Goal: Task Accomplishment & Management: Use online tool/utility

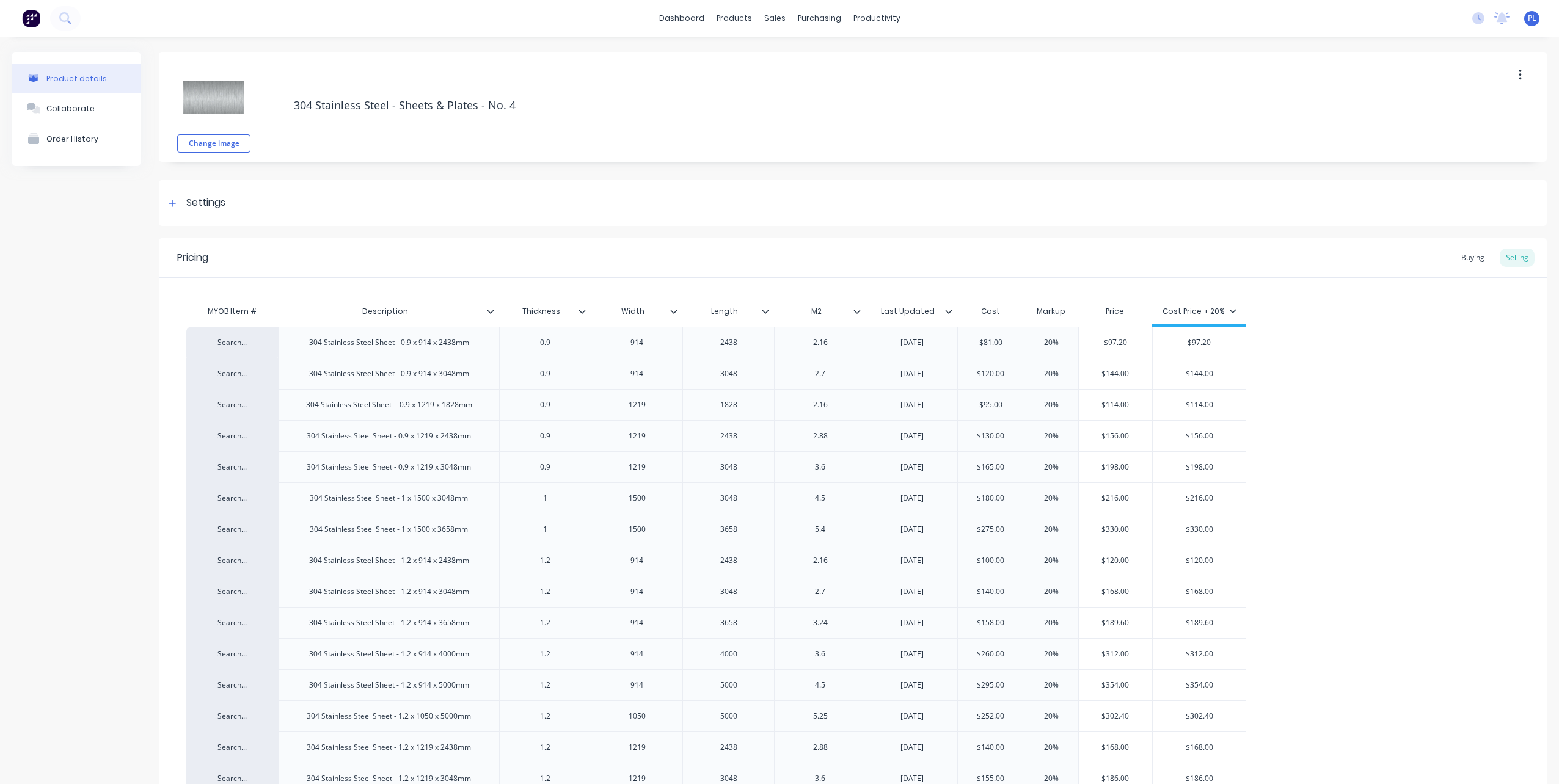
type textarea "x"
click at [775, 16] on div "sales" at bounding box center [775, 18] width 33 height 18
click at [802, 58] on div "Sales Orders" at bounding box center [816, 59] width 50 height 11
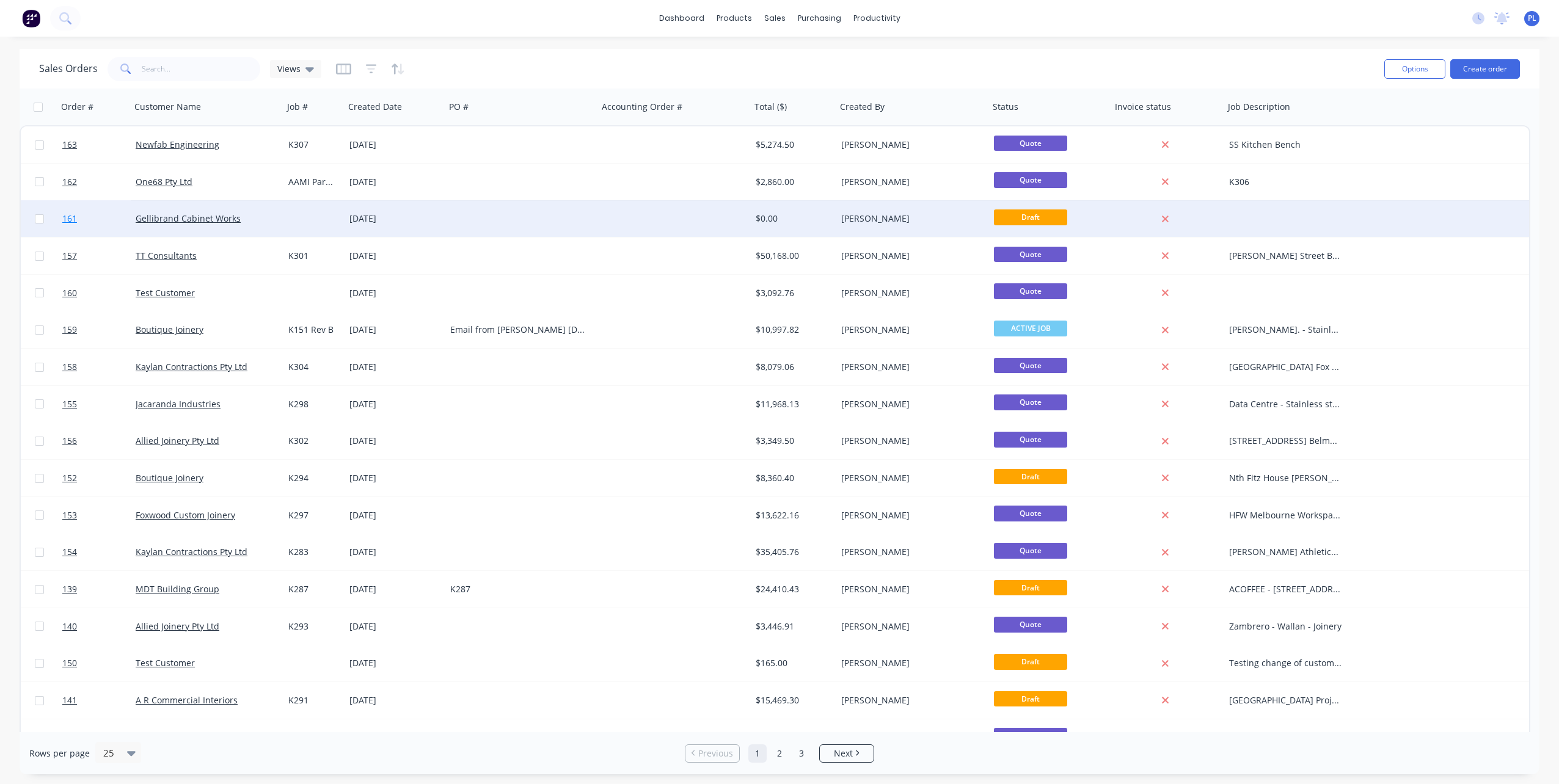
click at [69, 217] on span "161" at bounding box center [69, 219] width 14 height 13
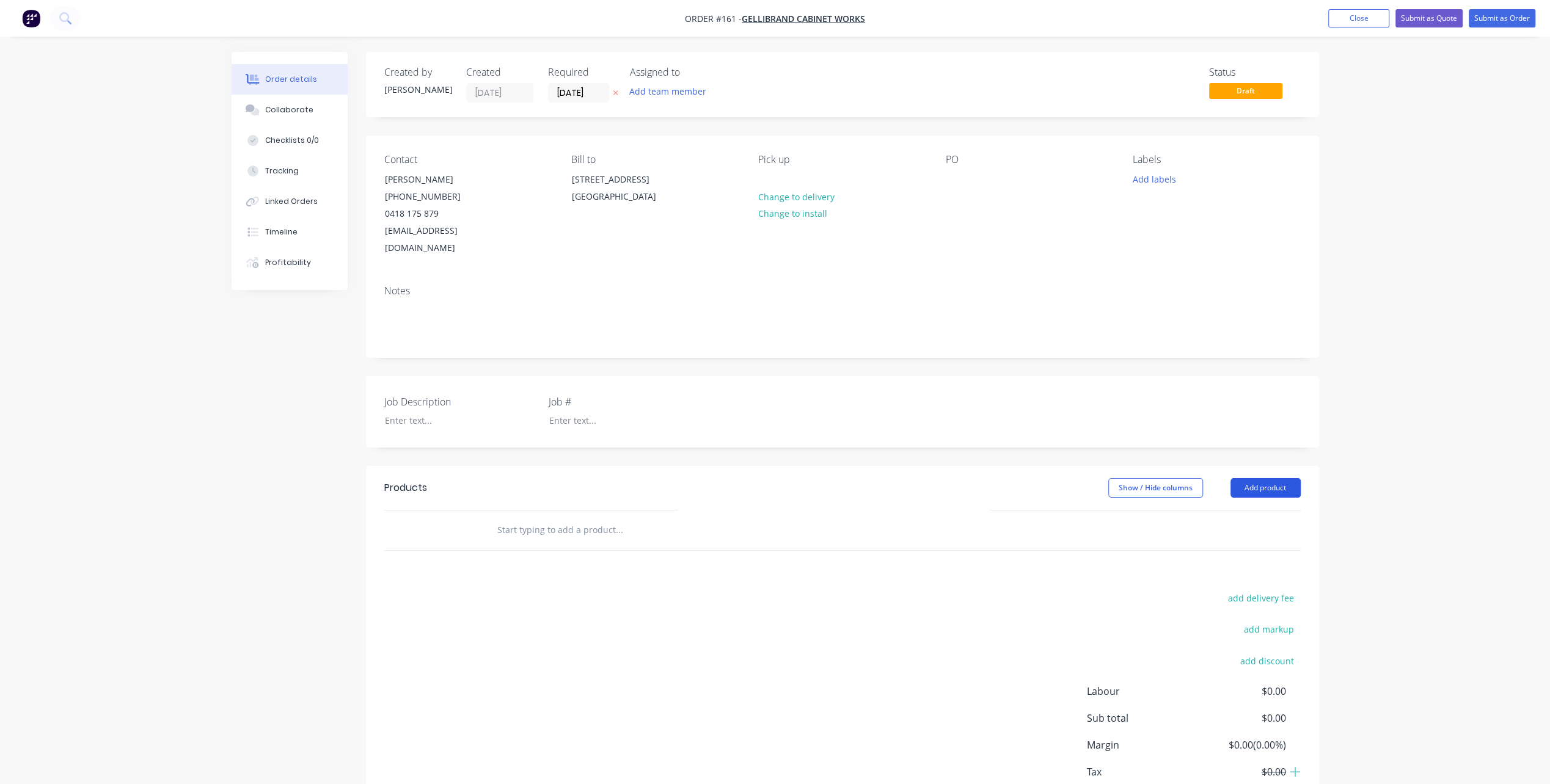
click at [1263, 478] on button "Add product" at bounding box center [1265, 488] width 70 height 20
click at [1233, 510] on div "Product catalogue" at bounding box center [1243, 519] width 94 height 18
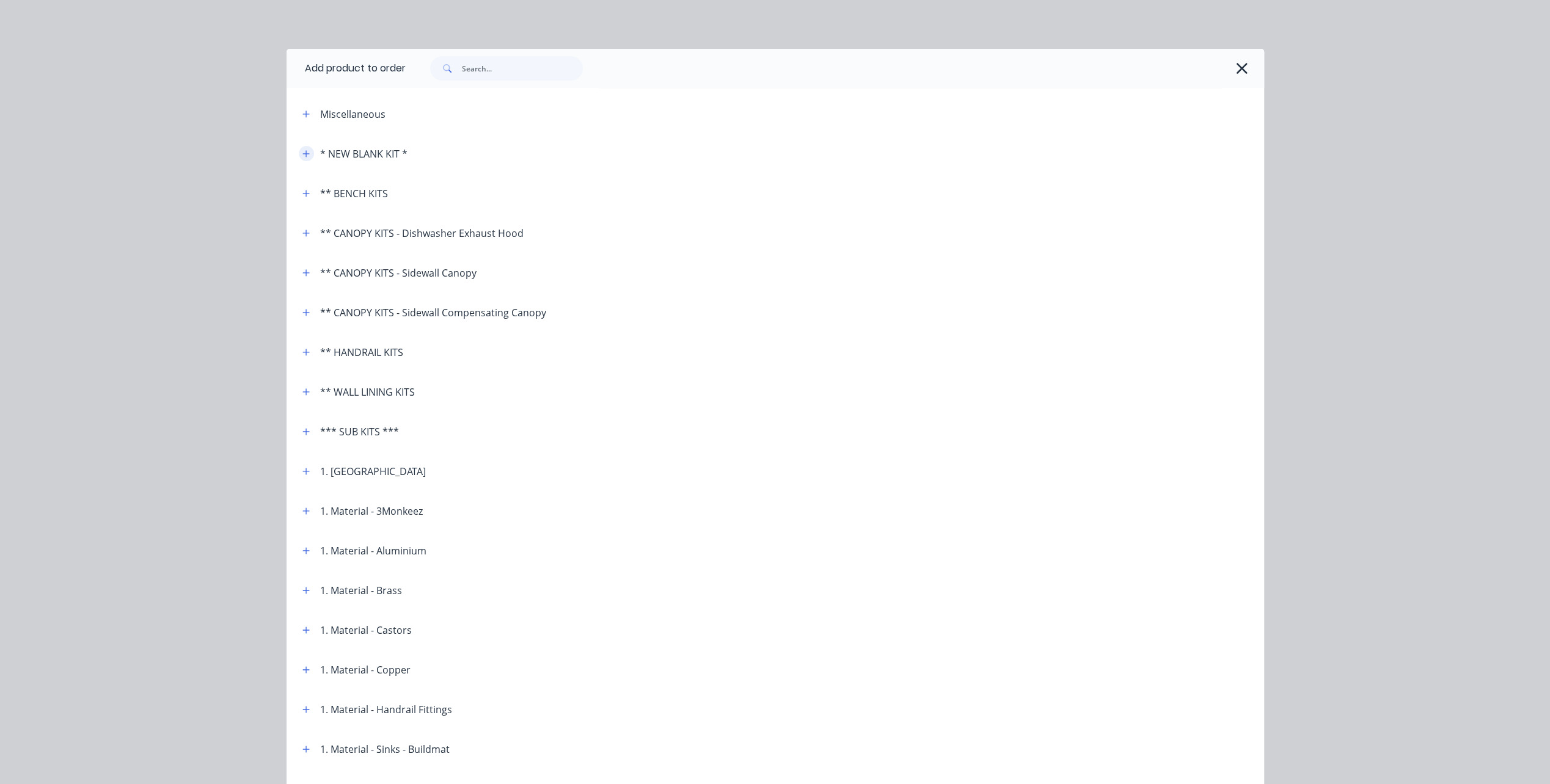
click at [302, 152] on icon "button" at bounding box center [306, 153] width 7 height 8
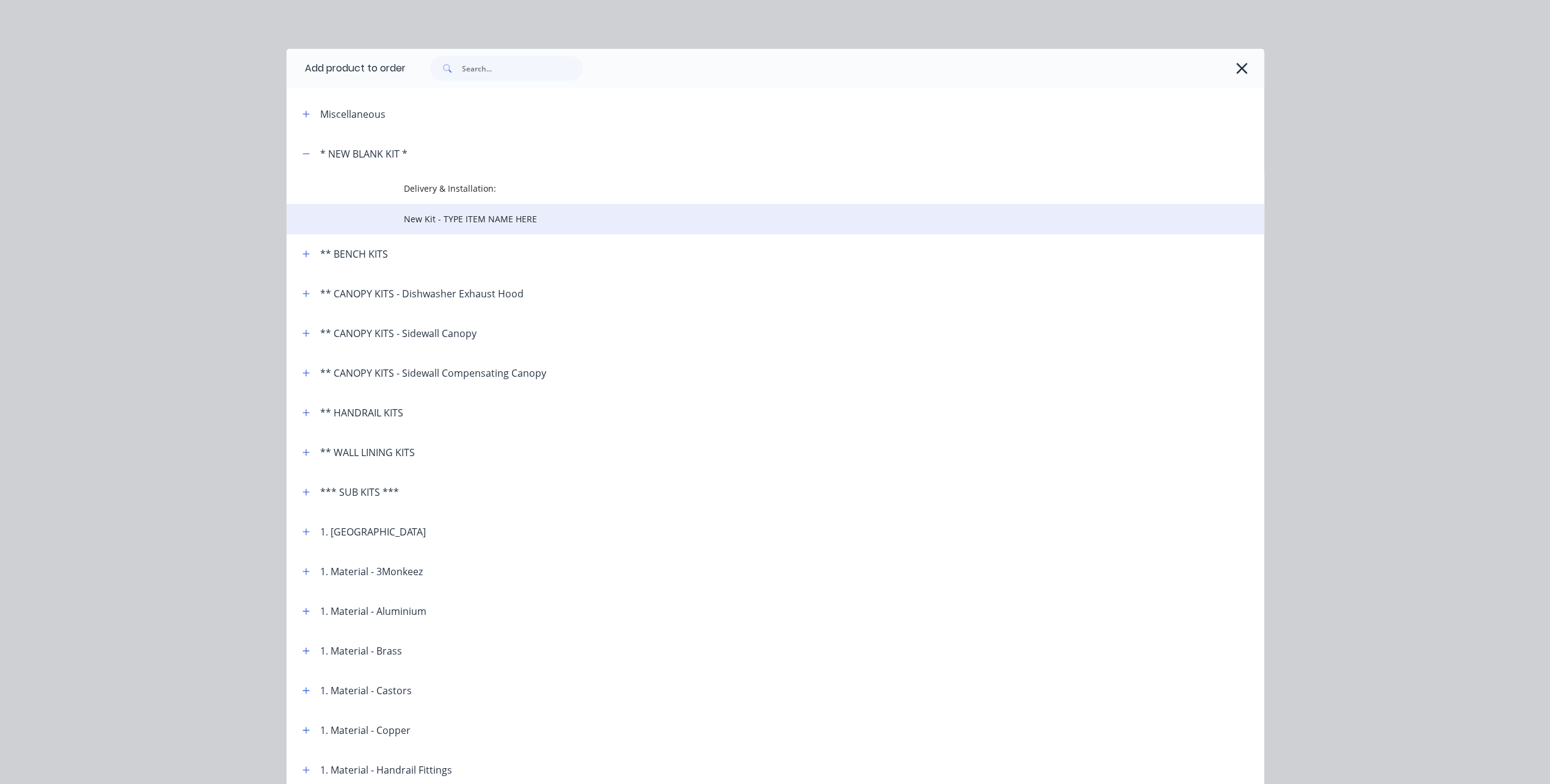
click at [441, 214] on span "New Kit - TYPE ITEM NAME HERE" at bounding box center [747, 219] width 688 height 13
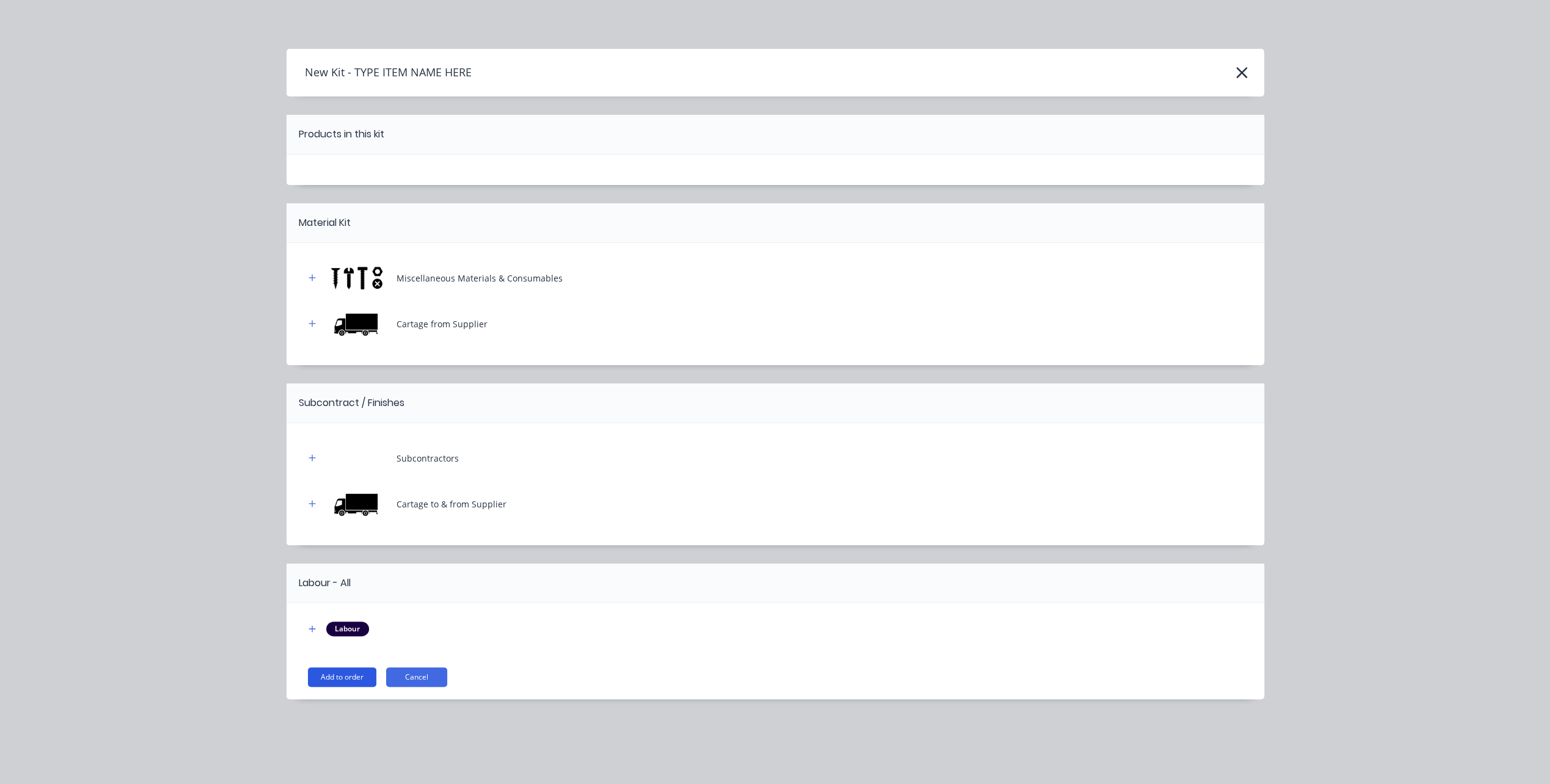
click at [353, 675] on button "Add to order" at bounding box center [342, 678] width 69 height 20
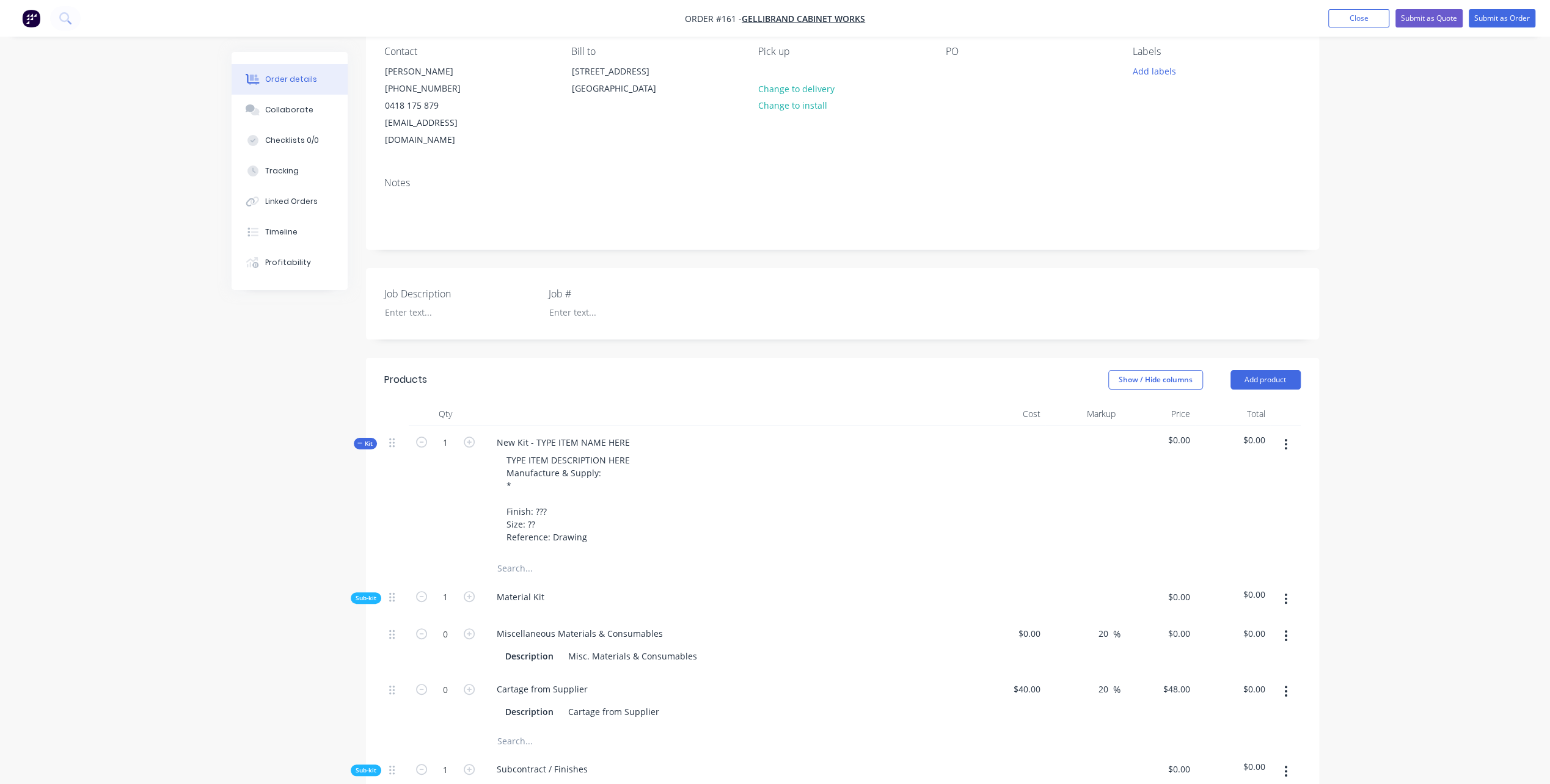
scroll to position [244, 0]
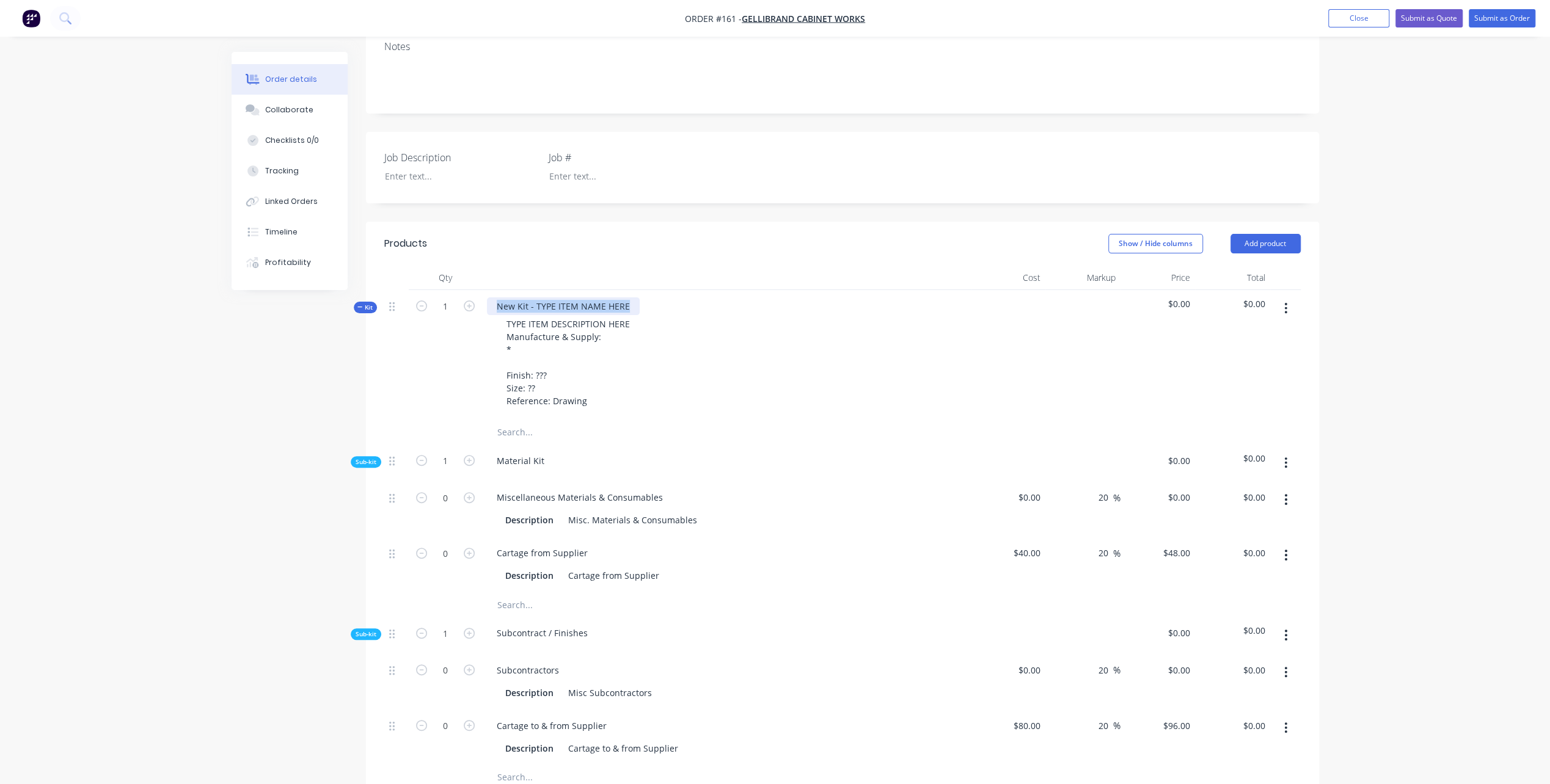
drag, startPoint x: 495, startPoint y: 288, endPoint x: 628, endPoint y: 293, distance: 133.1
click at [628, 297] on div "New Kit - TYPE ITEM NAME HERE" at bounding box center [563, 306] width 152 height 18
drag, startPoint x: 543, startPoint y: 286, endPoint x: 565, endPoint y: 284, distance: 22.1
click at [565, 297] on div "Bar Joinery Metal" at bounding box center [532, 306] width 90 height 18
click at [510, 297] on div "Bar Joinery Metal" at bounding box center [532, 306] width 90 height 18
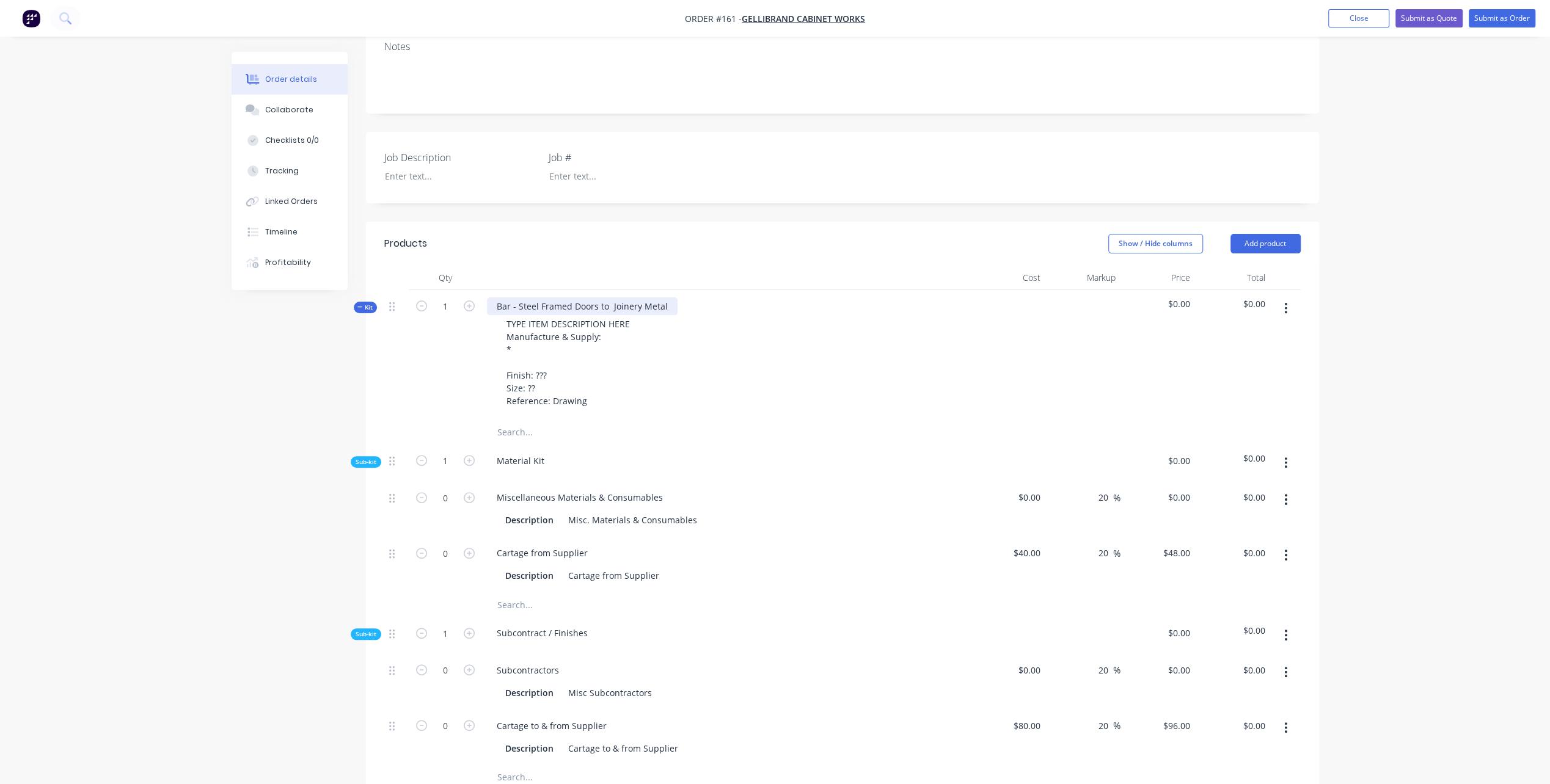
click at [611, 297] on div "Bar - Steel Framed Doors to Joinery Metal" at bounding box center [582, 306] width 190 height 18
click at [630, 297] on div "Bar - Steel Framed Doors to Back bar Cabinet" at bounding box center [589, 306] width 204 height 18
click at [509, 315] on div "TYPE ITEM DESCRIPTION HERE Manufacture & Supply: * Finish: ??? Size: ?? Referen…" at bounding box center [568, 362] width 143 height 95
drag, startPoint x: 632, startPoint y: 304, endPoint x: 457, endPoint y: 303, distance: 175.0
click at [457, 303] on div "Kit 1 Bar - Steel Framed Doors to Back Bar Cabinet TYPE ITEM DESCRIPTION HERE M…" at bounding box center [842, 355] width 916 height 130
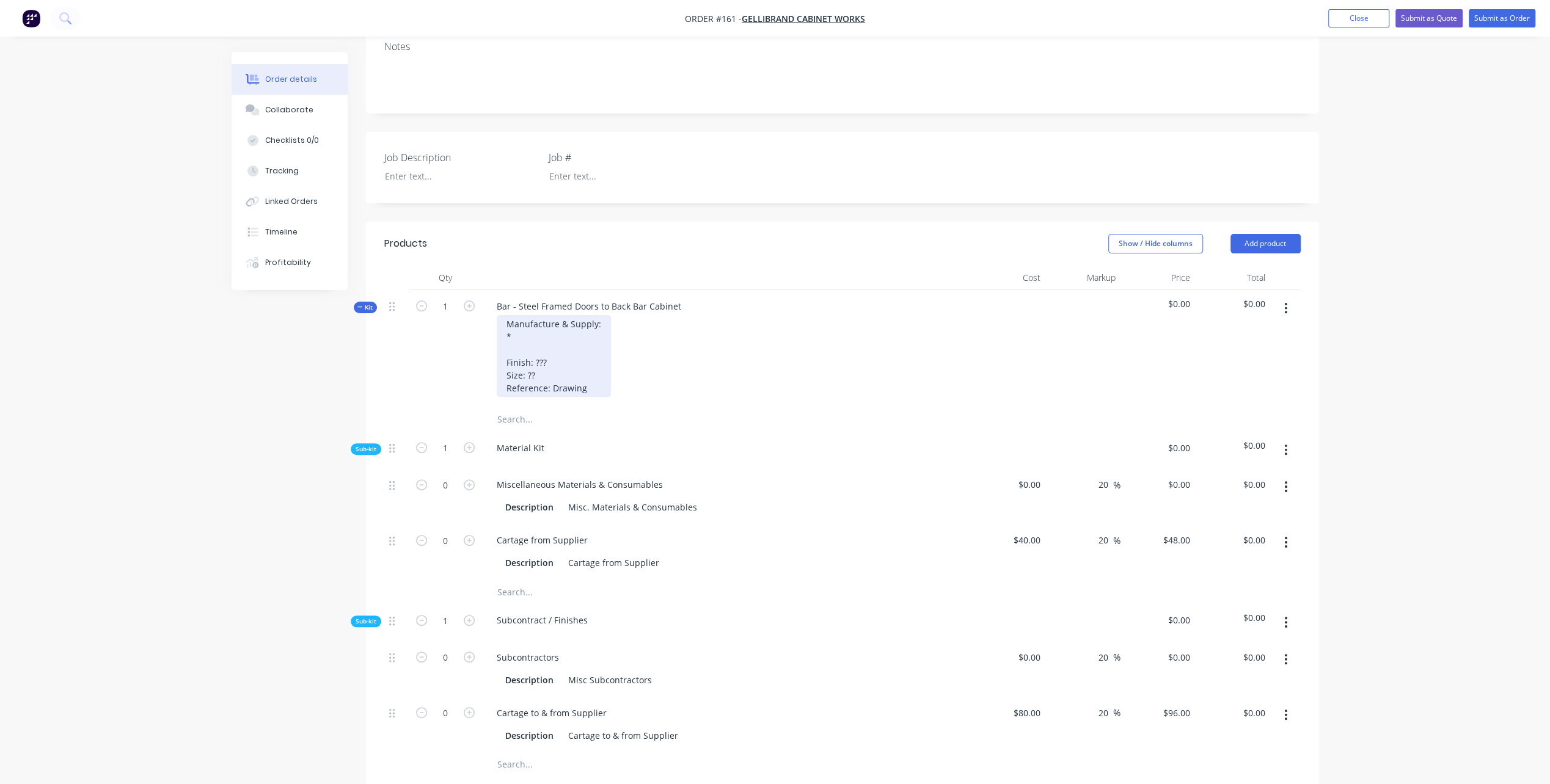
click at [524, 319] on div "Manufacture & Supply: * Finish: ??? Size: ?? Reference: Drawing" at bounding box center [554, 356] width 115 height 82
drag, startPoint x: 503, startPoint y: 319, endPoint x: 529, endPoint y: 324, distance: 26.5
click at [529, 324] on div "Manufacture & Supply: * Finish: ??? Size: ?? Reference: Drawing" at bounding box center [554, 356] width 115 height 82
click at [680, 319] on div "Manufacture & Supply: Custom fabricated steel frame hinged door Finish: ??? Siz…" at bounding box center [596, 356] width 199 height 82
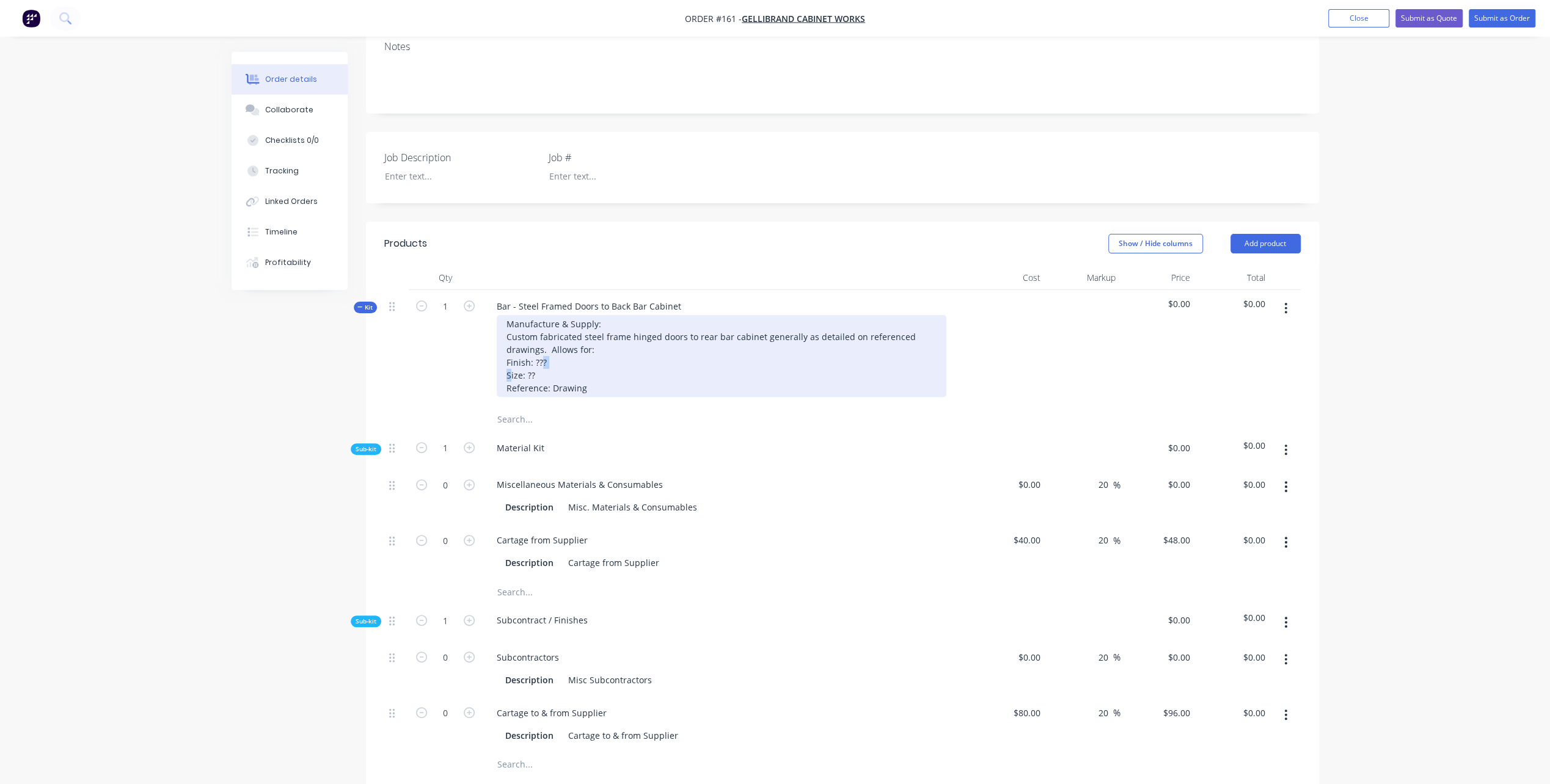
drag, startPoint x: 533, startPoint y: 369, endPoint x: 554, endPoint y: 368, distance: 21.0
click at [554, 368] on div "Manufacture & Supply: Custom fabricated steel frame hinged doors to rear bar ca…" at bounding box center [721, 356] width 450 height 82
drag, startPoint x: 527, startPoint y: 382, endPoint x: 550, endPoint y: 382, distance: 23.0
click at [550, 382] on div "Manufacture & Supply: Custom fabricated steel frame hinged doors to rear bar ca…" at bounding box center [721, 356] width 450 height 82
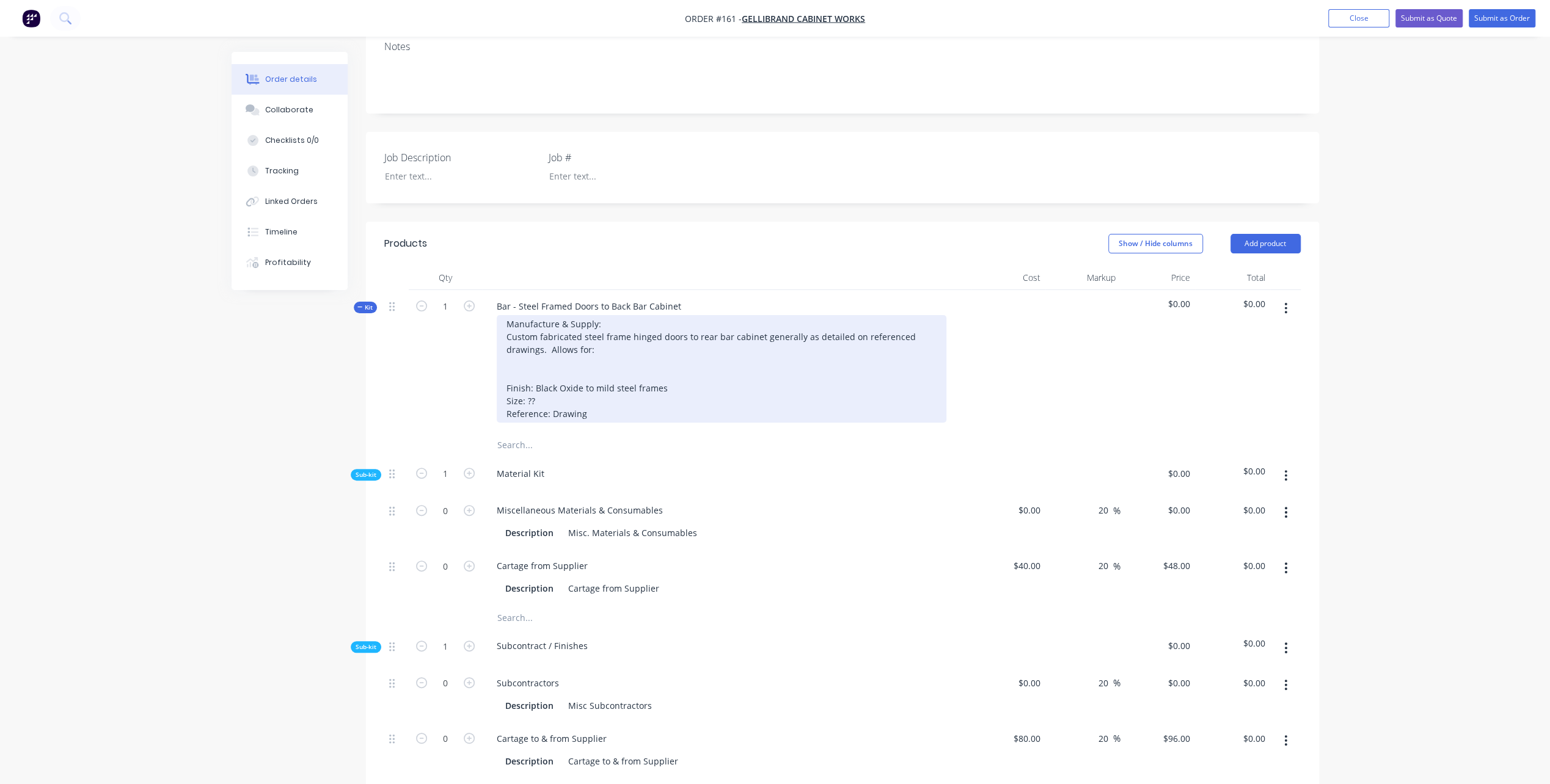
click at [552, 378] on div "Manufacture & Supply: Custom fabricated steel frame hinged doors to rear bar ca…" at bounding box center [721, 369] width 450 height 107
drag, startPoint x: 527, startPoint y: 380, endPoint x: 535, endPoint y: 380, distance: 8.0
click at [535, 380] on div "Manufacture & Supply: Custom fabricated steel frame hinged doors to rear bar ca…" at bounding box center [721, 369] width 450 height 107
click at [552, 343] on div "Manufacture & Supply: Custom fabricated steel frame hinged doors to rear bar ca…" at bounding box center [721, 369] width 450 height 107
click at [601, 396] on div "Manufacture & Supply: Custom fabricated steel frame hinged doors to rear bar ca…" at bounding box center [721, 369] width 450 height 107
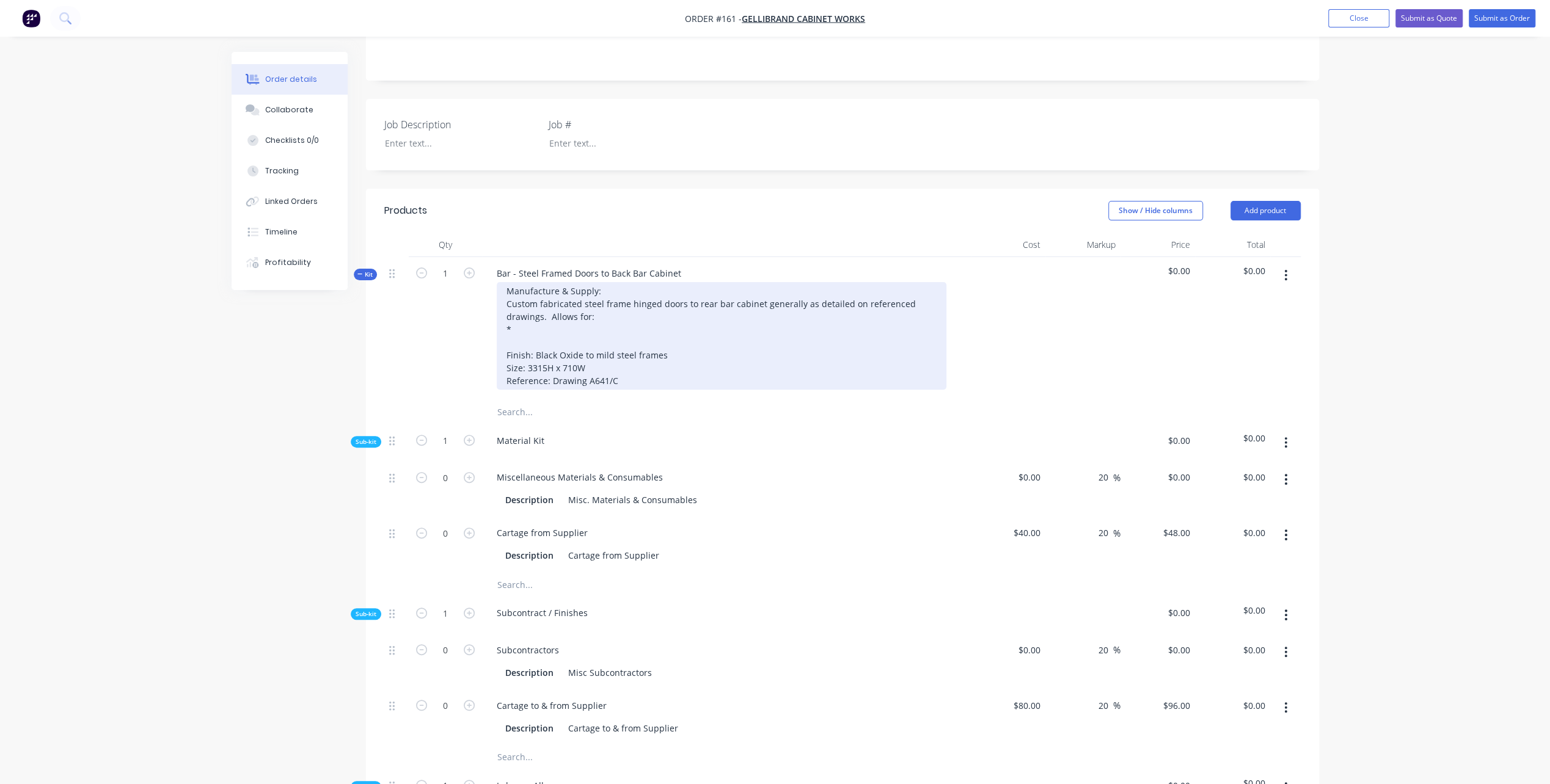
scroll to position [305, 0]
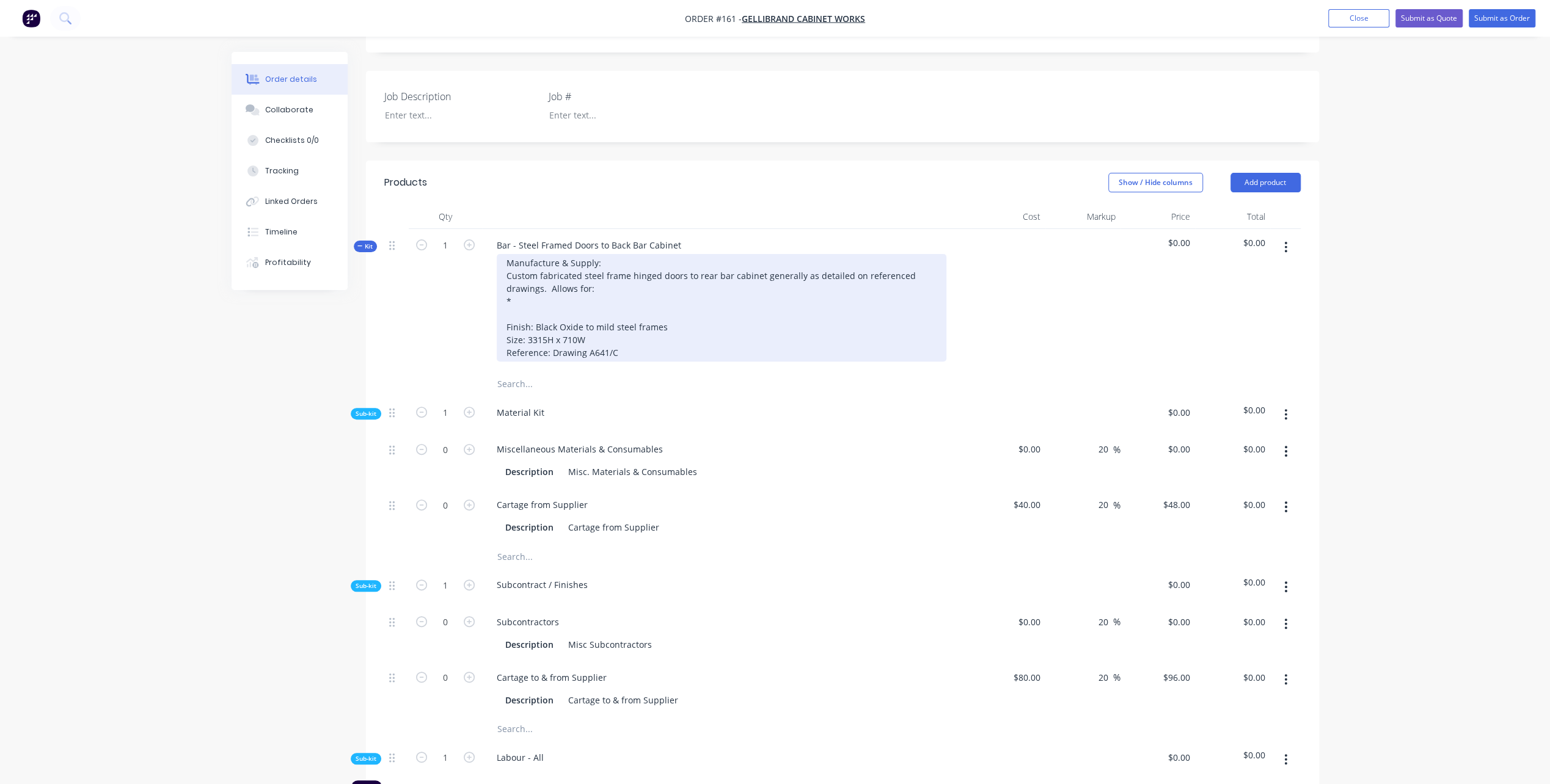
click at [537, 288] on div "Manufacture & Supply: Custom fabricated steel frame hinged doors to rear bar ca…" at bounding box center [721, 307] width 450 height 107
click at [582, 255] on div "Manufacture & Supply: Custom fabricated steel frame hinged doors to rear bar ca…" at bounding box center [721, 307] width 450 height 107
drag, startPoint x: 582, startPoint y: 257, endPoint x: 683, endPoint y: 257, distance: 101.0
click at [683, 257] on div "Manufacture & Supply: Custom fabricated steel frame hinged doors to rear bar ca…" at bounding box center [721, 307] width 450 height 107
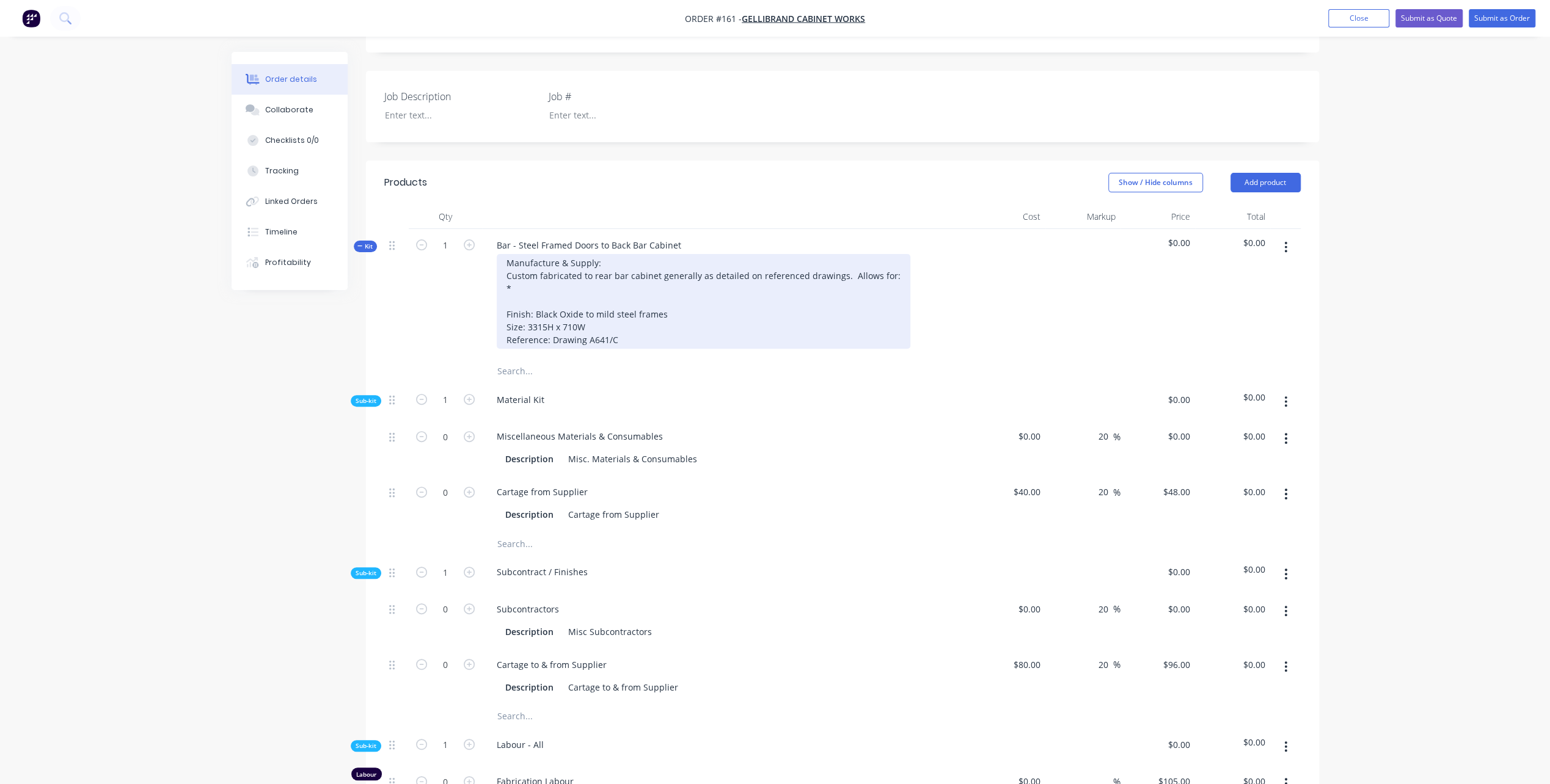
click at [530, 271] on div "Manufacture & Supply: Custom fabricated to rear bar cabinet generally as detail…" at bounding box center [703, 301] width 414 height 95
drag, startPoint x: 581, startPoint y: 258, endPoint x: 597, endPoint y: 258, distance: 16.0
click at [597, 258] on div "Manufacture & Supply: Custom fabricated to rear bar cabinet generally as detail…" at bounding box center [703, 301] width 414 height 95
click at [582, 255] on div "Manufacture & Supply: Custom fabricated to rear bar cabinet generally as detail…" at bounding box center [703, 301] width 414 height 95
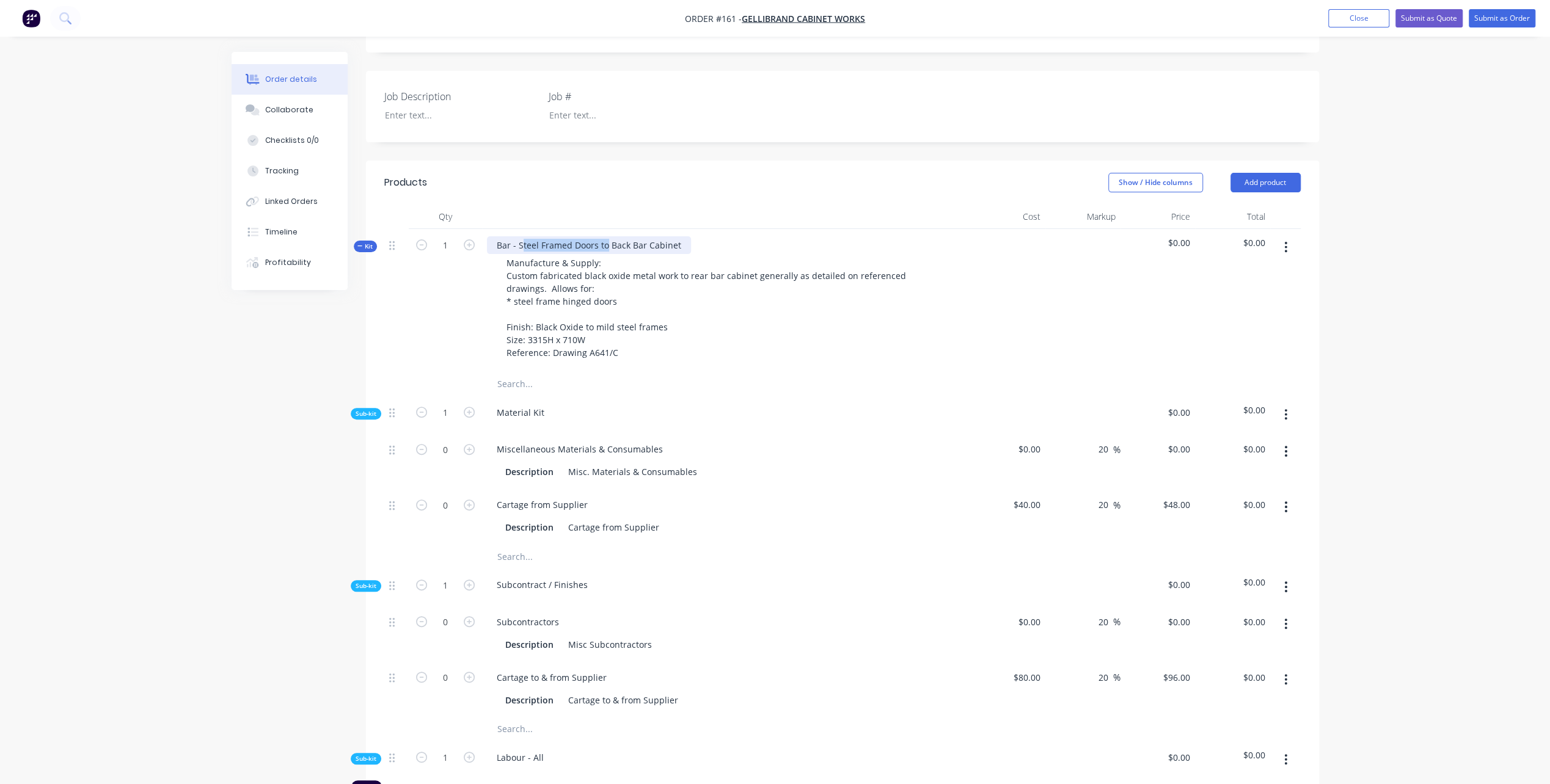
drag, startPoint x: 520, startPoint y: 224, endPoint x: 606, endPoint y: 223, distance: 86.0
click at [606, 236] on div "Bar - Steel Framed Doors to Back Bar Cabinet" at bounding box center [589, 245] width 204 height 18
click at [566, 236] on div "Bar - Steel Framed Doors to Back Bar Cabinet" at bounding box center [589, 245] width 204 height 18
drag, startPoint x: 537, startPoint y: 227, endPoint x: 593, endPoint y: 223, distance: 56.1
click at [593, 236] on div "Bar - Steel Framed Doors to Back Bar Cabinet" at bounding box center [589, 245] width 204 height 18
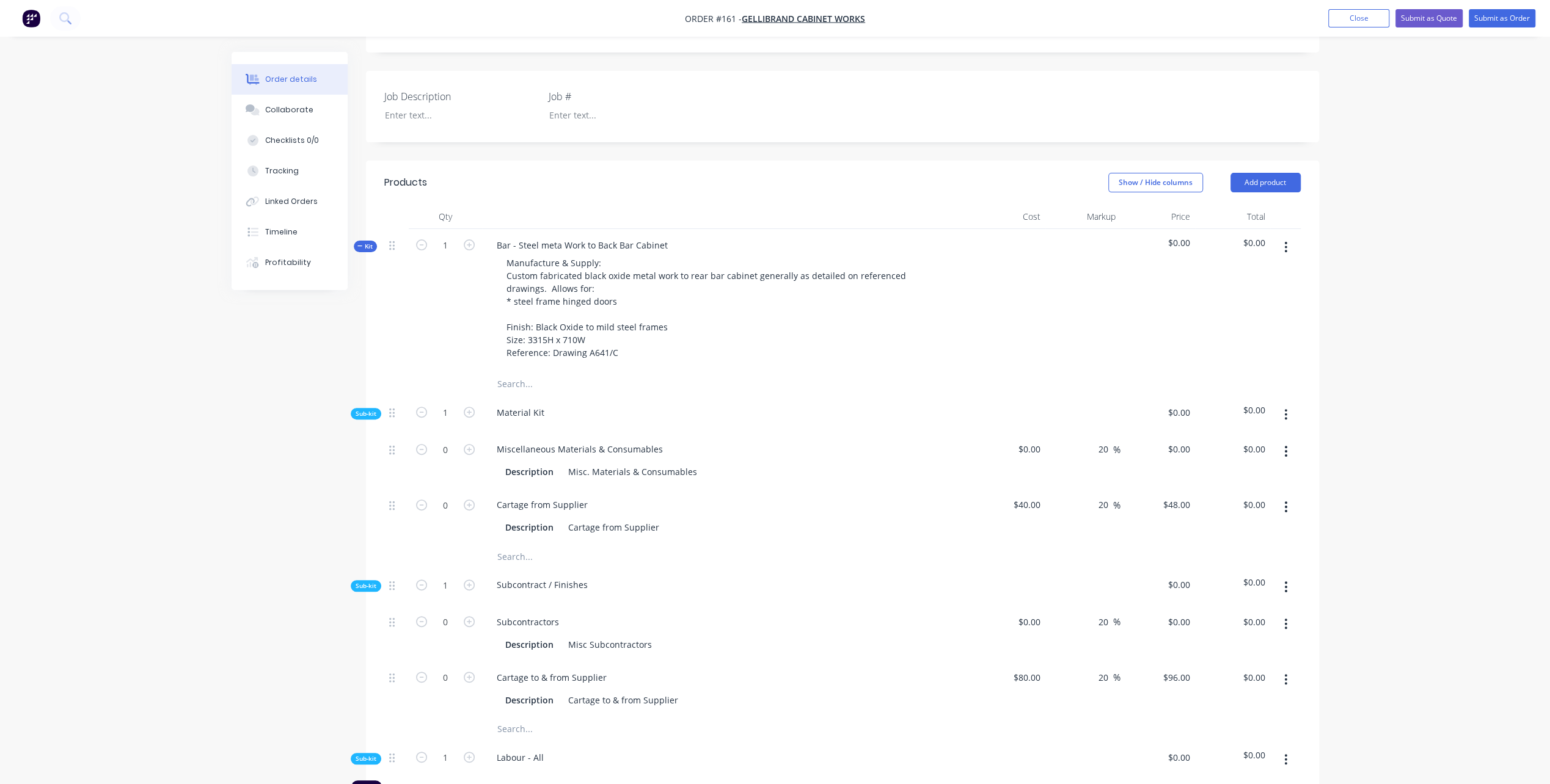
click at [544, 229] on div "Bar - Steel meta Work to Back Bar Cabinet Manufacture & Supply: Custom fabricat…" at bounding box center [727, 300] width 489 height 143
click at [539, 236] on div "Bar - Steel meta Work to Back Bar Cabinet" at bounding box center [582, 245] width 190 height 18
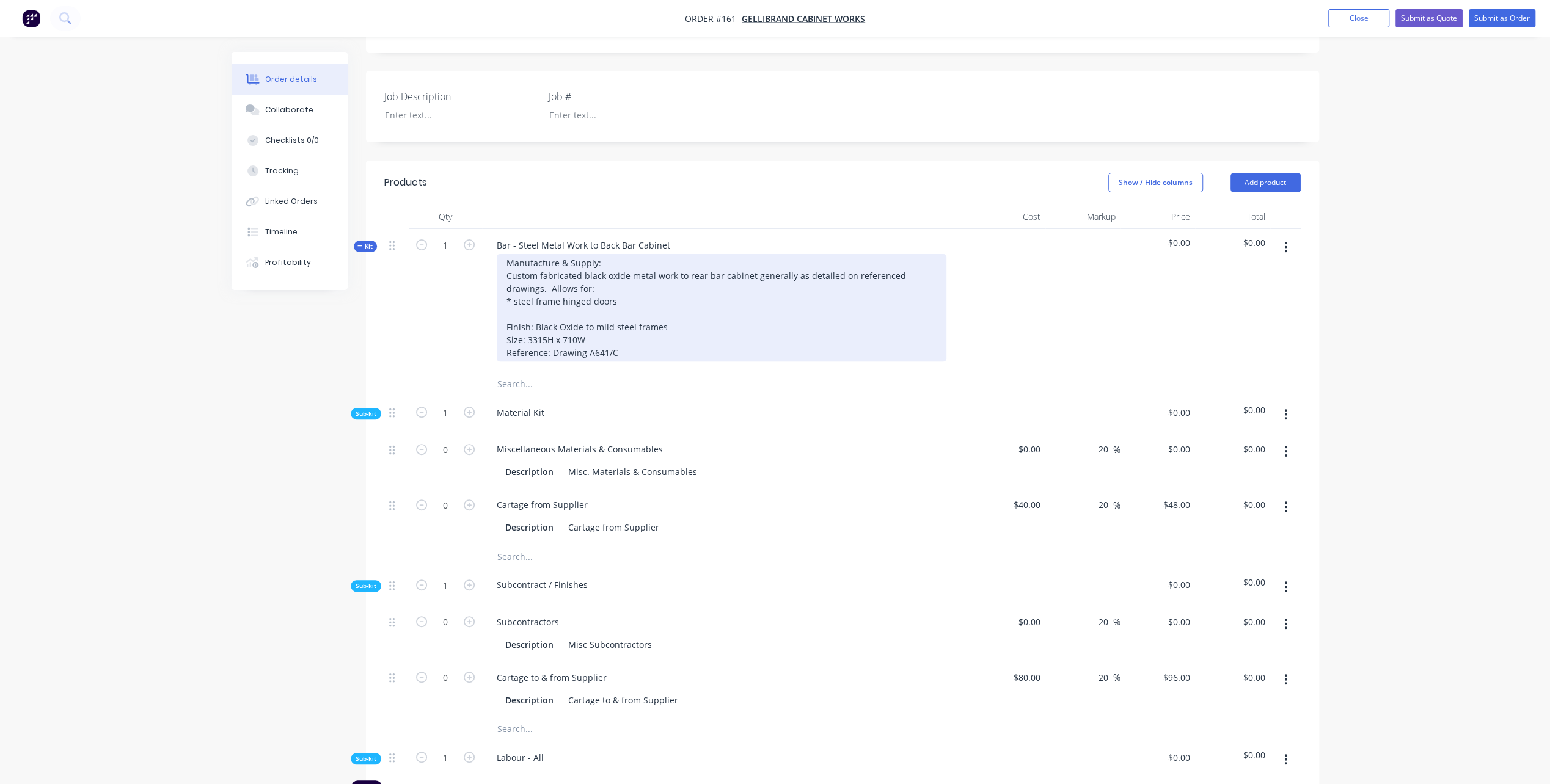
click at [514, 284] on div "Manufacture & Supply: Custom fabricated black oxide metal work to rear bar cabi…" at bounding box center [721, 307] width 450 height 107
click at [619, 282] on div "Manufacture & Supply: Custom fabricated black oxide metal work to rear bar cabi…" at bounding box center [721, 307] width 450 height 107
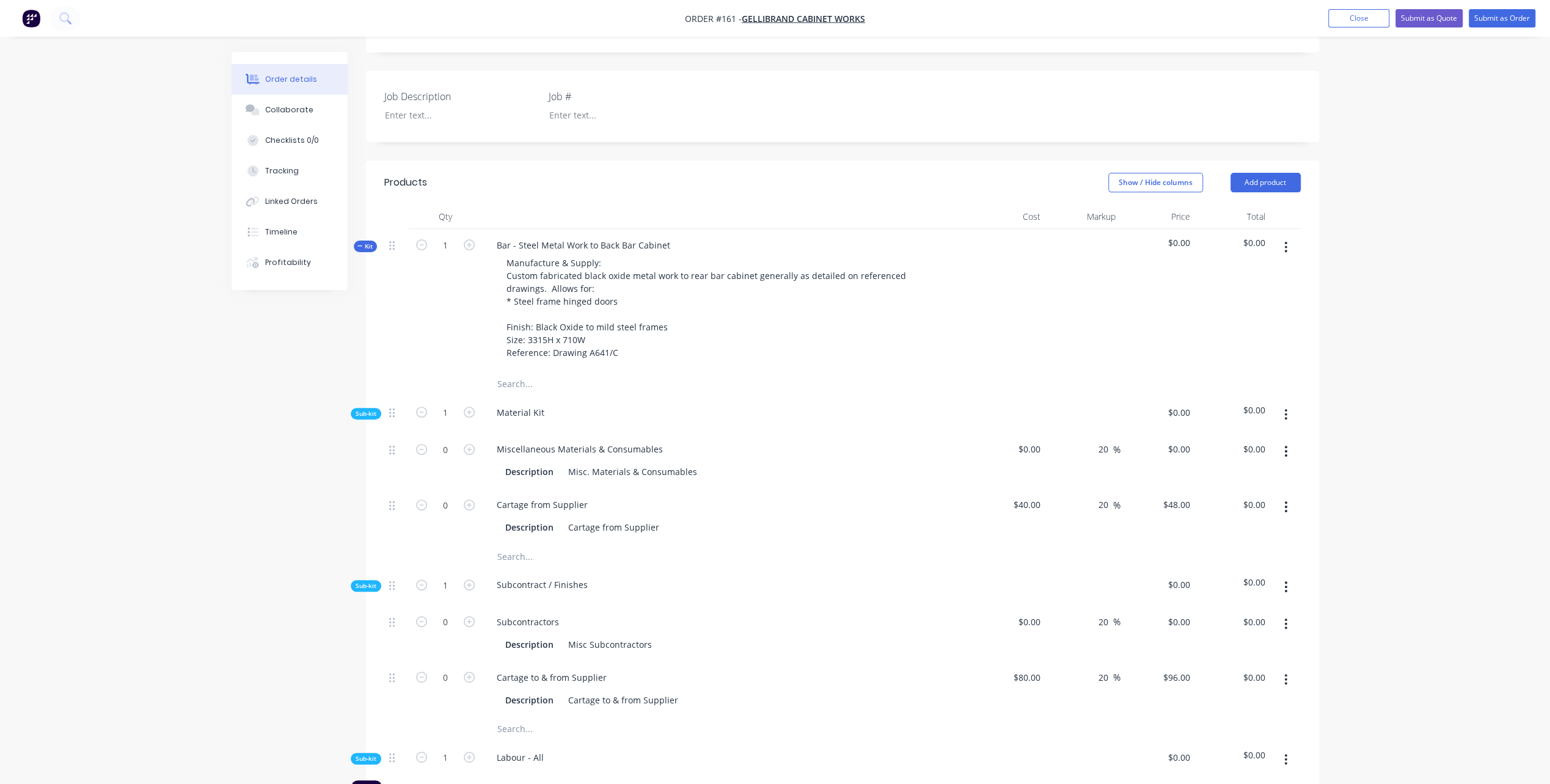
click at [690, 230] on div "Bar - Steel Metal Work to Back Bar Cabinet Manufacture & Supply: Custom fabrica…" at bounding box center [727, 300] width 489 height 143
click at [679, 229] on div "Bar - Steel Metal Work to Back Bar Cabinet Manufacture & Supply: Custom fabrica…" at bounding box center [727, 300] width 489 height 143
click at [663, 236] on div "Bar - Steel Metal Work to Back Bar Cabinet" at bounding box center [583, 245] width 193 height 18
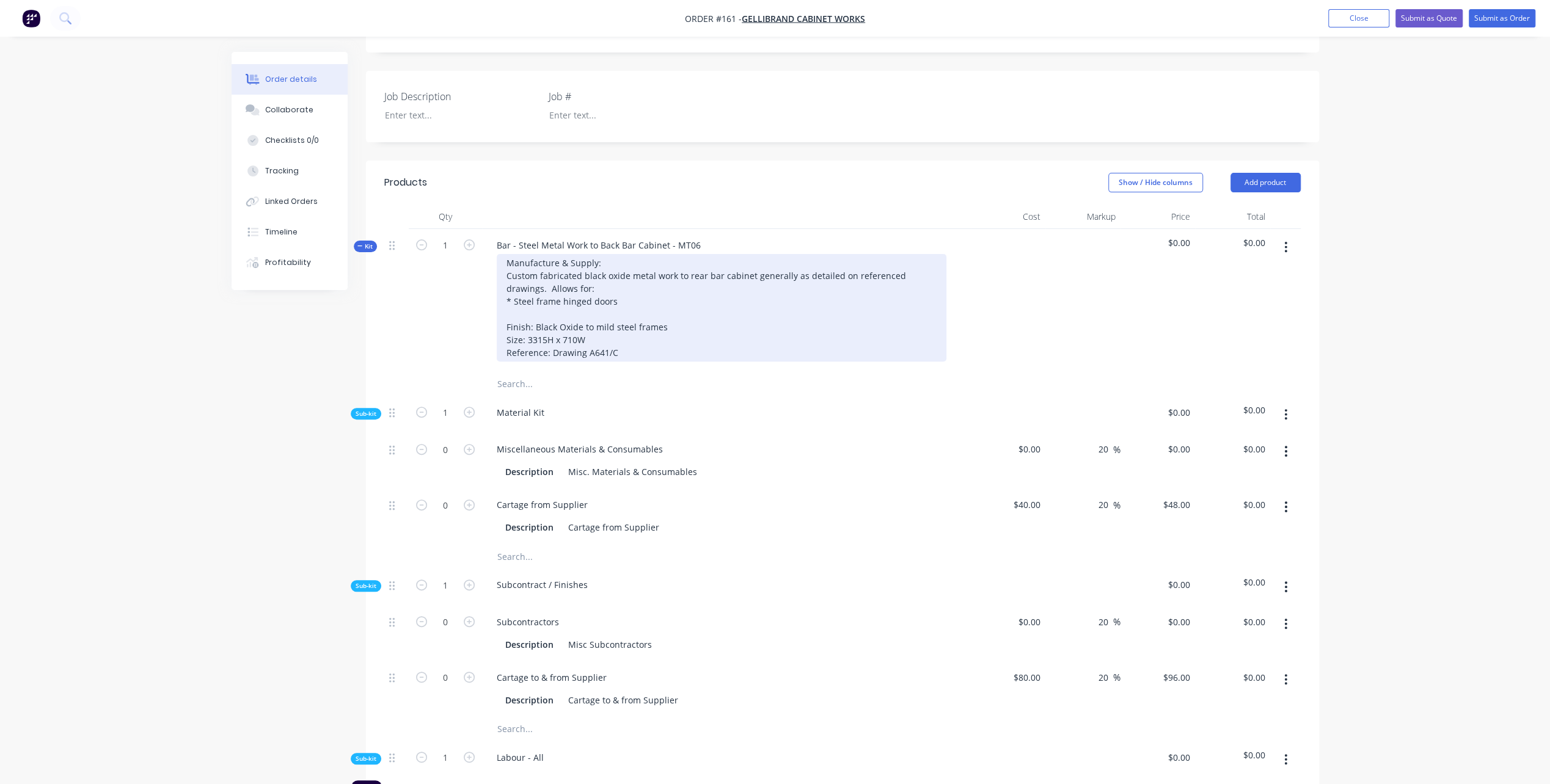
click at [535, 305] on div "Manufacture & Supply: Custom fabricated black oxide metal work to rear bar cabi…" at bounding box center [721, 307] width 450 height 107
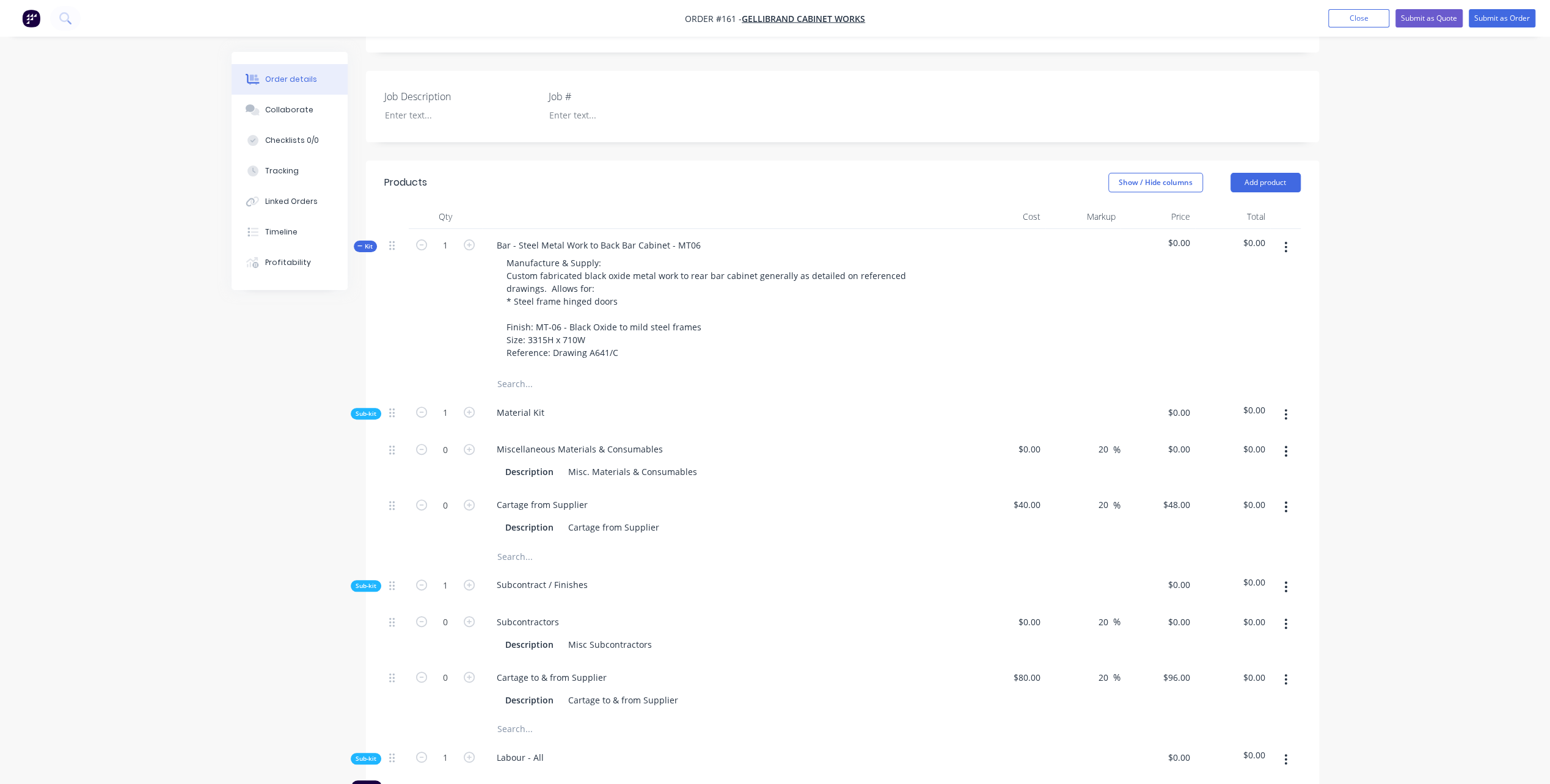
click at [763, 397] on div "Material Kit" at bounding box center [727, 415] width 489 height 37
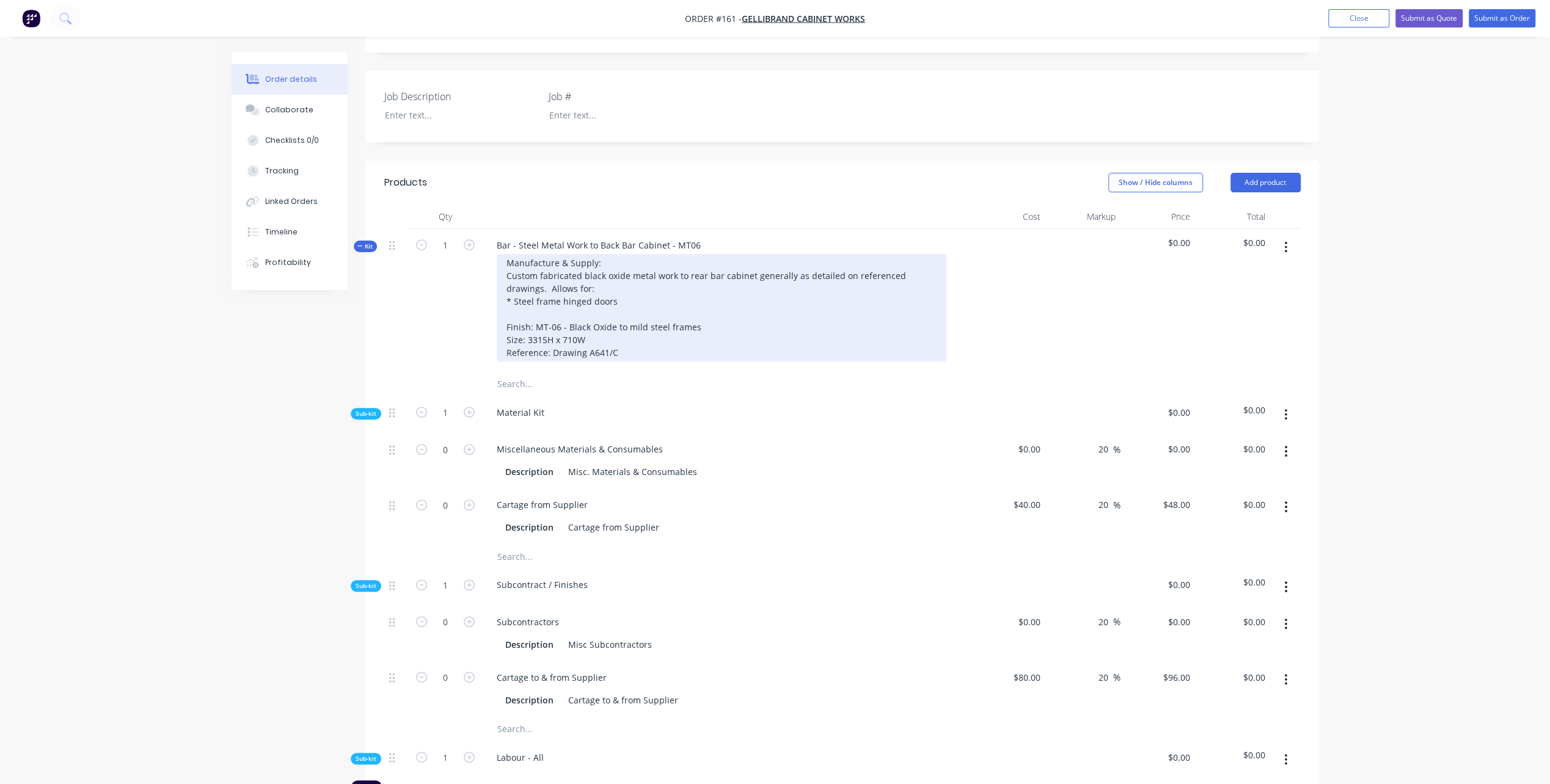
click at [617, 283] on div "Manufacture & Supply: Custom fabricated black oxide metal work to rear bar cabi…" at bounding box center [721, 307] width 450 height 107
click at [626, 283] on div "Manufacture & Supply: Custom fabricated black oxide metal work to rear bar cabi…" at bounding box center [721, 307] width 450 height 107
click at [526, 317] on div "Manufacture & Supply: Custom fabricated black oxide metal work to rear bar cabi…" at bounding box center [721, 307] width 450 height 107
click at [689, 326] on div "Manufacture & Supply: Custom fabricated black oxide metal work to rear bar cabi…" at bounding box center [721, 307] width 450 height 107
click at [512, 283] on div "Manufacture & Supply: Custom fabricated black oxide metal work to rear bar cabi…" at bounding box center [721, 307] width 450 height 107
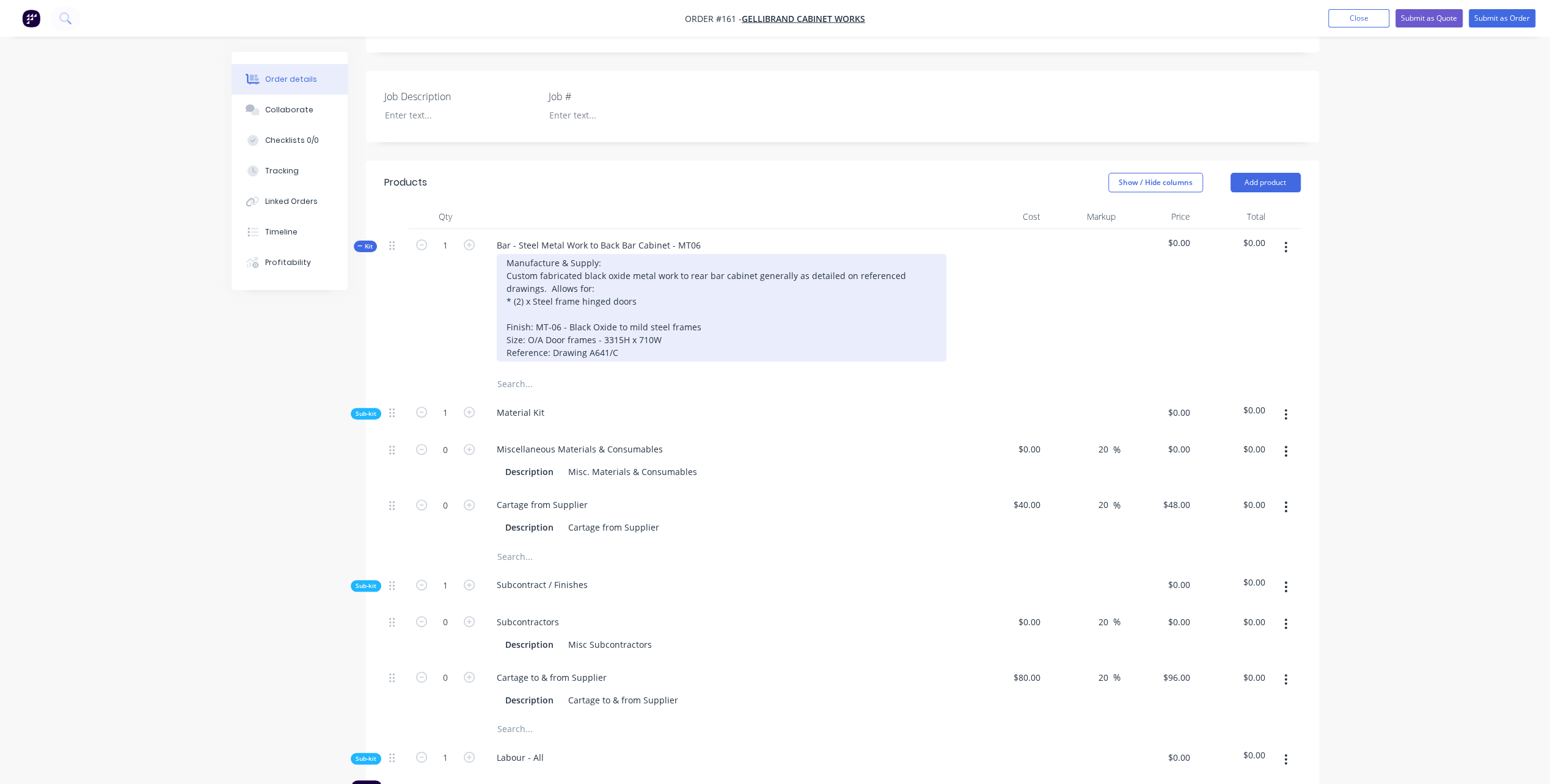
click at [647, 281] on div "Manufacture & Supply: Custom fabricated black oxide metal work to rear bar cabi…" at bounding box center [721, 307] width 450 height 107
click at [552, 282] on div "Manufacture & Supply: Custom fabricated black oxide metal work to rear bar cabi…" at bounding box center [721, 307] width 450 height 107
click at [614, 283] on div "Manufacture & Supply: Custom fabricated black oxide metal work to rear bar cabi…" at bounding box center [721, 307] width 450 height 107
click at [715, 287] on div "Manufacture & Supply: Custom fabricated black oxide metal work to rear bar cabi…" at bounding box center [721, 307] width 450 height 107
drag, startPoint x: 696, startPoint y: 281, endPoint x: 717, endPoint y: 281, distance: 21.0
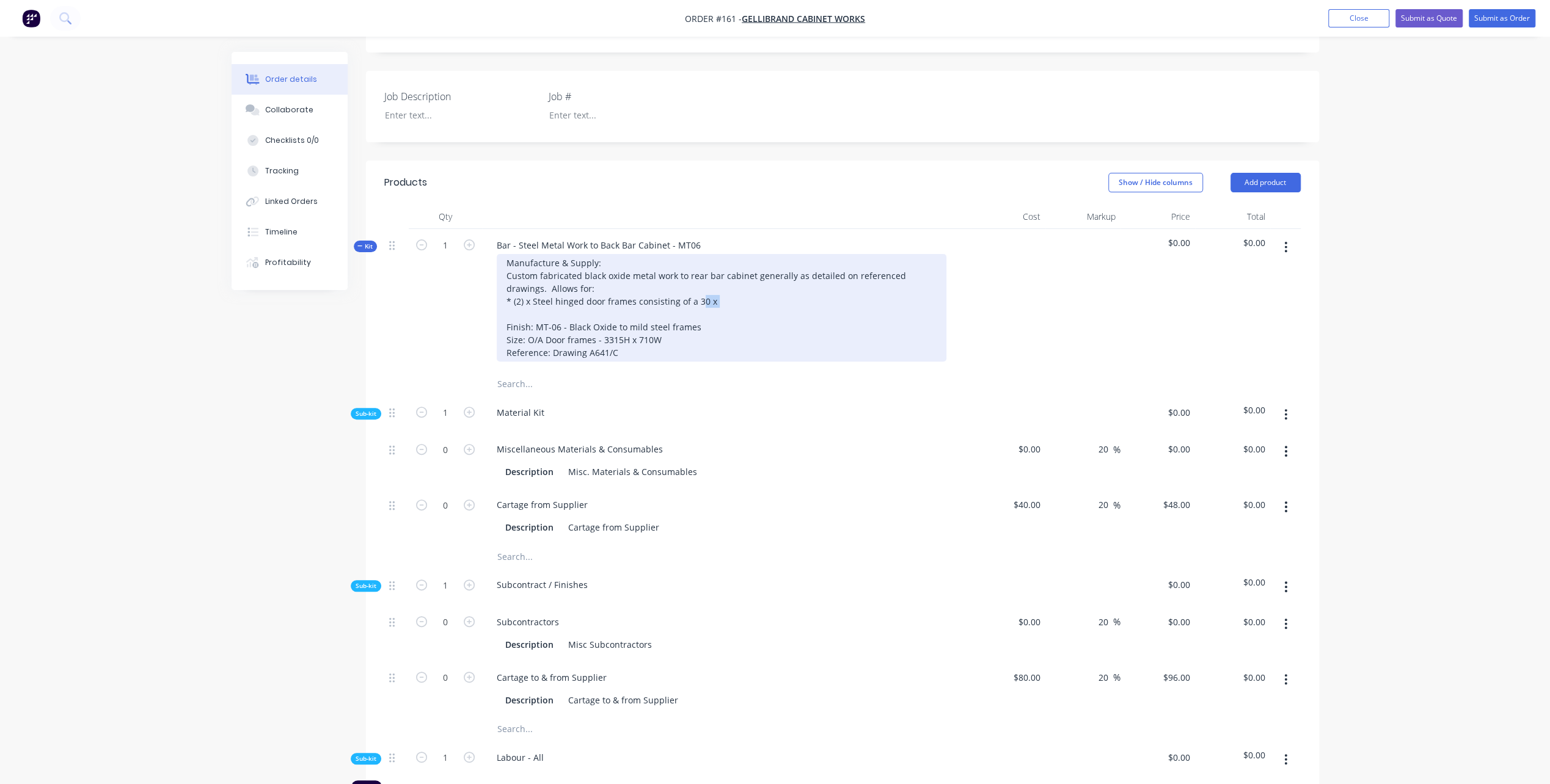
click at [717, 281] on div "Manufacture & Supply: Custom fabricated black oxide metal work to rear bar cabi…" at bounding box center [721, 307] width 450 height 107
drag, startPoint x: 694, startPoint y: 282, endPoint x: 726, endPoint y: 282, distance: 32.0
click at [726, 282] on div "Manufacture & Supply: Custom fabricated black oxide metal work to rear bar cabi…" at bounding box center [721, 307] width 450 height 107
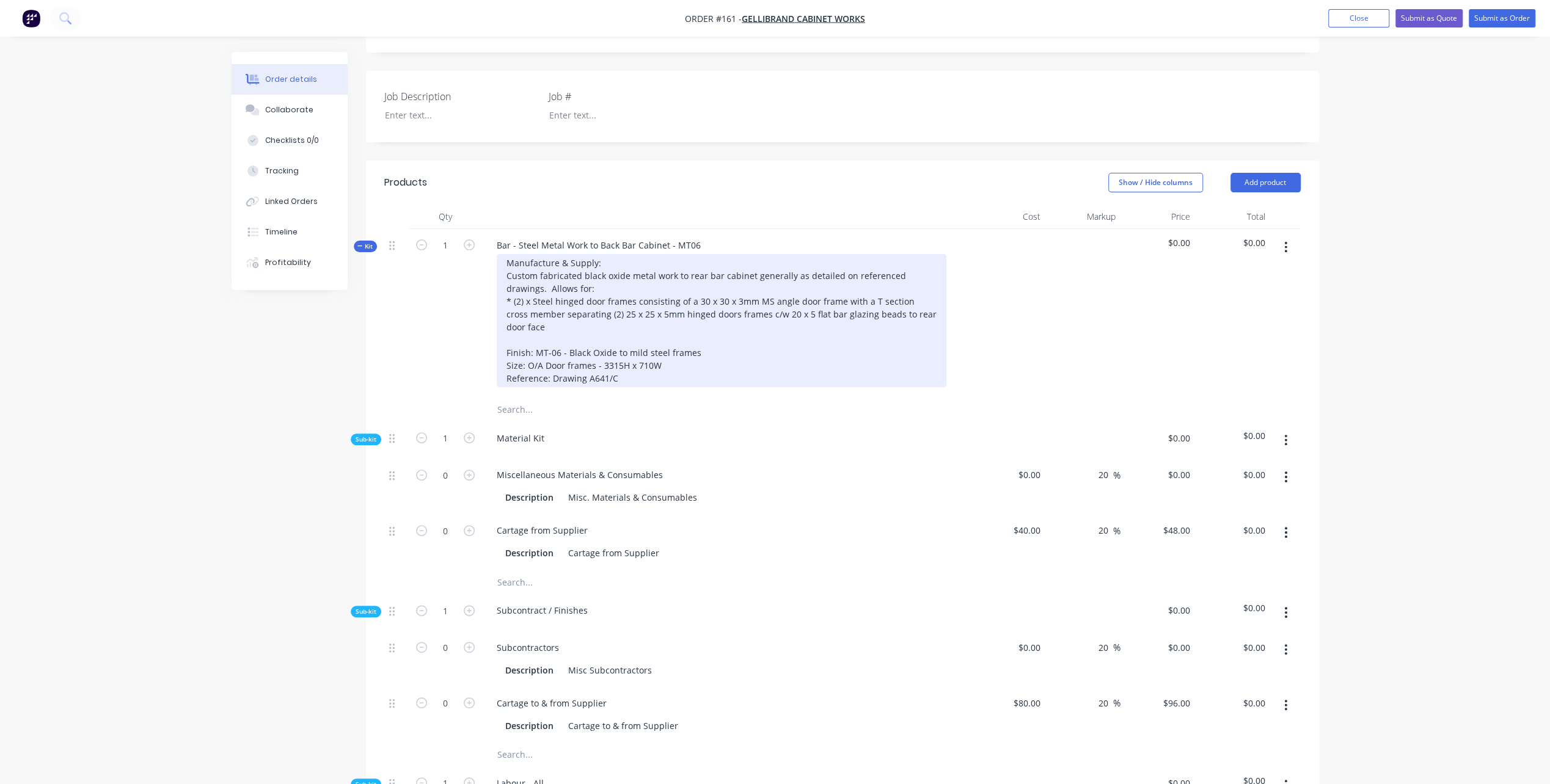
click at [628, 281] on div "Manufacture & Supply: Custom fabricated black oxide metal work to rear bar cabi…" at bounding box center [721, 321] width 450 height 133
drag, startPoint x: 571, startPoint y: 309, endPoint x: 596, endPoint y: 317, distance: 26.2
click at [571, 310] on div "Manufacture & Supply: Custom fabricated black oxide metal work to rear bar cabi…" at bounding box center [721, 321] width 450 height 133
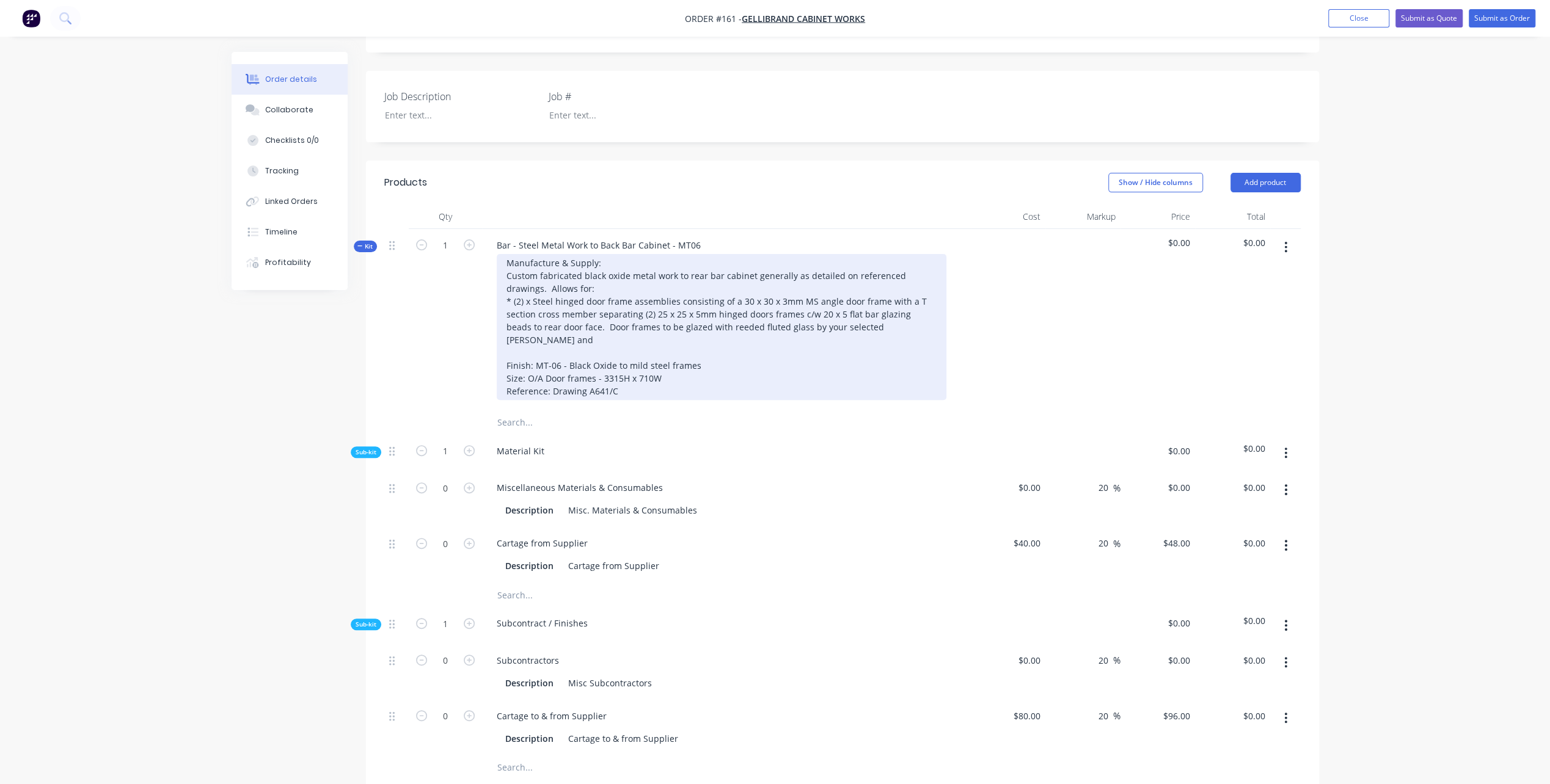
click at [570, 306] on div "Manufacture & Supply: Custom fabricated black oxide metal work to rear bar cabi…" at bounding box center [721, 327] width 450 height 146
click at [545, 325] on div "Manufacture & Supply: Custom fabricated black oxide metal work to rear bar cabi…" at bounding box center [721, 327] width 450 height 146
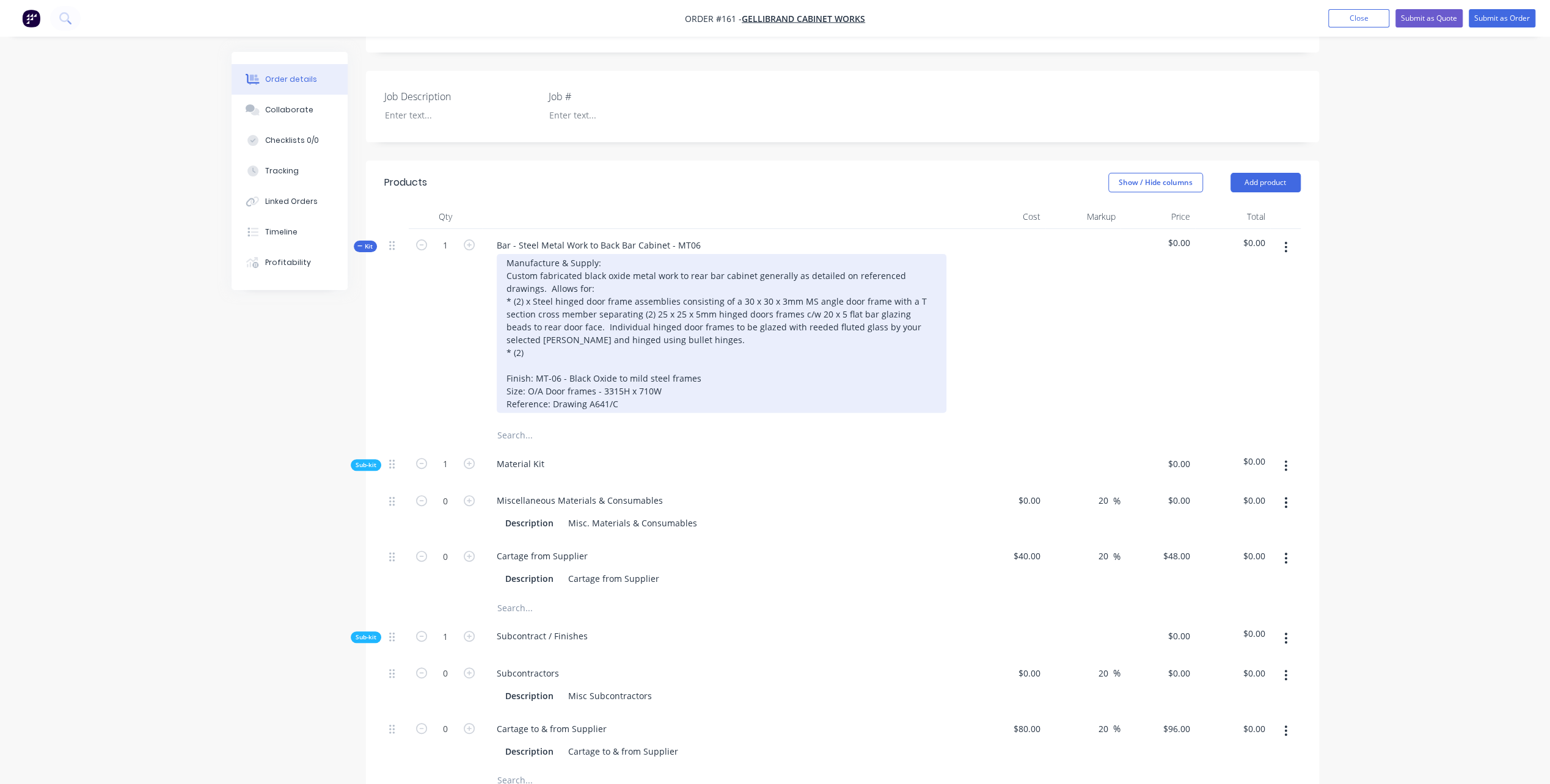
click at [536, 338] on div "Manufacture & Supply: Custom fabricated black oxide metal work to rear bar cabi…" at bounding box center [721, 333] width 450 height 159
click at [531, 334] on div "Manufacture & Supply: Custom fabricated black oxide metal work to rear bar cabi…" at bounding box center [721, 333] width 450 height 159
click at [757, 331] on div "Manufacture & Supply: Custom fabricated black oxide metal work to rear bar cabi…" at bounding box center [721, 333] width 450 height 159
click at [821, 336] on div "Manufacture & Supply: Custom fabricated black oxide metal work to rear bar cabi…" at bounding box center [721, 333] width 450 height 159
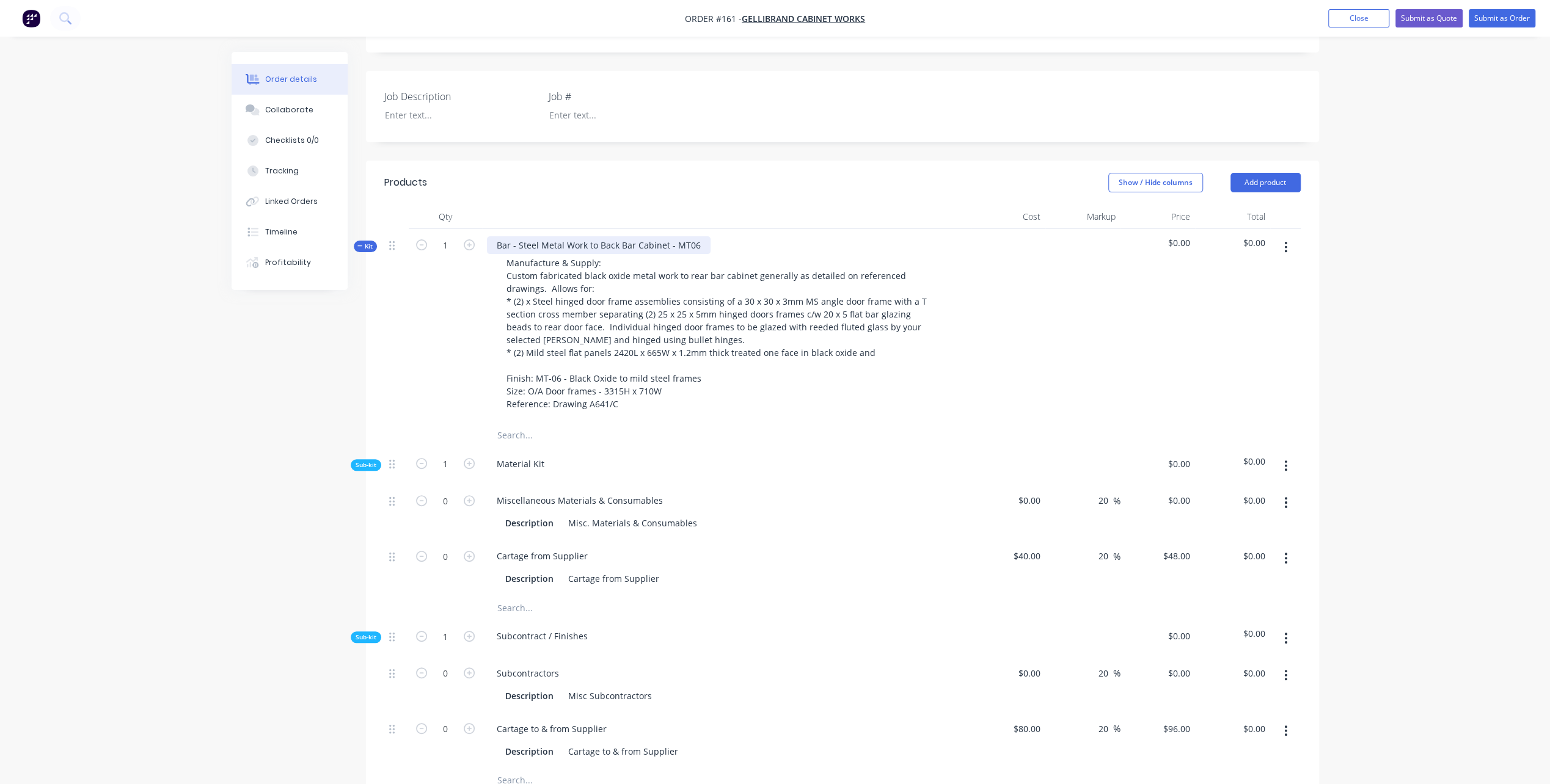
click at [512, 236] on div "Bar - Steel Metal Work to Back Bar Cabinet - MT06" at bounding box center [599, 245] width 224 height 18
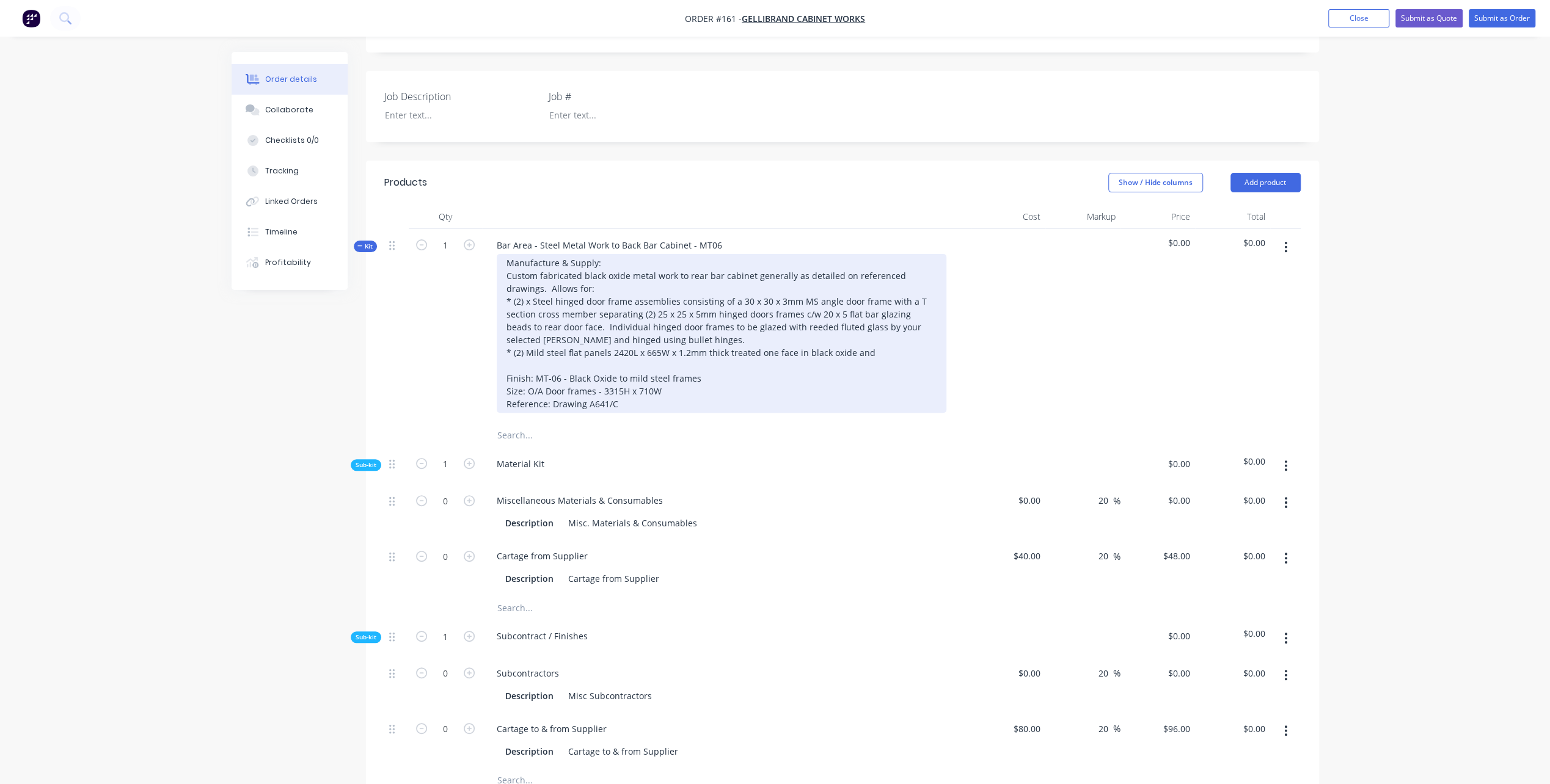
click at [887, 335] on div "Manufacture & Supply: Custom fabricated black oxide metal work to rear bar cabi…" at bounding box center [721, 333] width 450 height 159
click at [918, 336] on div "Manufacture & Supply: Custom fabricated black oxide metal work to rear bar cabi…" at bounding box center [721, 333] width 450 height 159
click at [917, 333] on div "Manufacture & Supply: Custom fabricated black oxide metal work to rear bar cabi…" at bounding box center [721, 333] width 450 height 159
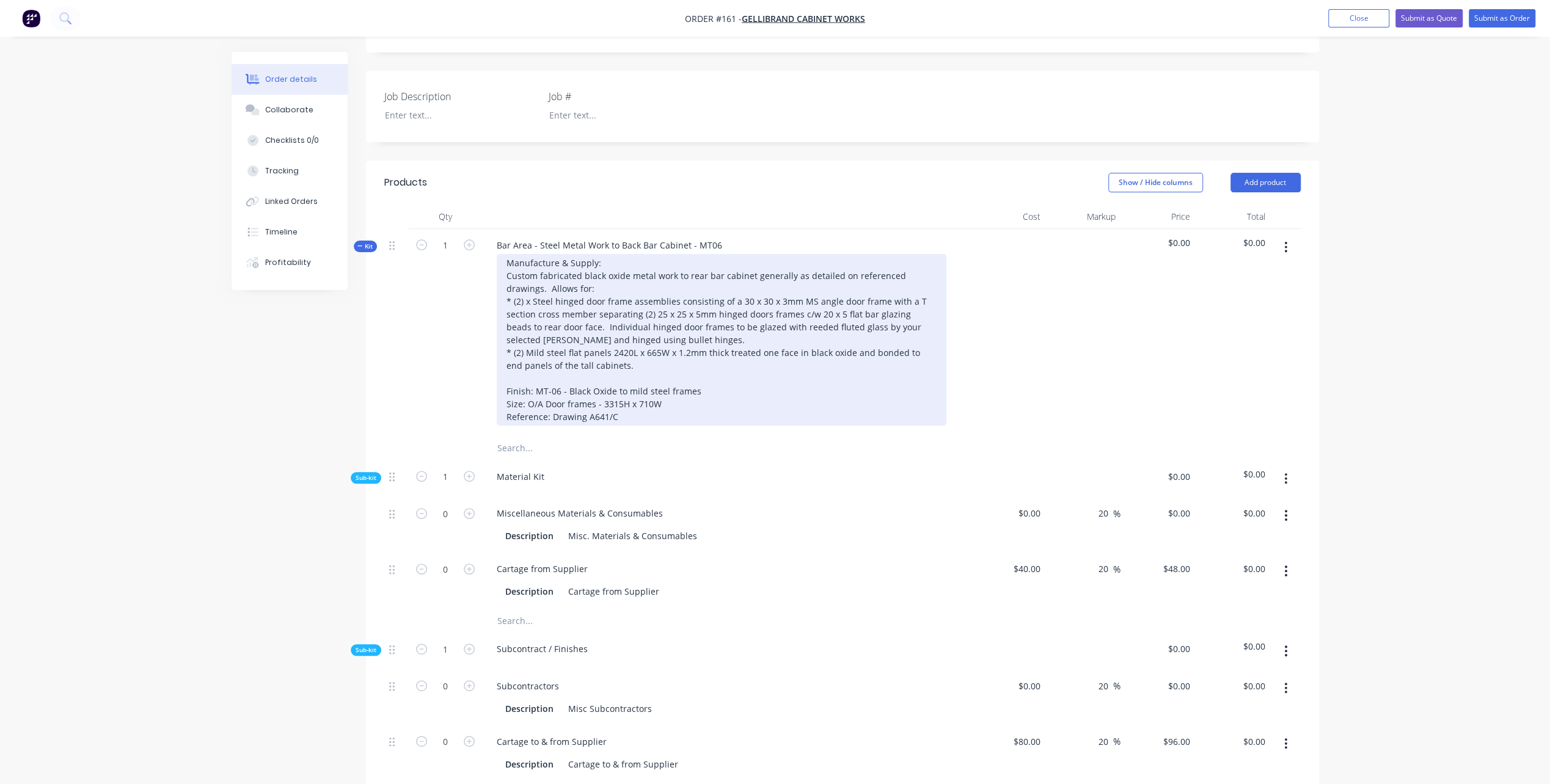
click at [527, 358] on div "Manufacture & Supply: Custom fabricated black oxide metal work to rear bar cabi…" at bounding box center [721, 340] width 450 height 171
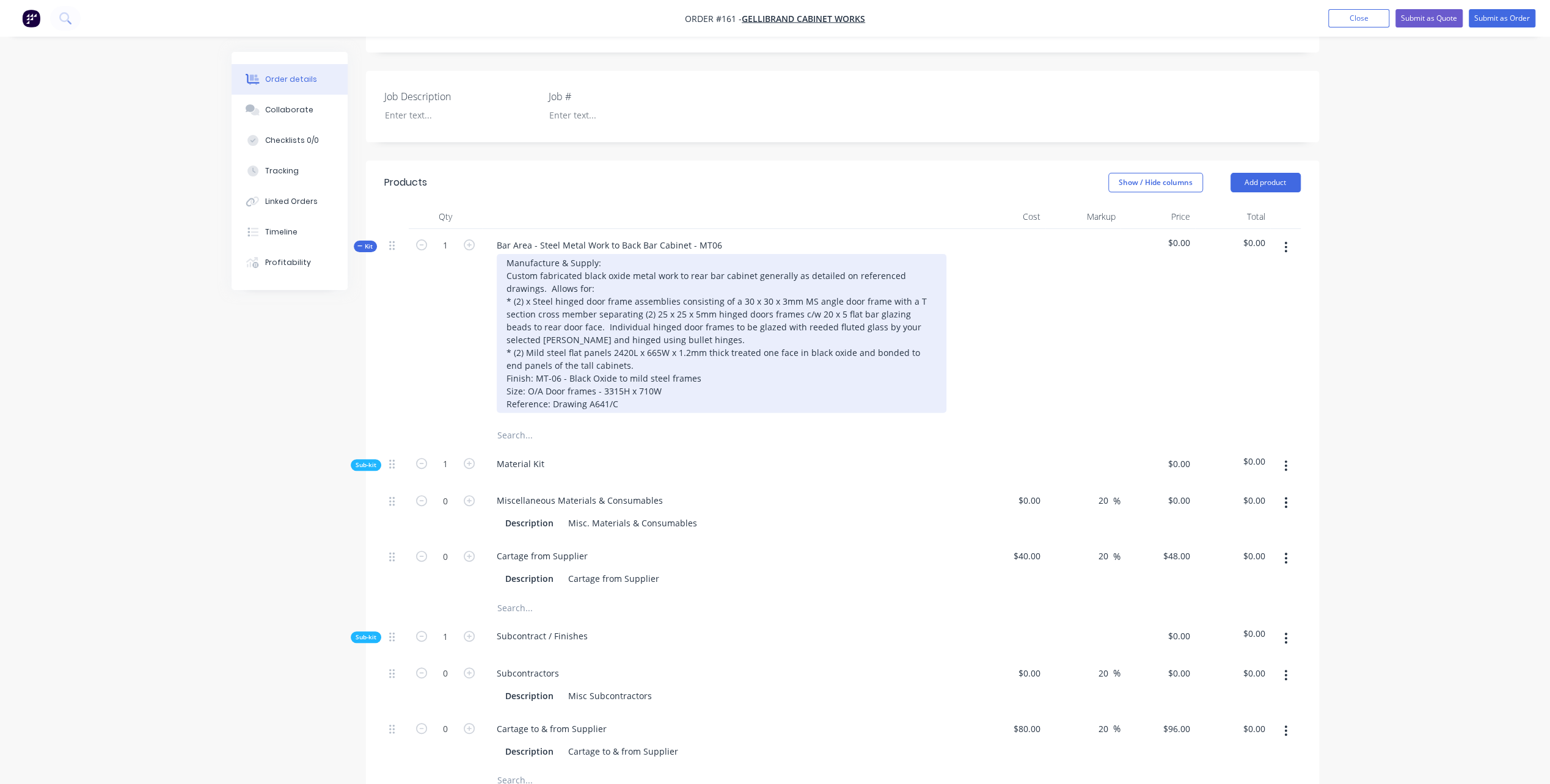
click at [645, 386] on div "Manufacture & Supply: Custom fabricated black oxide metal work to rear bar cabi…" at bounding box center [721, 333] width 450 height 159
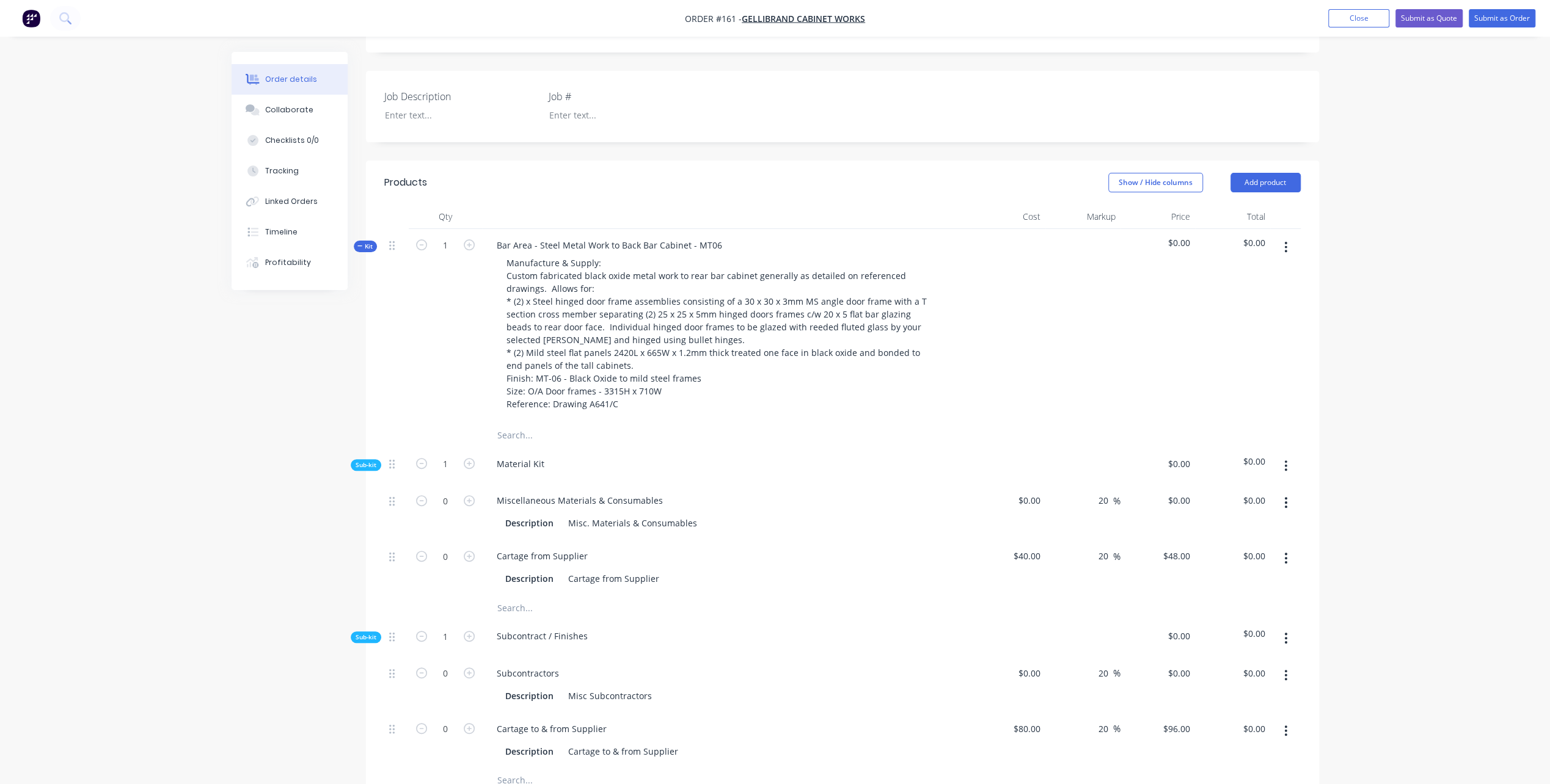
click at [230, 531] on div "Order details Collaborate Checklists 0/0 Tracking Linked Orders Timeline Profit…" at bounding box center [775, 661] width 1112 height 1830
click at [467, 495] on icon "button" at bounding box center [469, 500] width 11 height 11
type input "1"
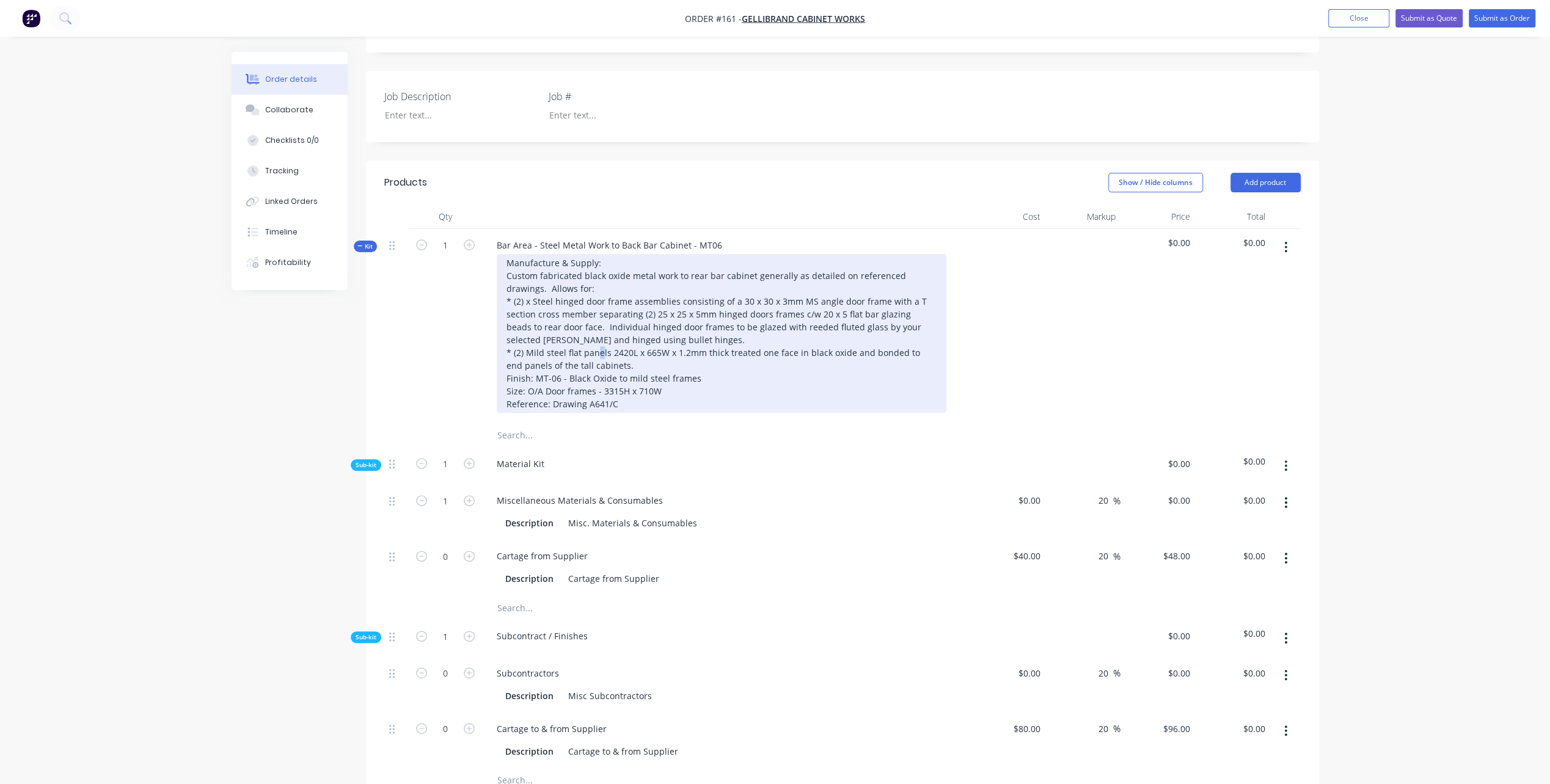
click at [622, 331] on div "Manufacture & Supply: Custom fabricated black oxide metal work to rear bar cabi…" at bounding box center [721, 333] width 450 height 159
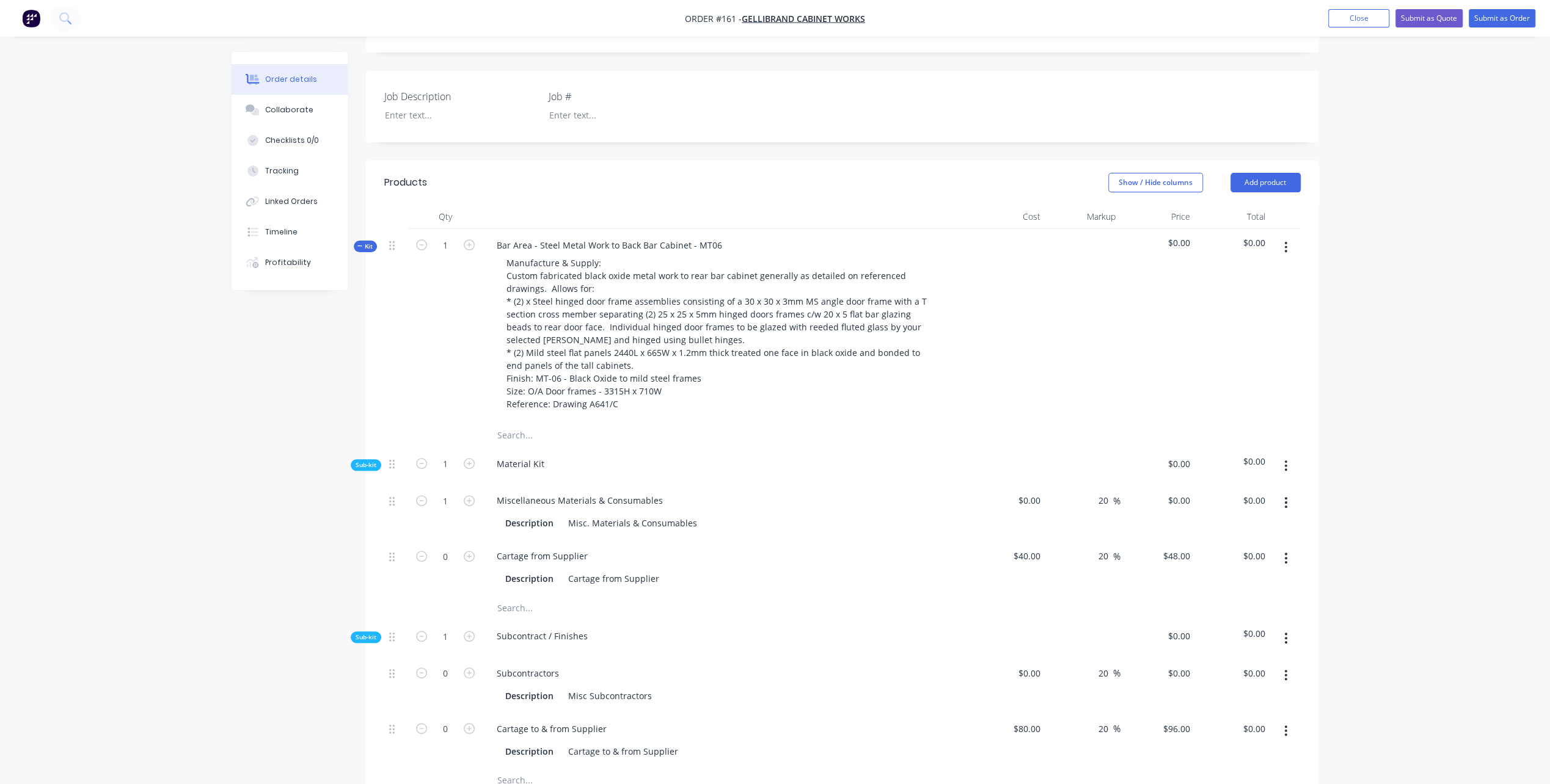
click at [846, 448] on div "Material Kit" at bounding box center [727, 466] width 489 height 37
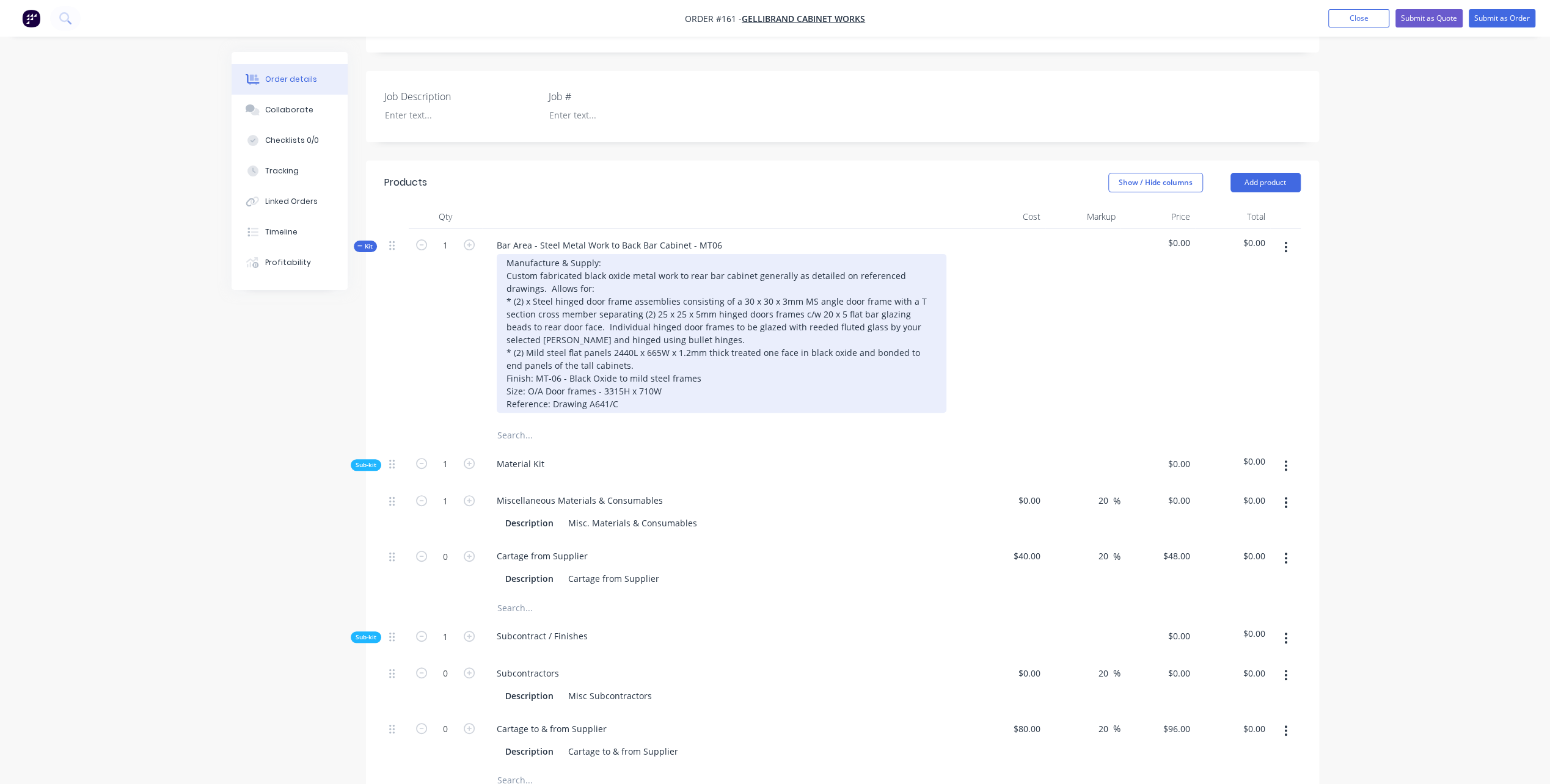
click at [647, 387] on div "Manufacture & Supply: Custom fabricated black oxide metal work to rear bar cabi…" at bounding box center [721, 333] width 450 height 159
click at [685, 395] on div "Bar Area - Steel Metal Work to Back Bar Cabinet - MT06 Manufacture & Supply: Cu…" at bounding box center [727, 325] width 489 height 194
click at [677, 383] on div "Manufacture & Supply: Custom fabricated black oxide metal work to rear bar cabi…" at bounding box center [721, 333] width 450 height 159
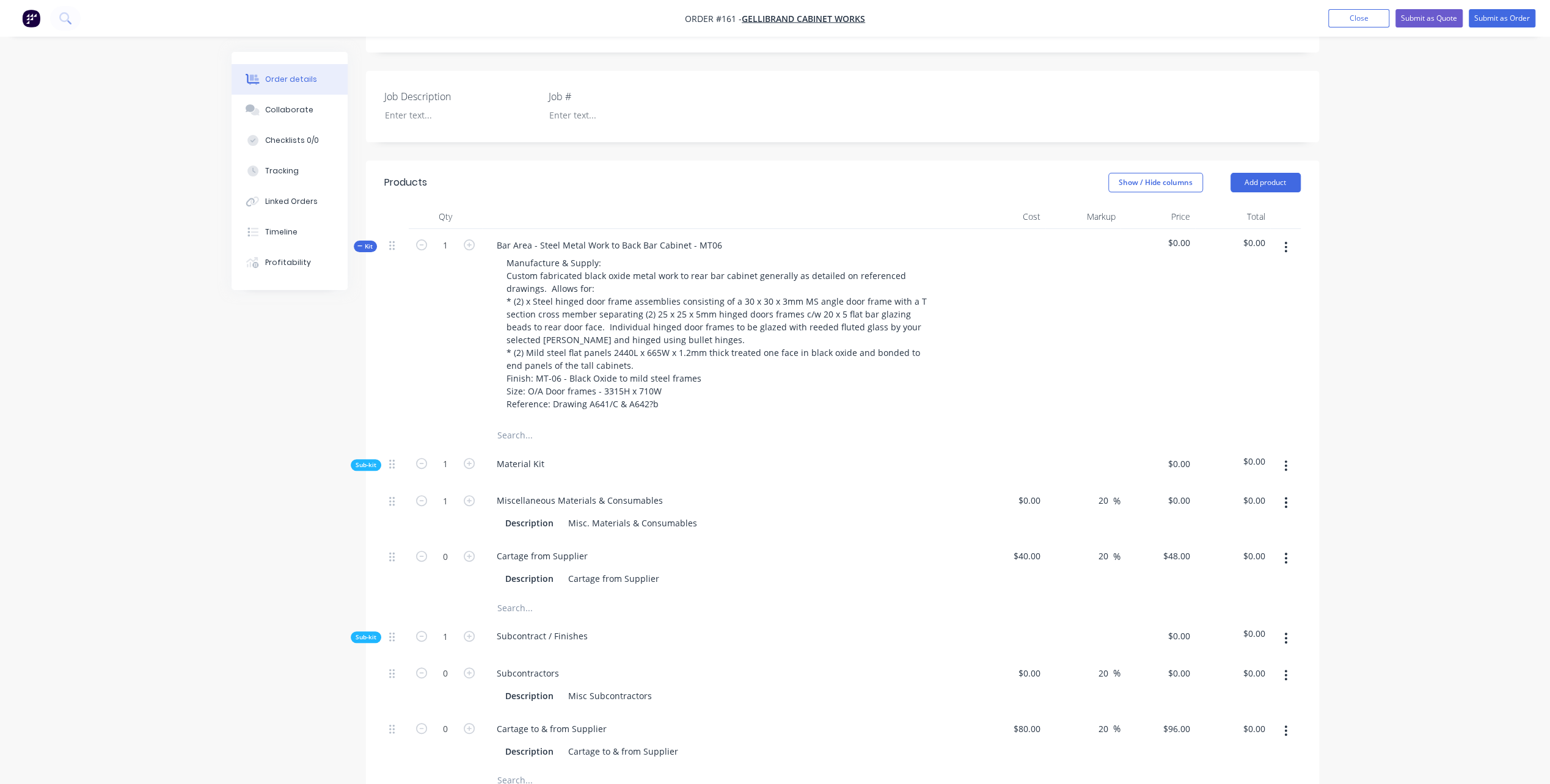
click at [445, 375] on div "1" at bounding box center [445, 325] width 73 height 194
type input "40"
click at [1023, 540] on div "40 $40.00" at bounding box center [1008, 568] width 75 height 56
type input "$40.00"
click at [1023, 484] on div at bounding box center [1008, 512] width 75 height 56
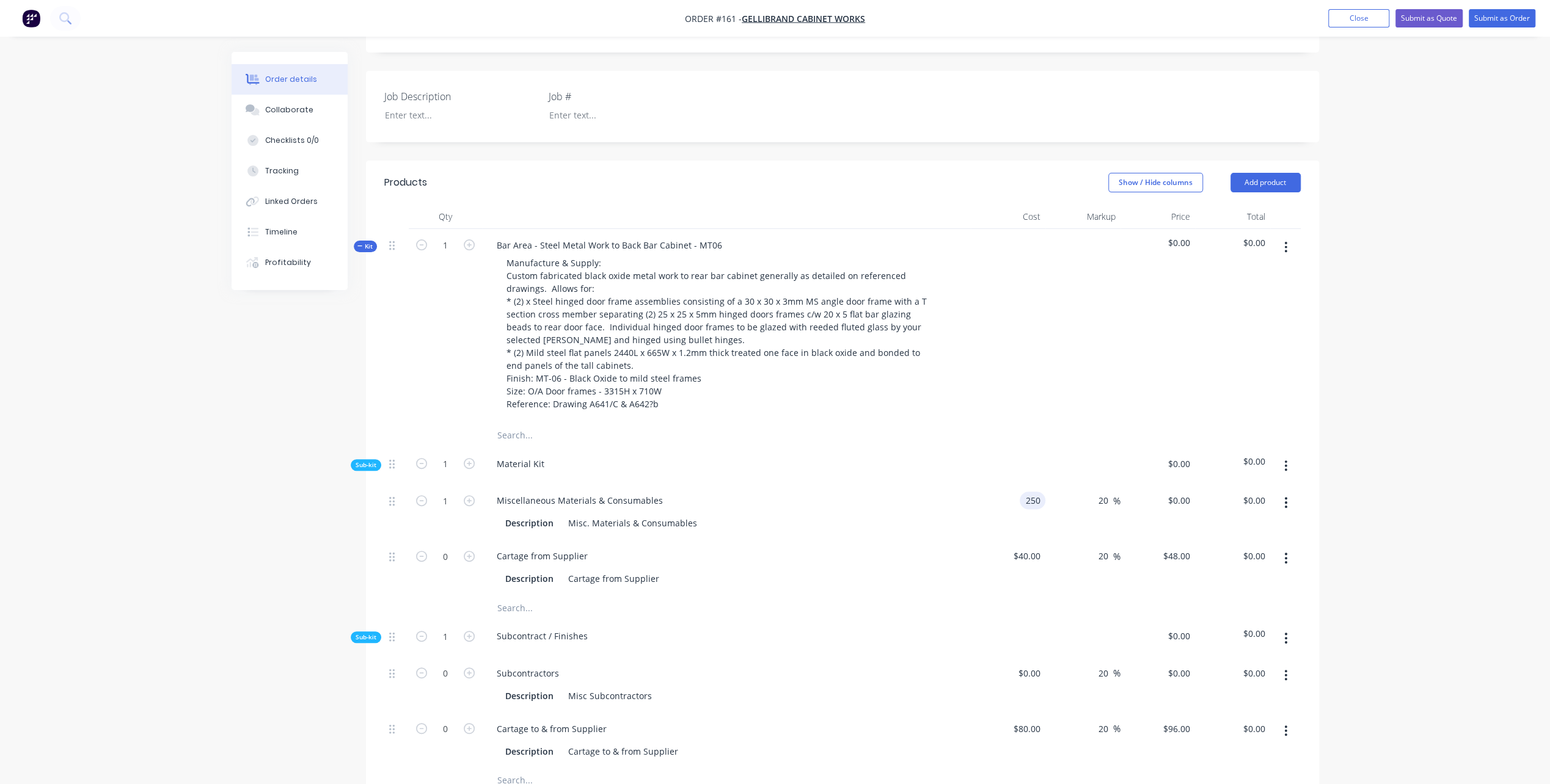
type input "$250.00"
type input "$300.00"
click at [894, 596] on div at bounding box center [702, 607] width 440 height 24
click at [468, 551] on icon "button" at bounding box center [469, 556] width 11 height 11
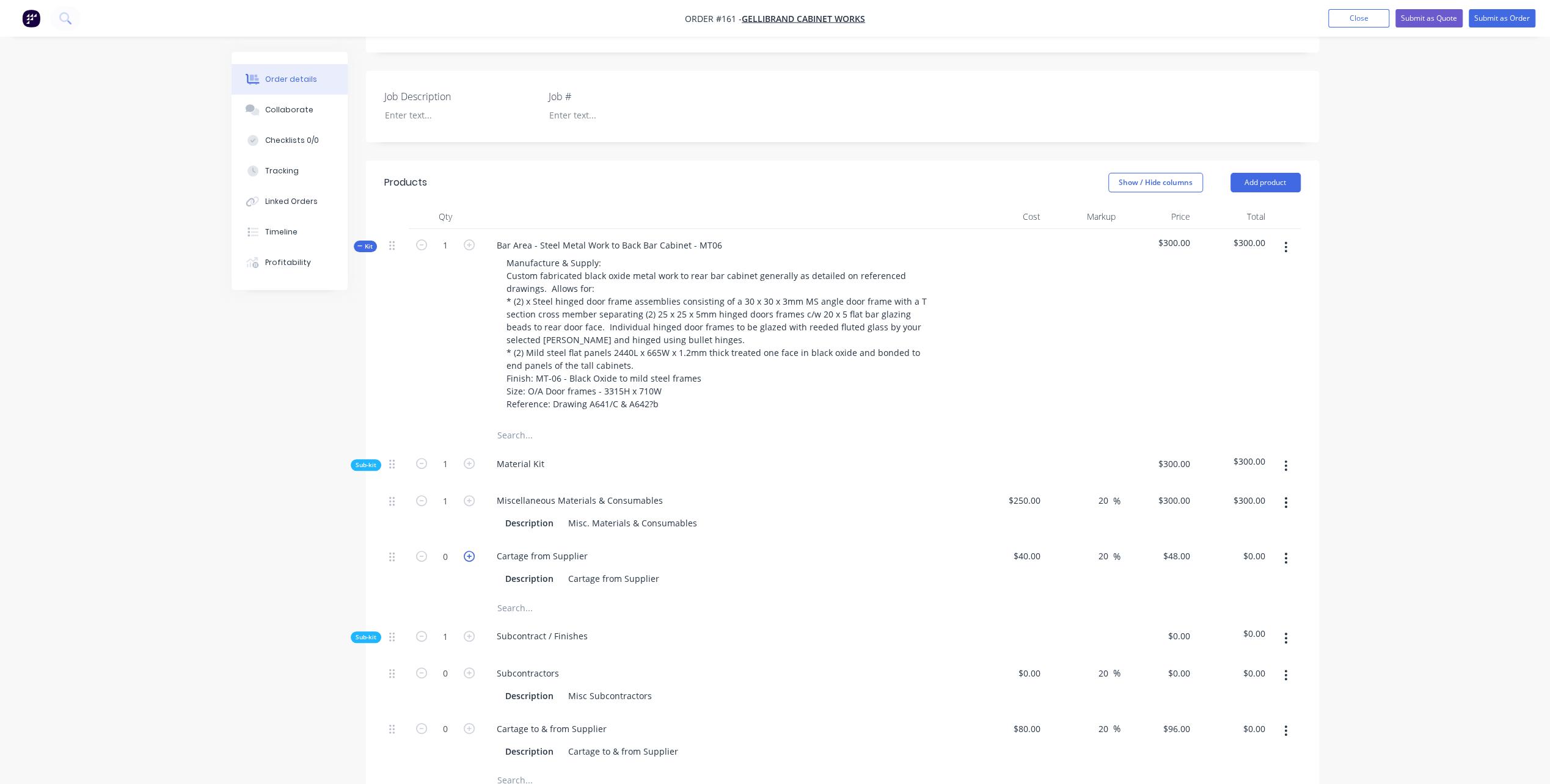
type input "1"
type input "$48.00"
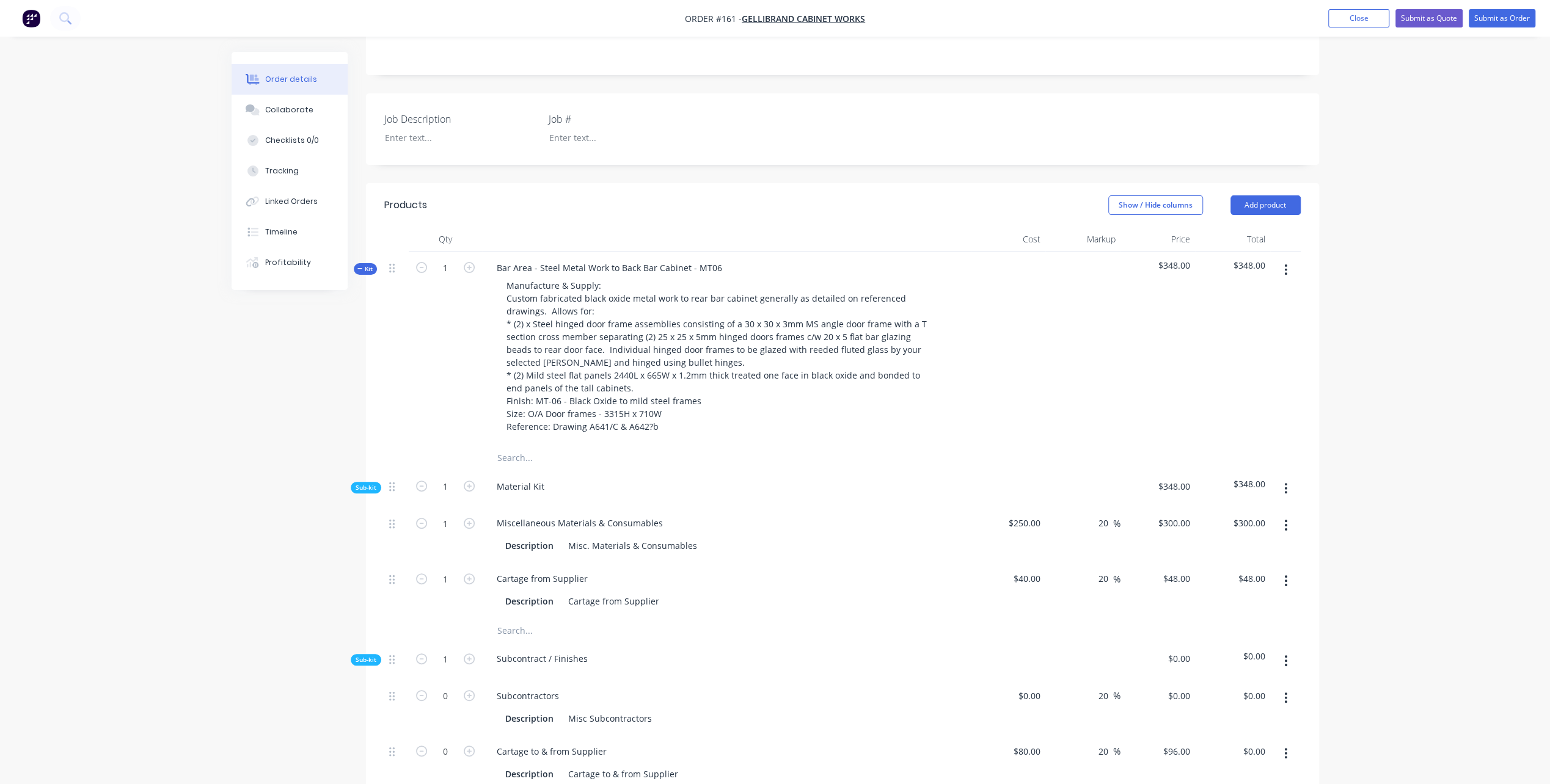
scroll to position [367, 0]
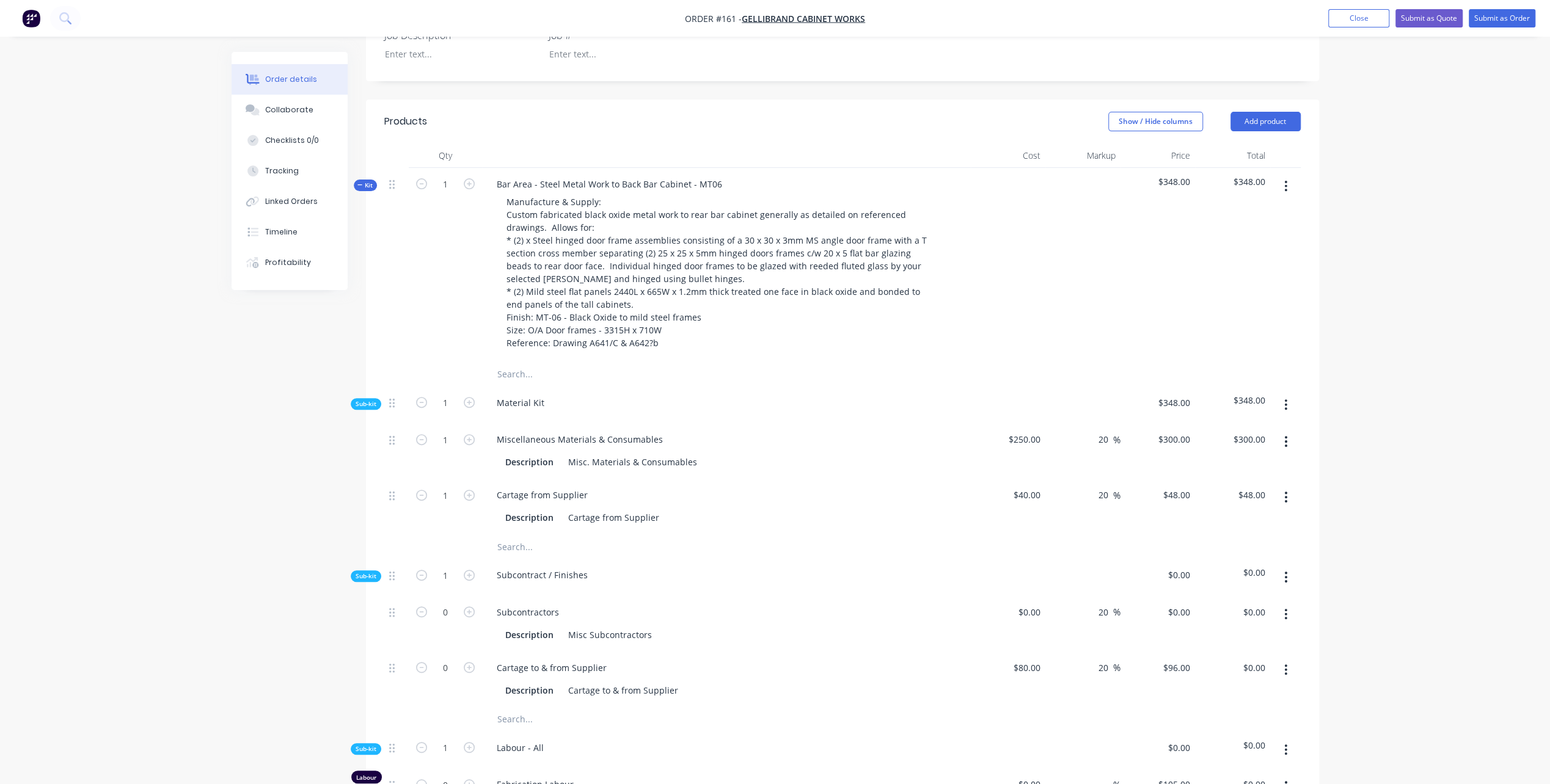
click at [1287, 398] on icon "button" at bounding box center [1285, 405] width 3 height 14
click at [1242, 428] on div "Add product to kit" at bounding box center [1243, 437] width 94 height 18
click at [1238, 477] on div "Product catalogue" at bounding box center [1243, 486] width 94 height 18
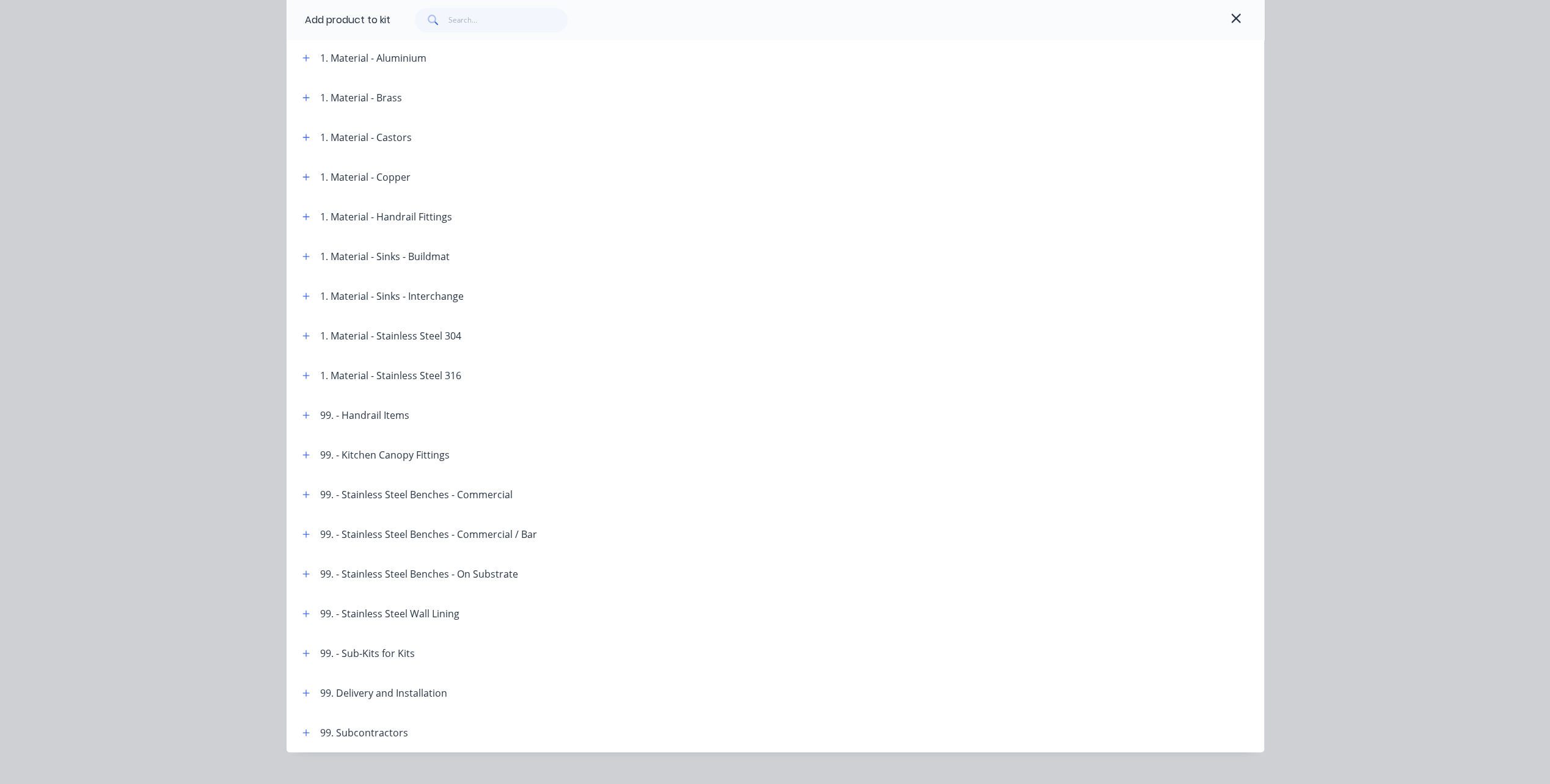
scroll to position [515, 0]
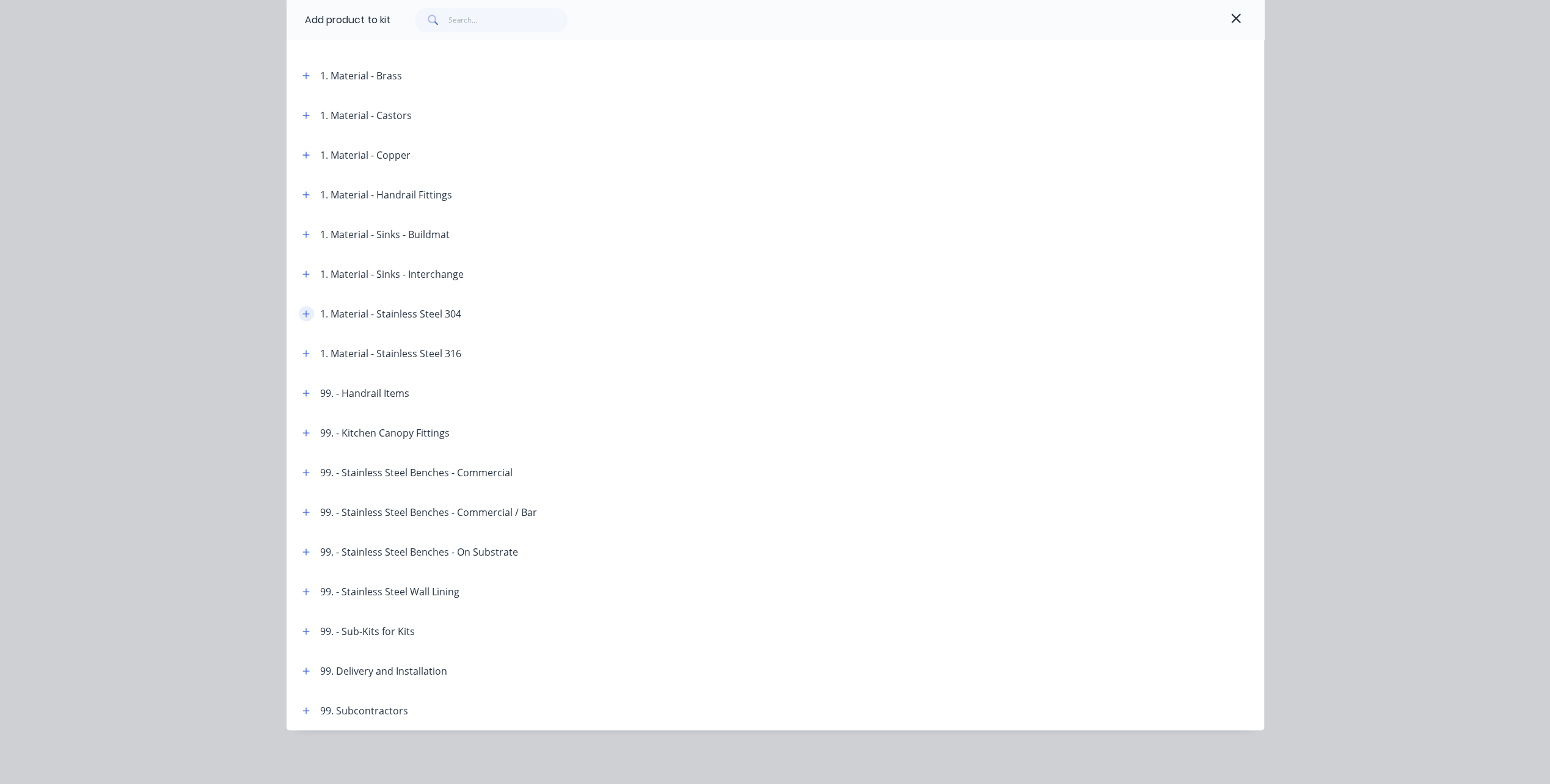
click at [302, 314] on icon "button" at bounding box center [305, 313] width 6 height 6
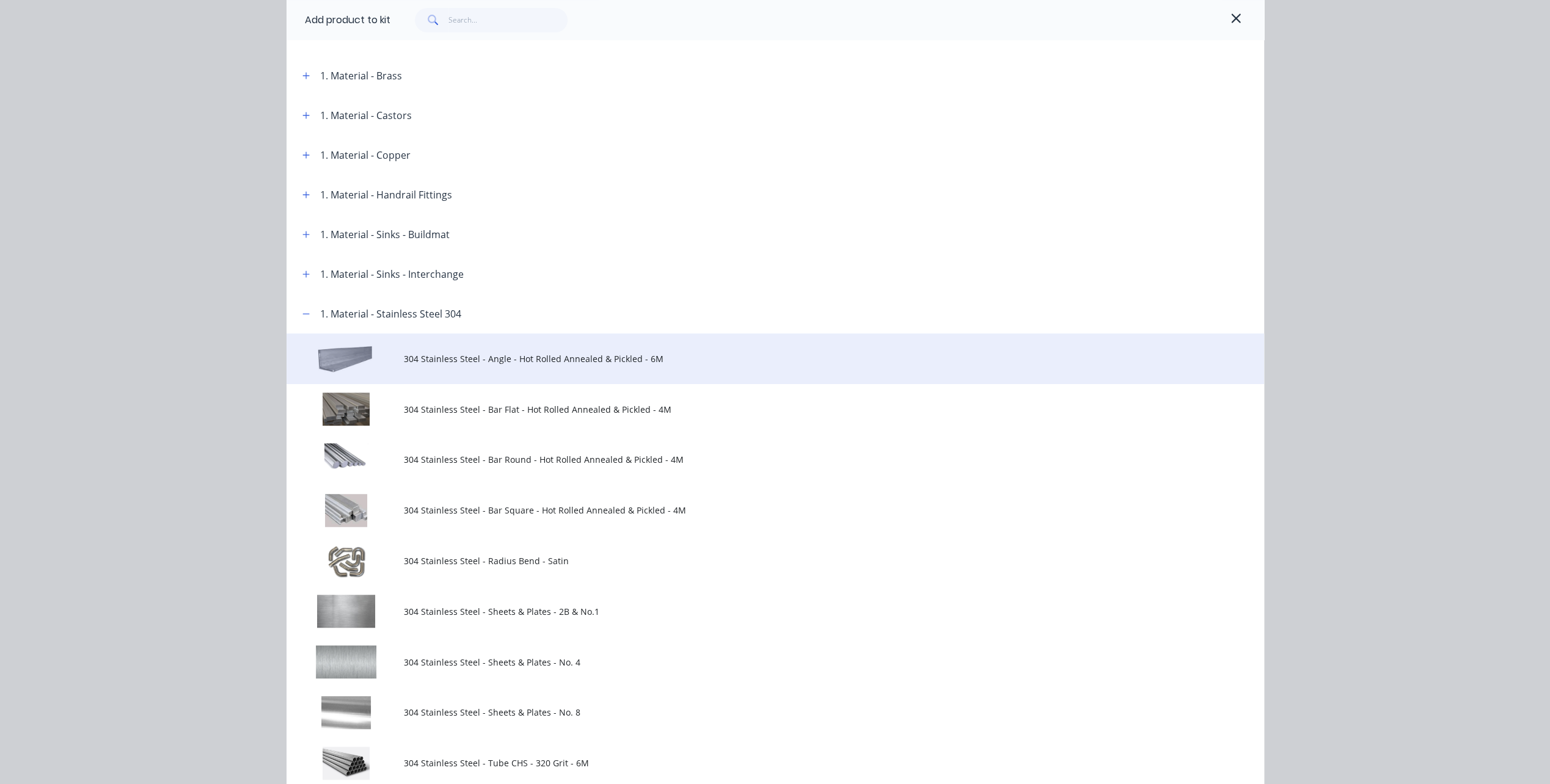
click at [438, 357] on span "304 Stainless Steel - Angle - Hot Rolled Annealed & Pickled - 6M" at bounding box center [747, 359] width 688 height 13
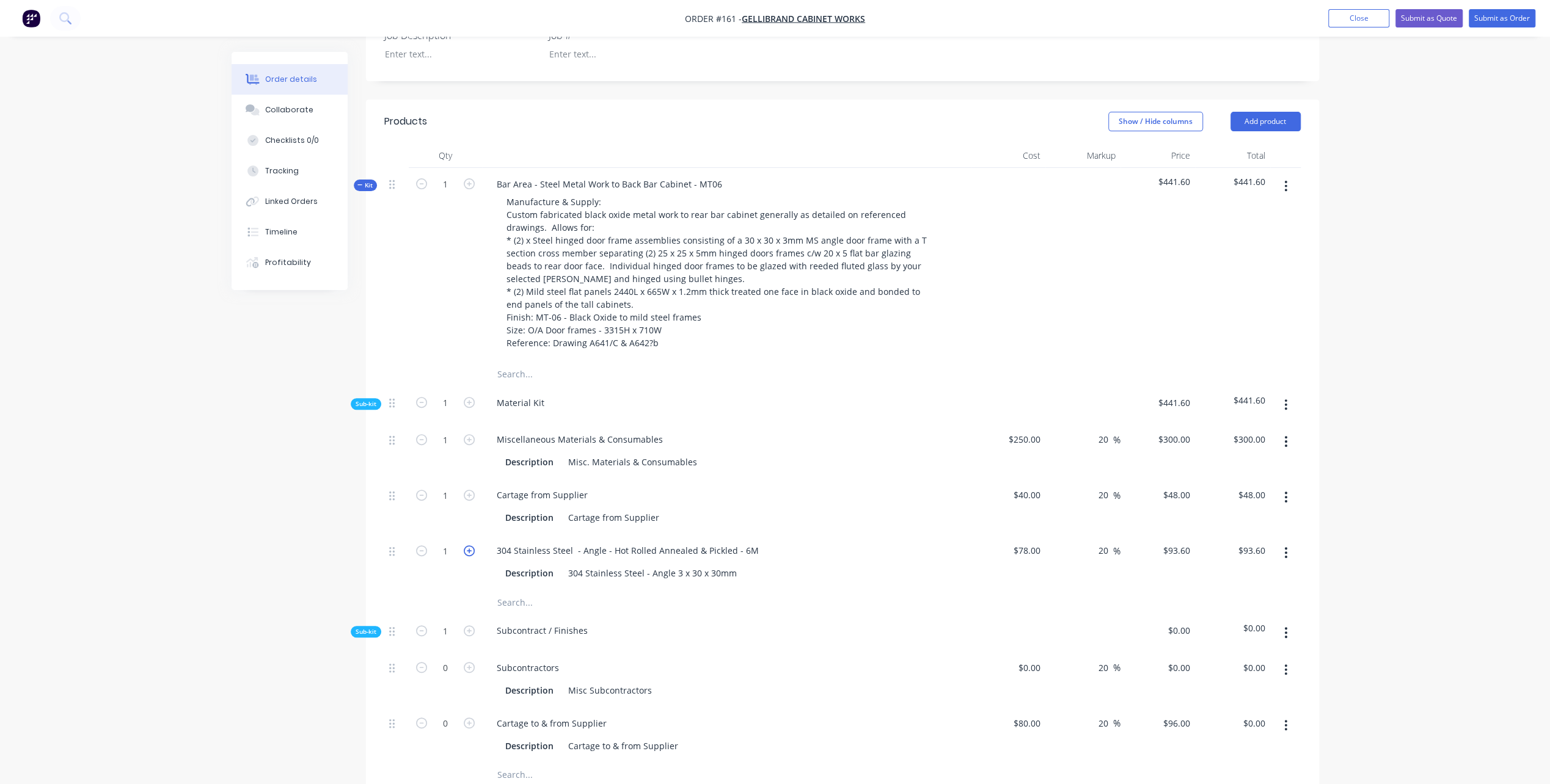
click at [468, 545] on icon "button" at bounding box center [469, 551] width 11 height 11
type input "2"
type input "$187.20"
click at [468, 545] on icon "button" at bounding box center [469, 551] width 11 height 11
type input "3"
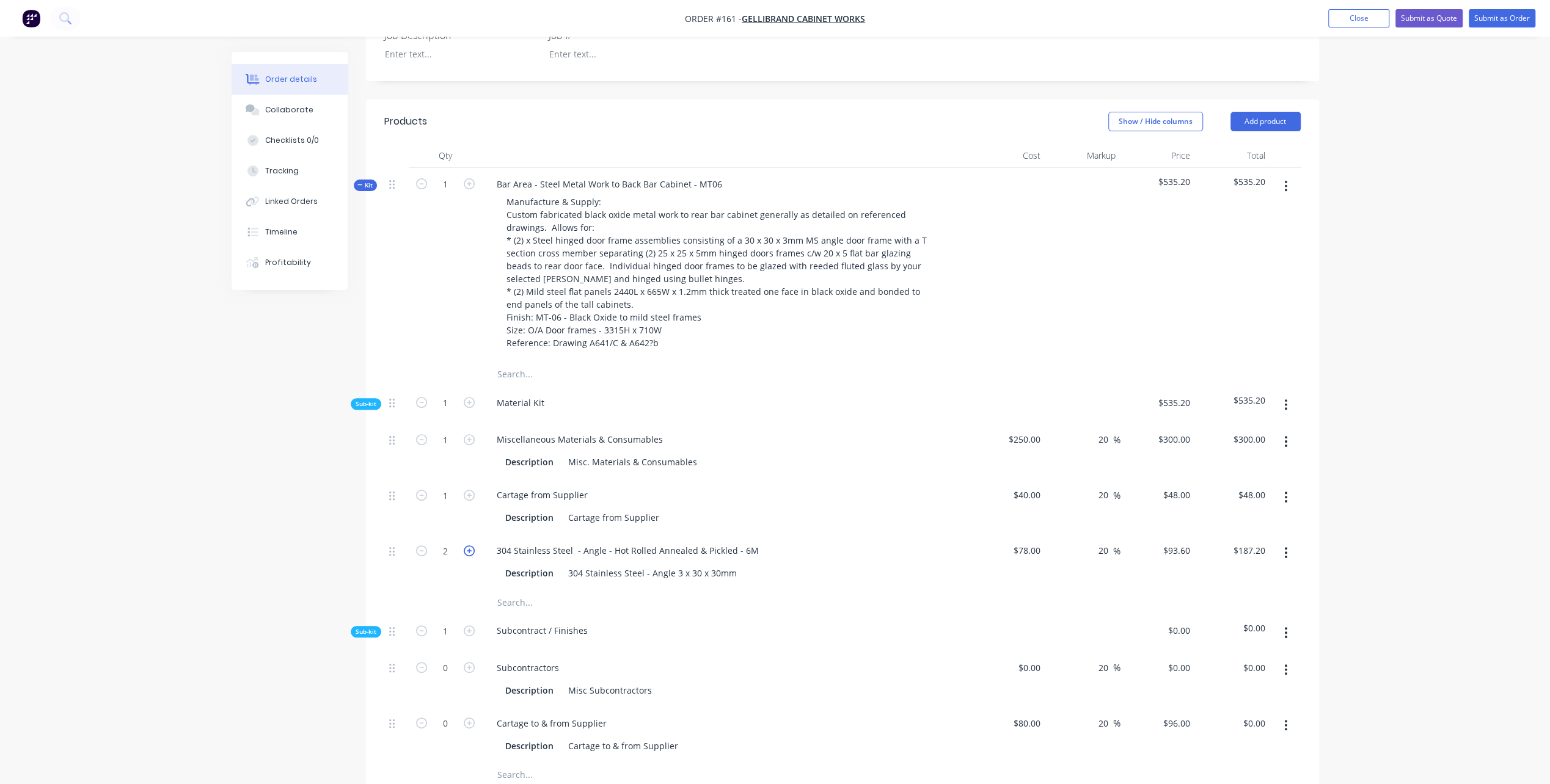
type input "$280.80"
click at [468, 545] on icon "button" at bounding box center [469, 551] width 11 height 11
type input "4"
type input "$374.40"
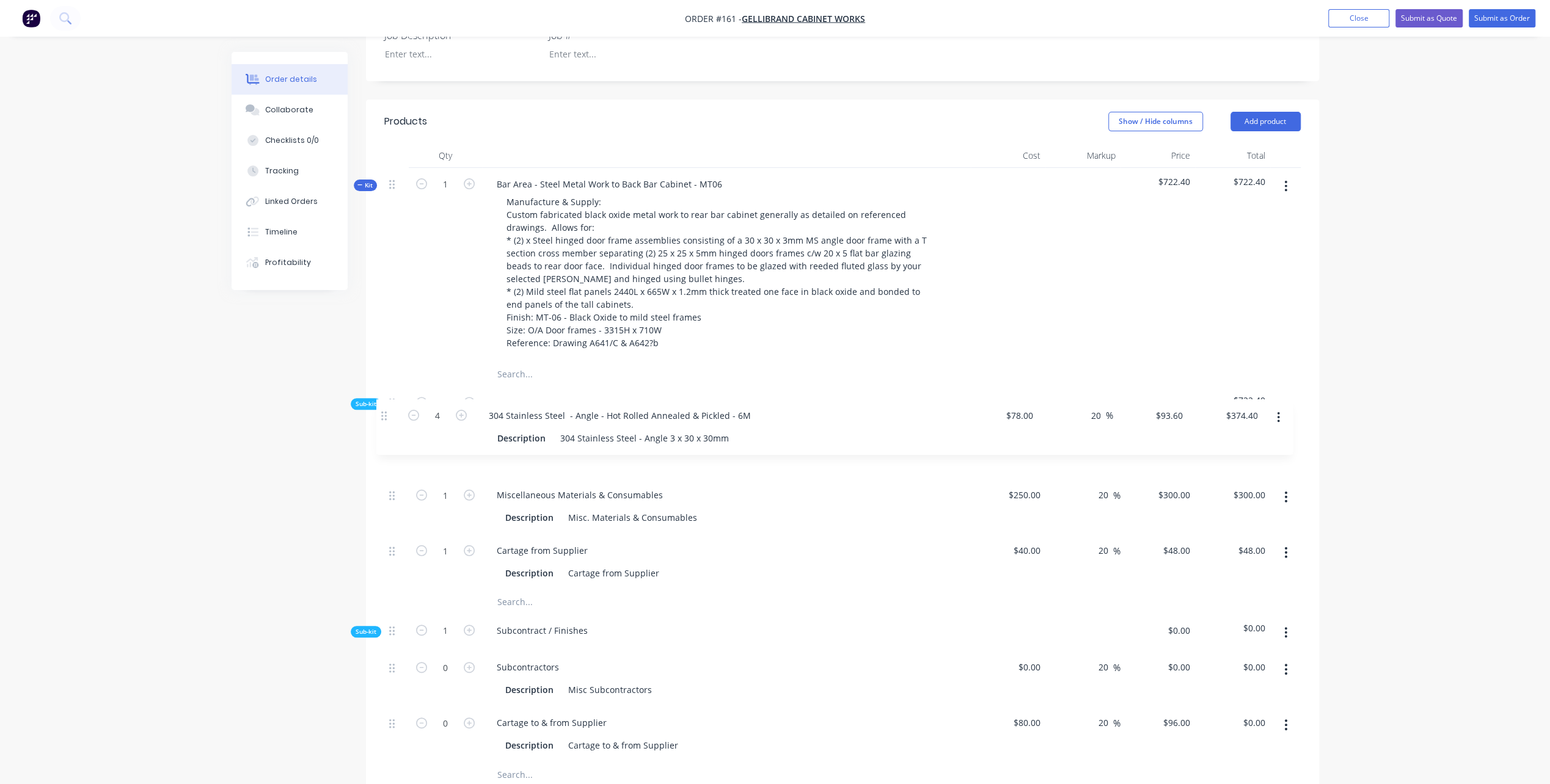
drag, startPoint x: 392, startPoint y: 537, endPoint x: 385, endPoint y: 416, distance: 121.2
click at [385, 424] on div "1 Miscellaneous Materials & Consumables Description Misc. Materials & Consumabl…" at bounding box center [842, 506] width 916 height 167
click at [1287, 398] on icon "button" at bounding box center [1285, 405] width 3 height 14
click at [1257, 428] on div "Add product to kit" at bounding box center [1243, 437] width 94 height 18
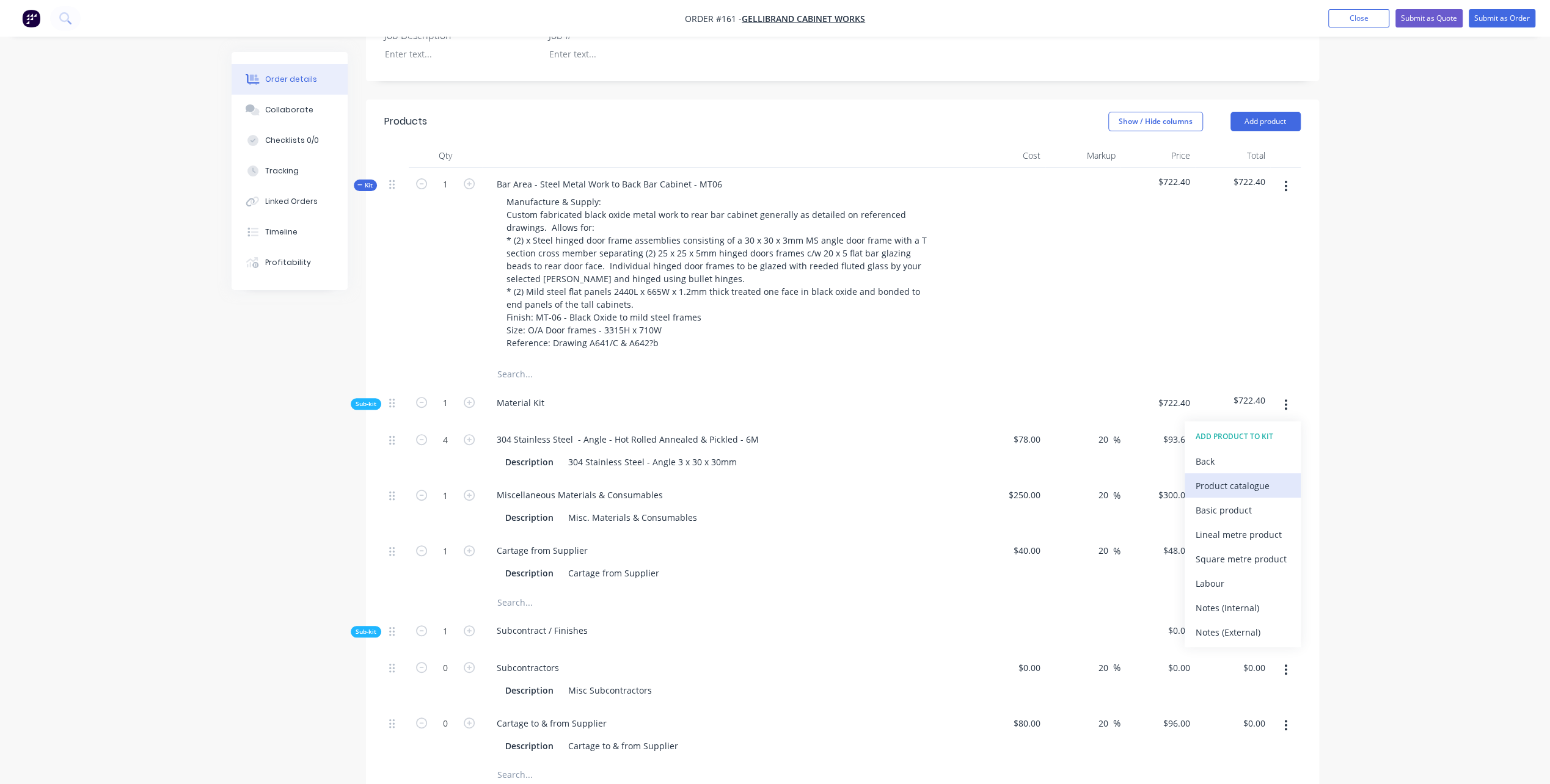
click at [1218, 477] on div "Product catalogue" at bounding box center [1243, 486] width 94 height 18
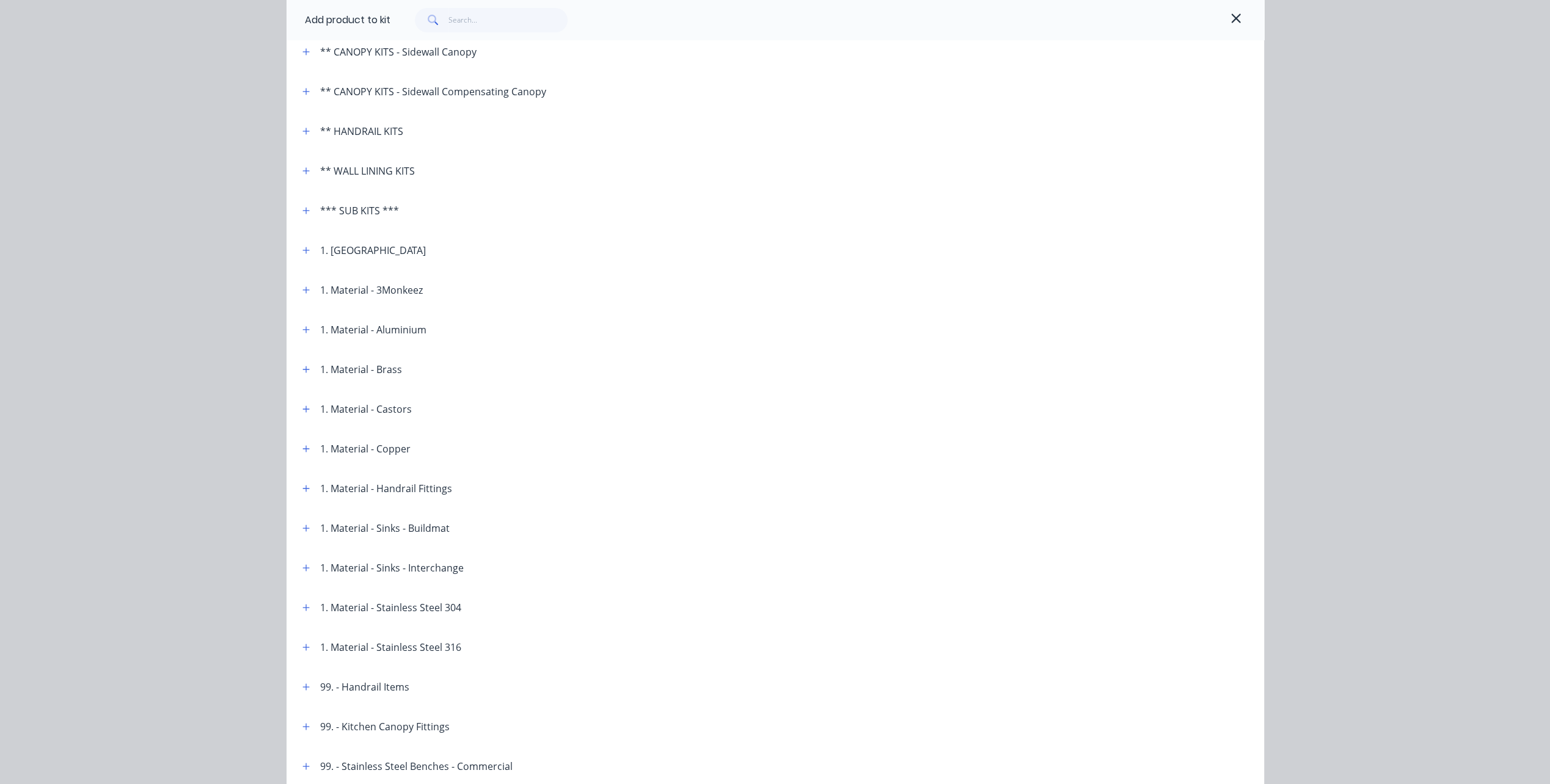
scroll to position [244, 0]
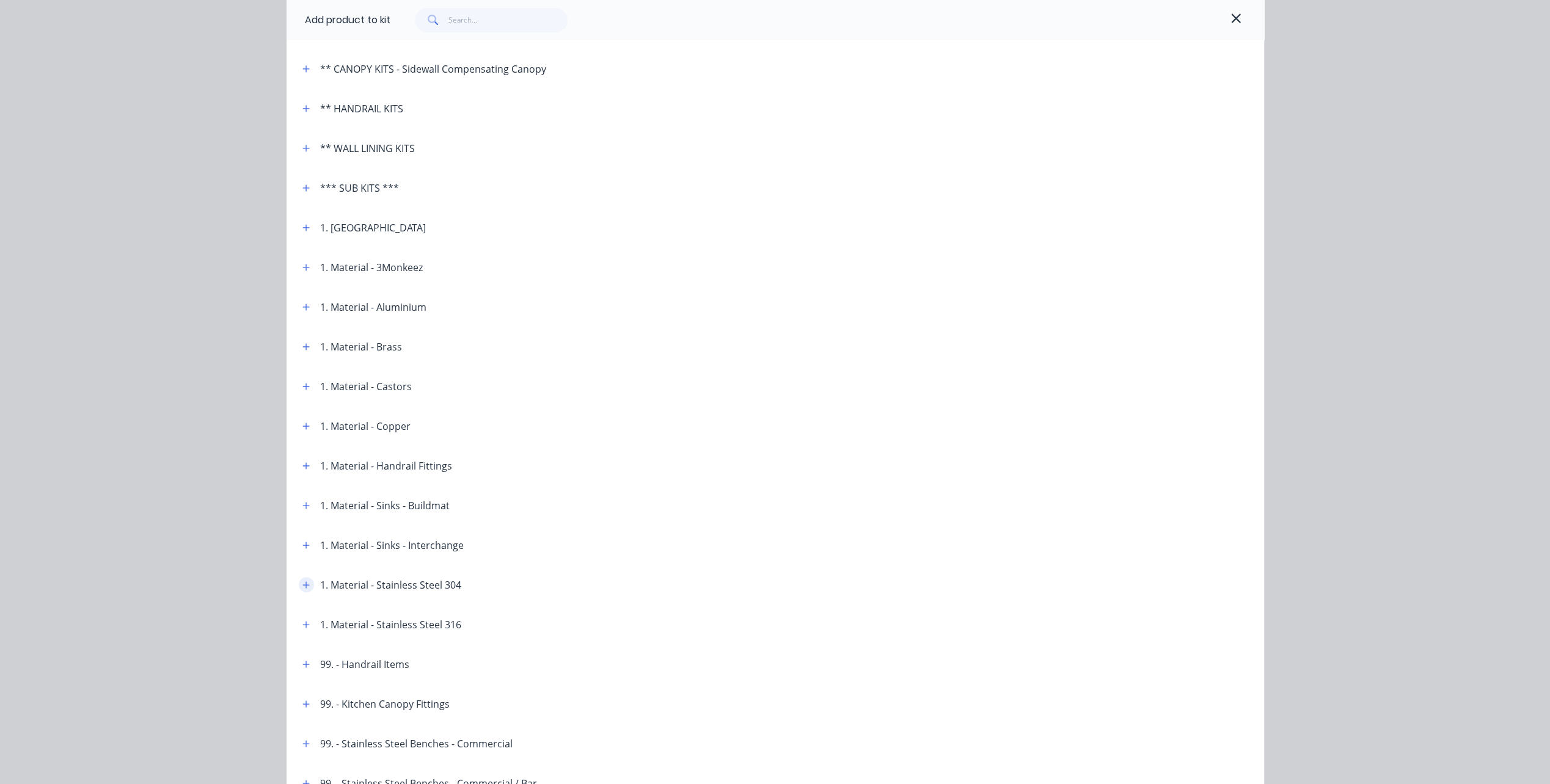
click at [302, 586] on icon "button" at bounding box center [305, 584] width 6 height 6
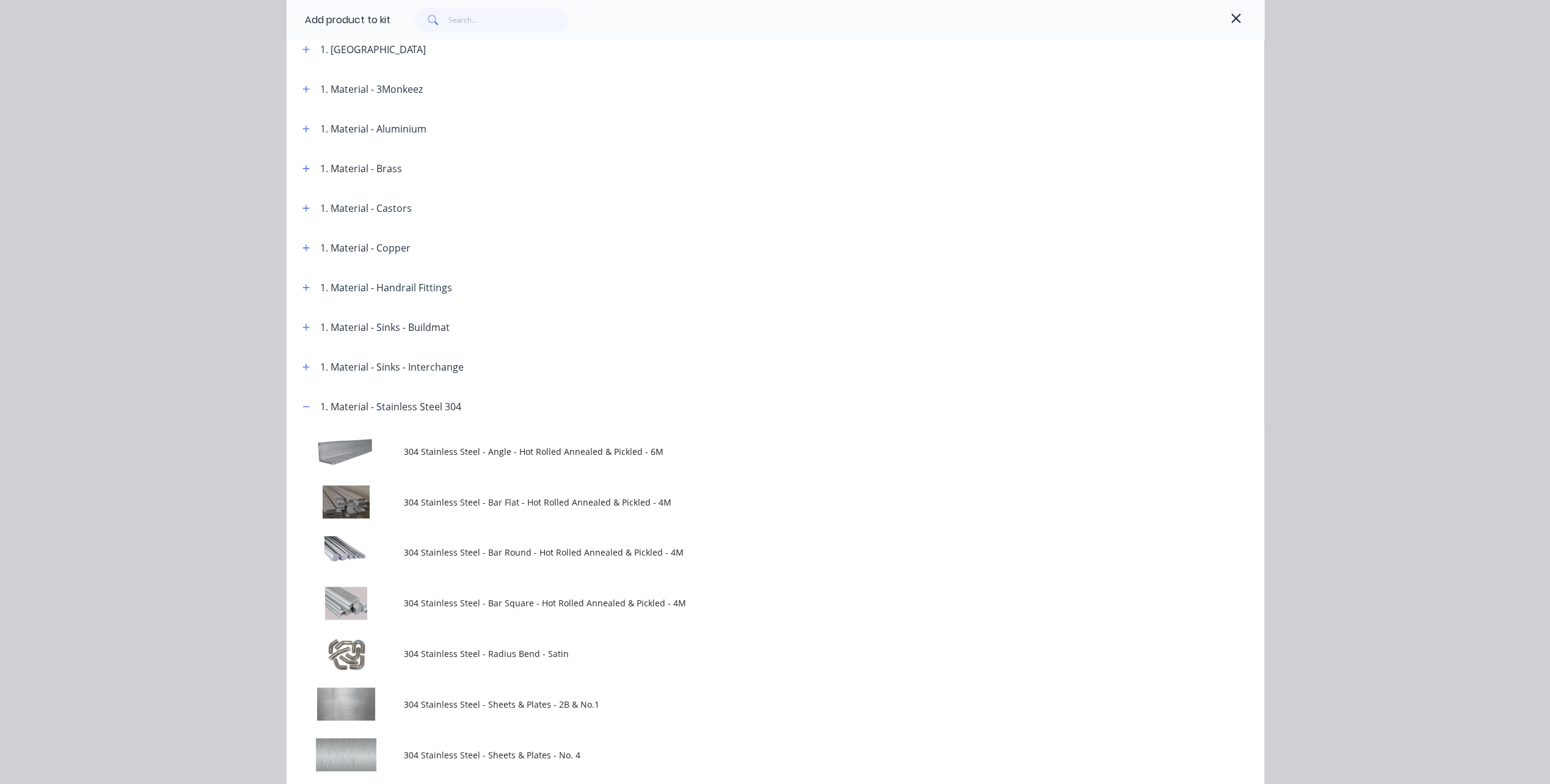
scroll to position [427, 0]
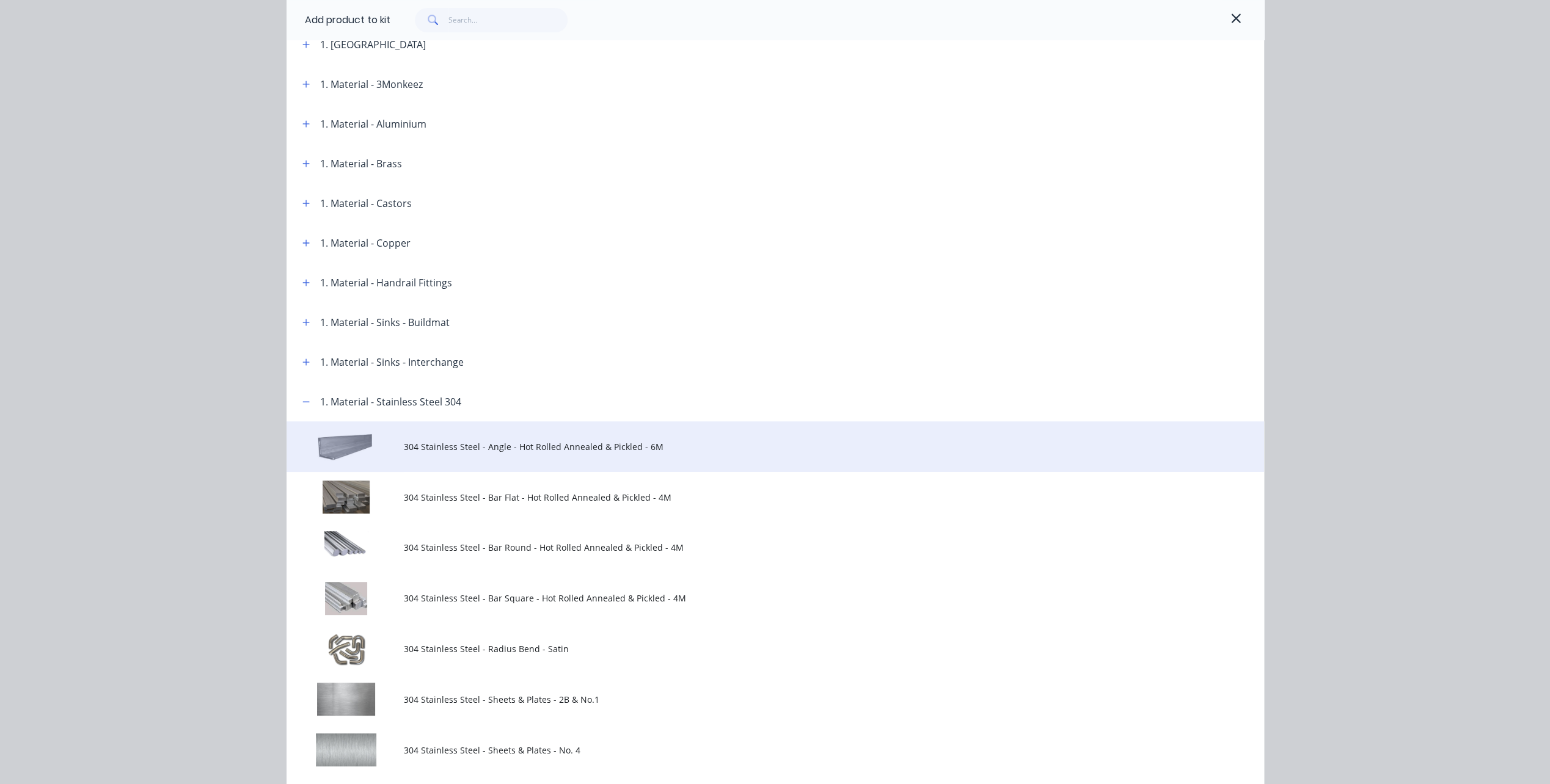
click at [482, 453] on td "304 Stainless Steel - Angle - Hot Rolled Annealed & Pickled - 6M" at bounding box center [834, 446] width 860 height 50
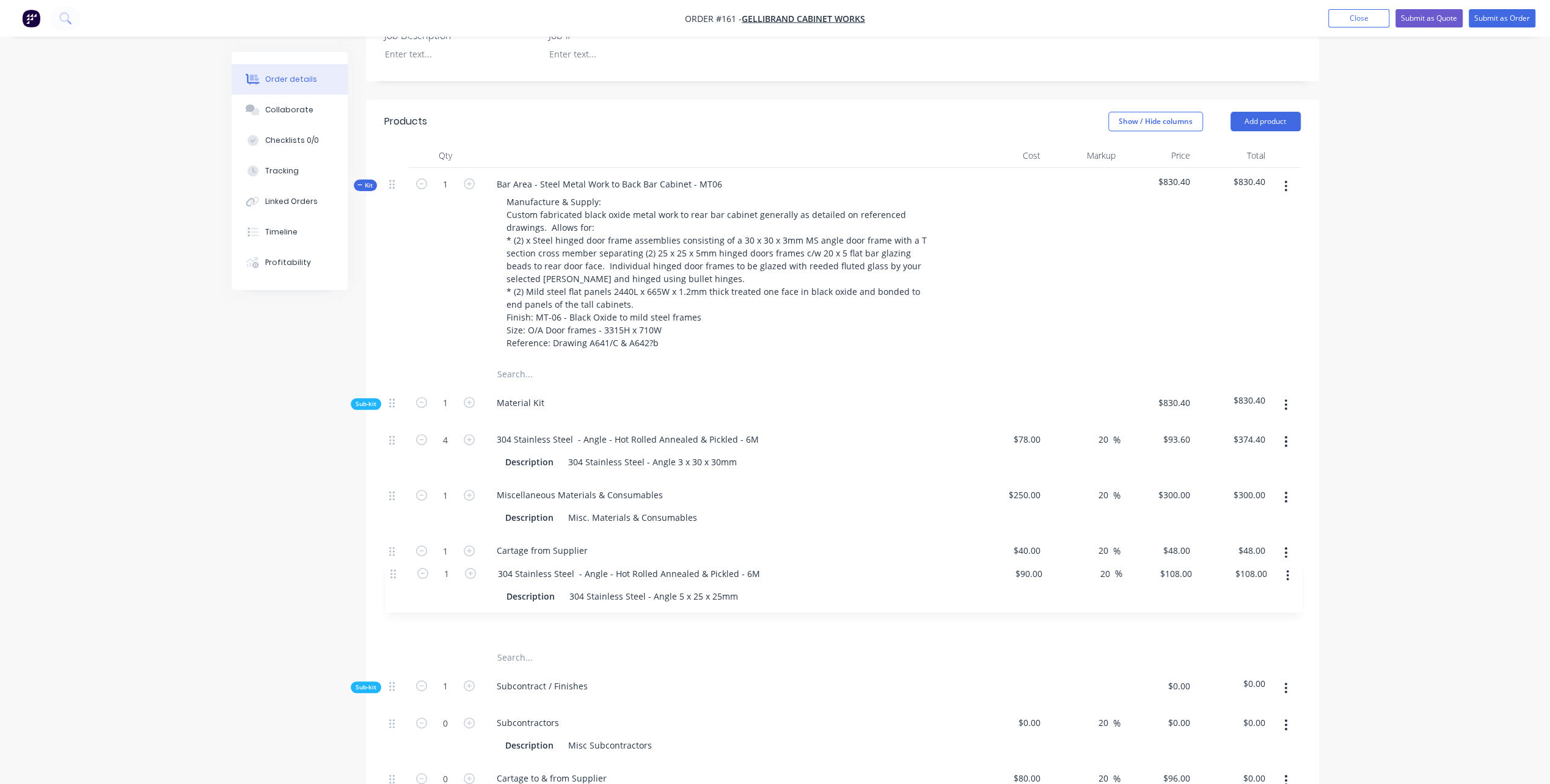
scroll to position [367, 0]
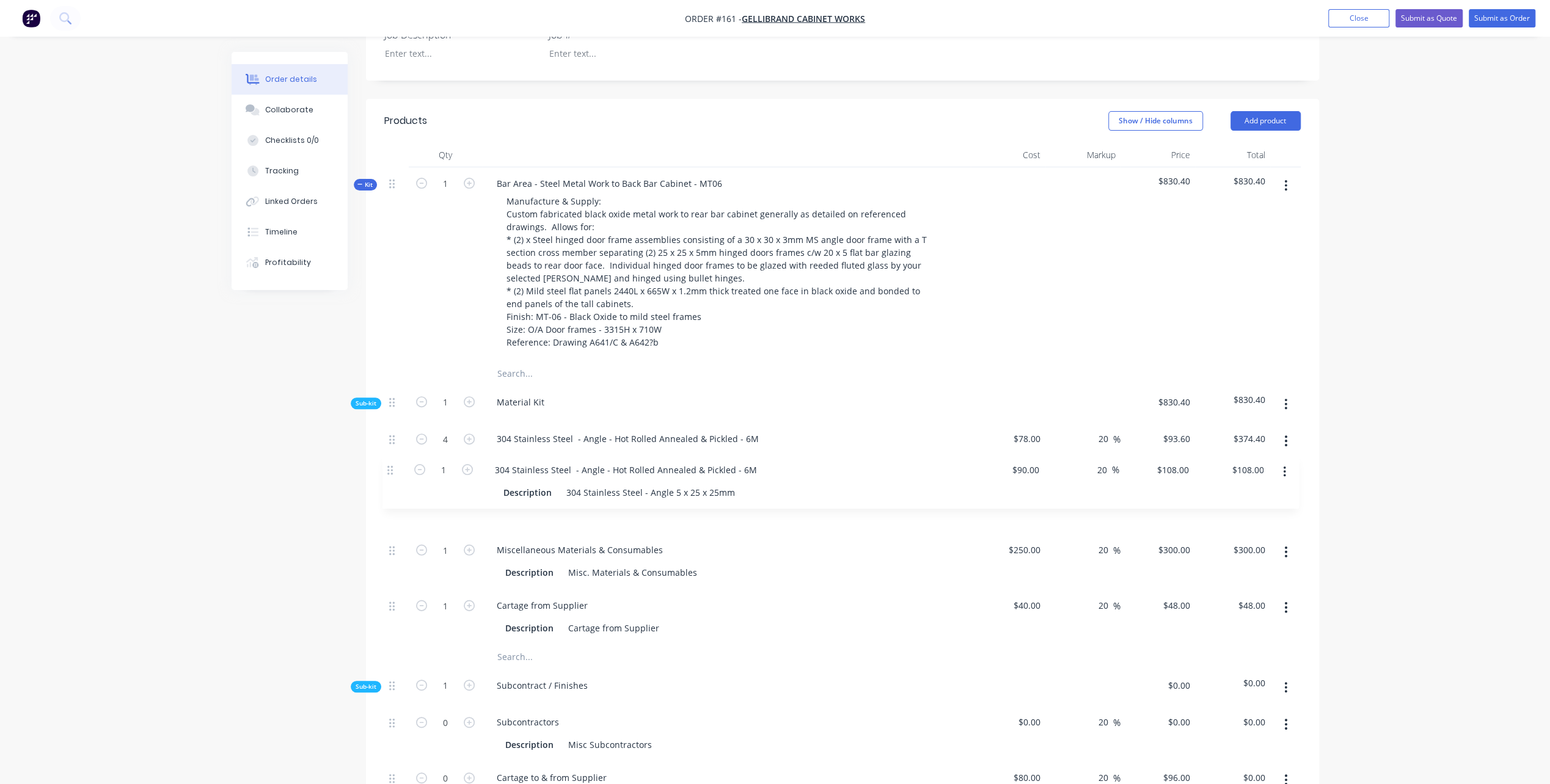
drag, startPoint x: 391, startPoint y: 588, endPoint x: 390, endPoint y: 465, distance: 123.0
click at [390, 465] on div "4 304 Stainless Steel - Angle - Hot Rolled Annealed & Pickled - 6M Description …" at bounding box center [842, 533] width 916 height 223
click at [467, 489] on icon "button" at bounding box center [469, 495] width 11 height 11
type input "2"
type input "$216.00"
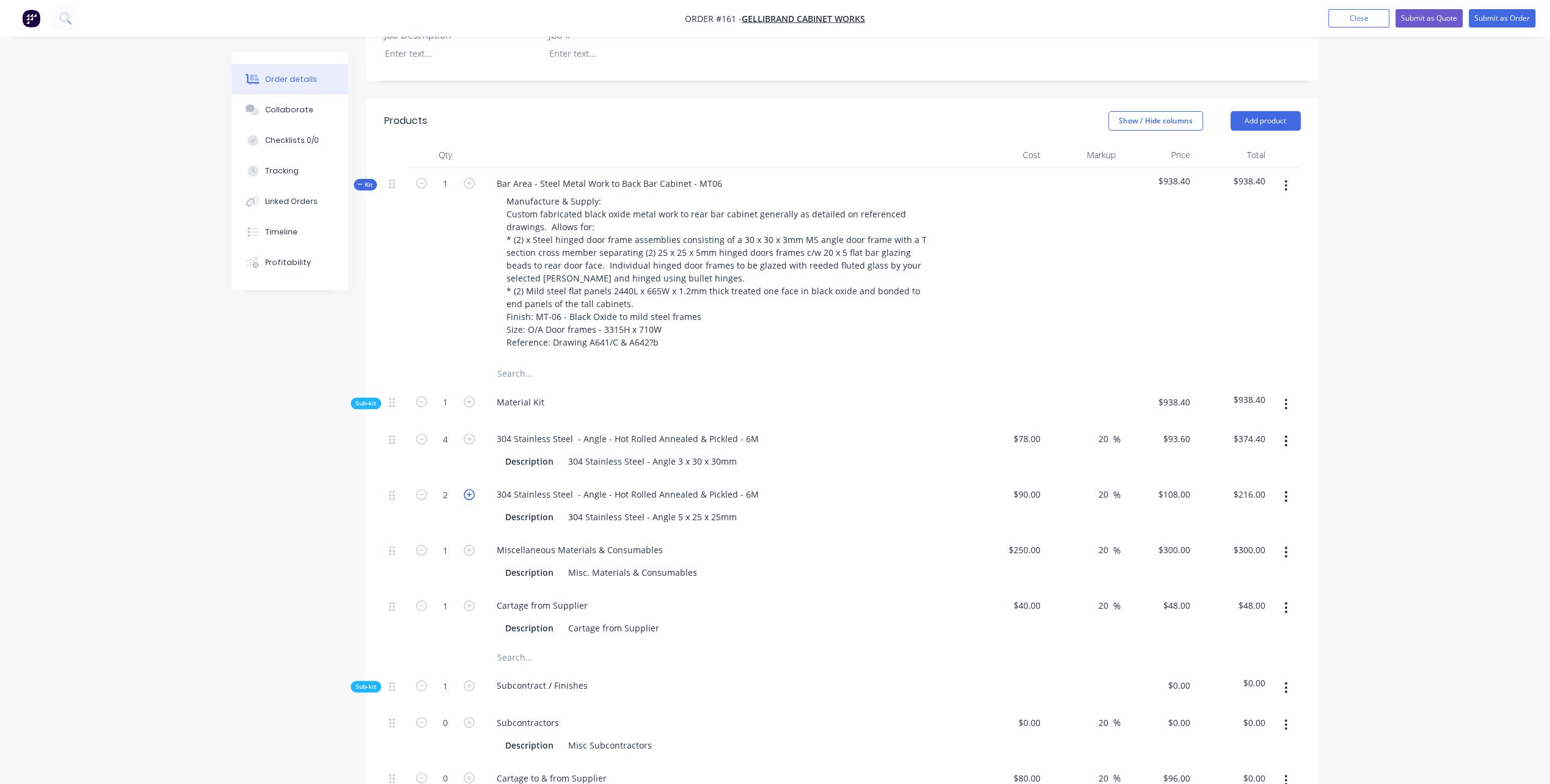
click at [467, 489] on icon "button" at bounding box center [469, 495] width 11 height 11
type input "3"
type input "$324.00"
click at [467, 489] on icon "button" at bounding box center [469, 495] width 11 height 11
type input "4"
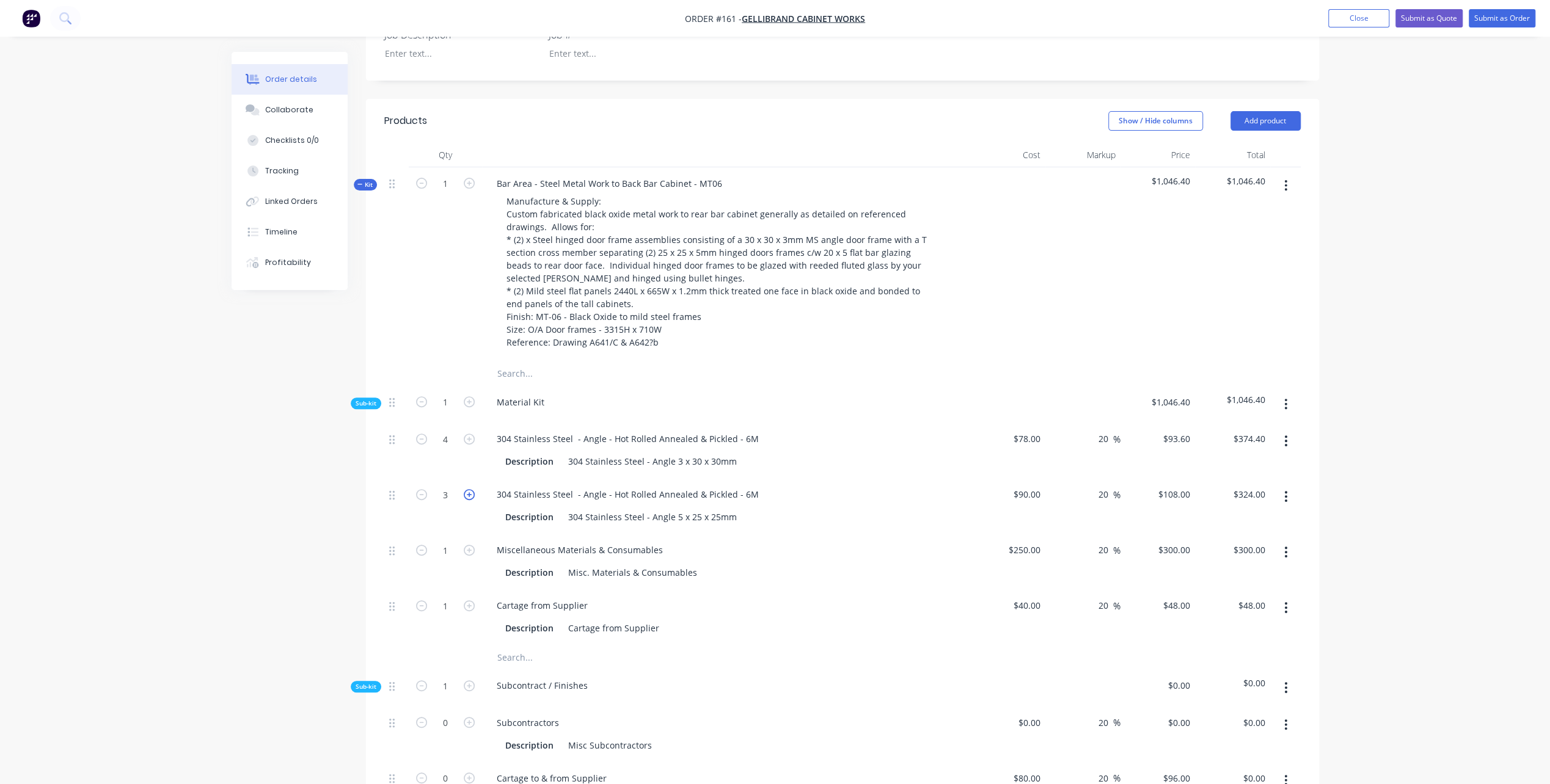
type input "$432.00"
click at [567, 452] on div "304 Stainless Steel - Angle 3 x 30 x 30mm" at bounding box center [653, 461] width 179 height 18
click at [735, 452] on div "304 Stainless Steel - Angle 3 x 30 x 30mm" at bounding box center [653, 461] width 179 height 18
click at [803, 478] on div "304 Stainless Steel - Angle - Hot Rolled Annealed & Pickled - 6M Description 30…" at bounding box center [727, 506] width 489 height 56
click at [734, 508] on div "304 Stainless Steel - Angle 5 x 25 x 25mm" at bounding box center [653, 517] width 179 height 18
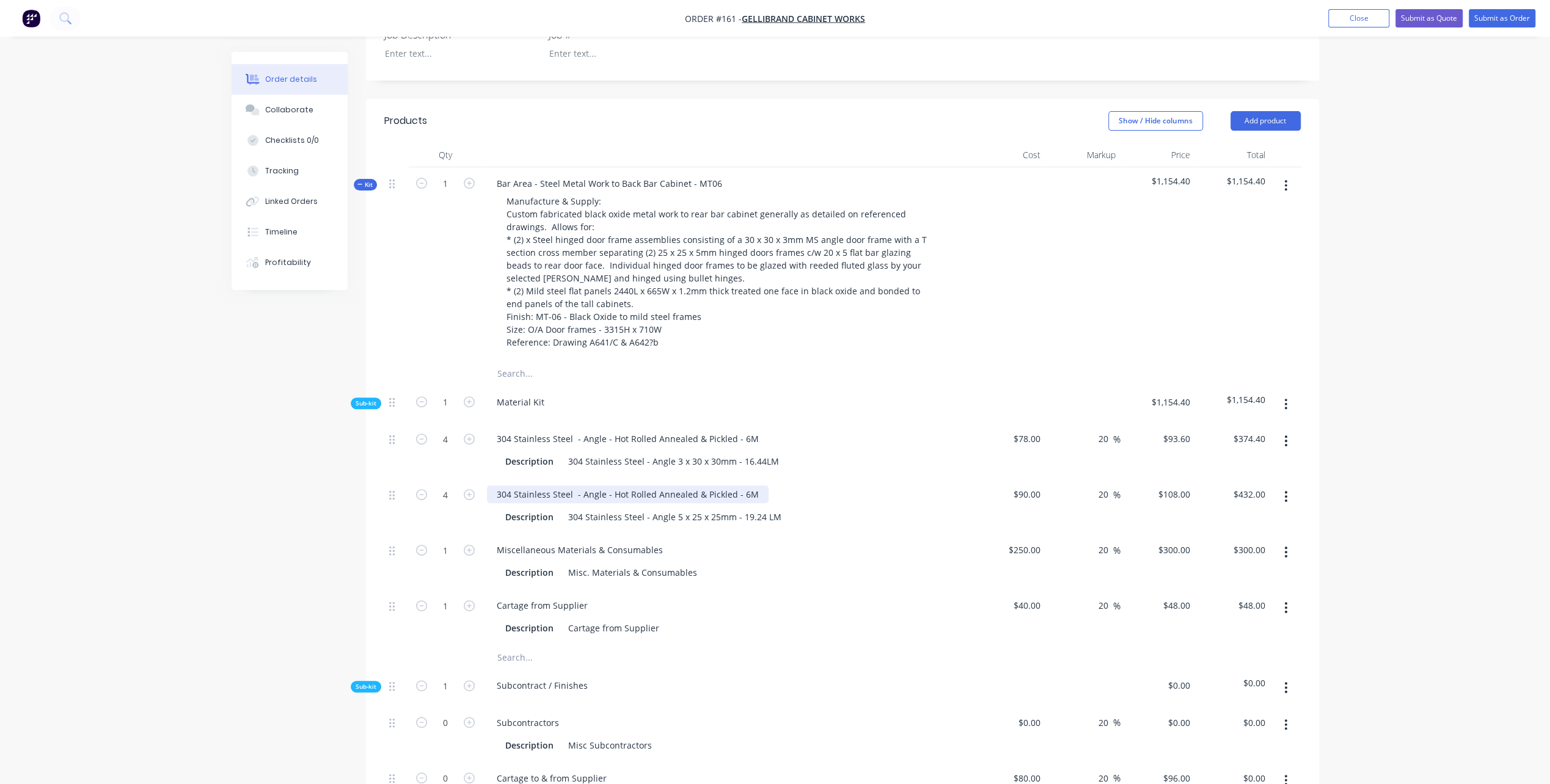
click at [758, 486] on div "304 Stainless Steel - Angle - Hot Rolled Annealed & Pickled - 6M" at bounding box center [628, 495] width 281 height 18
click at [758, 452] on div "304 Stainless Steel - Angle 3 x 30 x 30mm - 16.44LM" at bounding box center [674, 461] width 221 height 18
click at [421, 489] on icon "button" at bounding box center [421, 495] width 11 height 11
type input "3"
type input "$324.00"
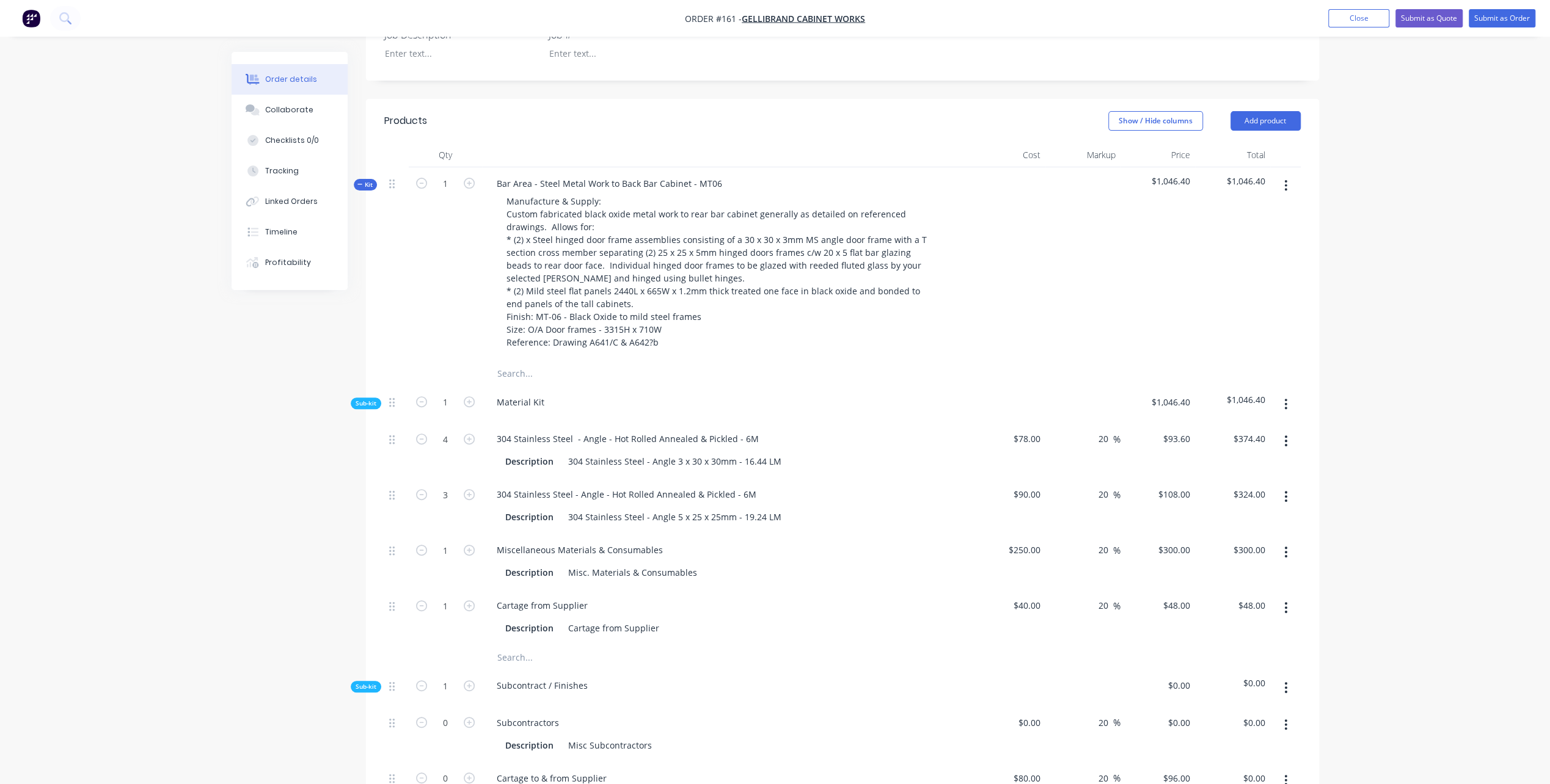
click at [259, 500] on div "Created by [PERSON_NAME] Created [DATE] Required [DATE] Assigned to Add team me…" at bounding box center [775, 655] width 1087 height 1941
click at [1283, 393] on button "button" at bounding box center [1286, 404] width 29 height 22
click at [1234, 427] on div "Add product to kit" at bounding box center [1243, 436] width 94 height 18
click at [1224, 476] on div "Product catalogue" at bounding box center [1243, 485] width 94 height 18
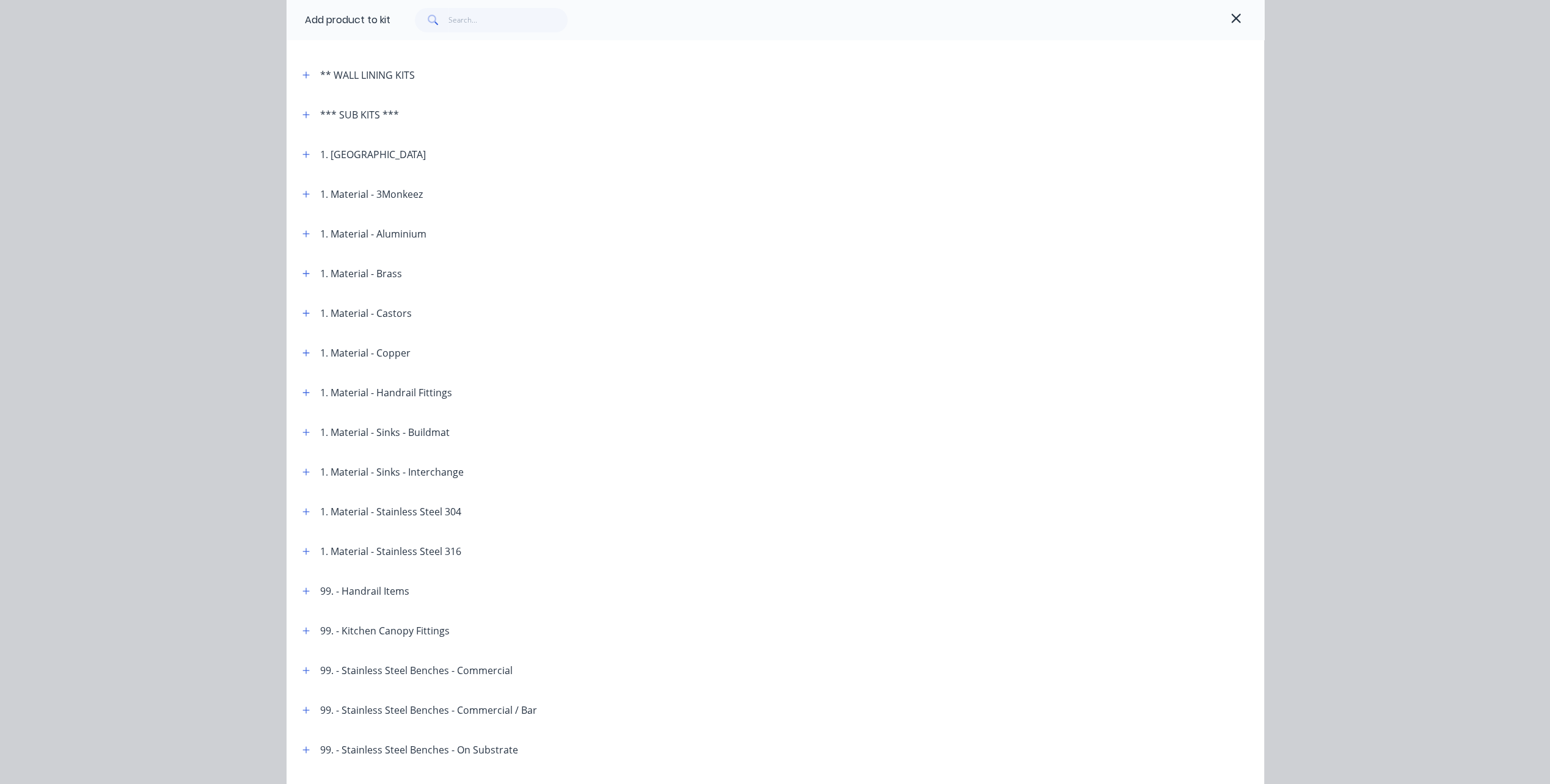
scroll to position [367, 0]
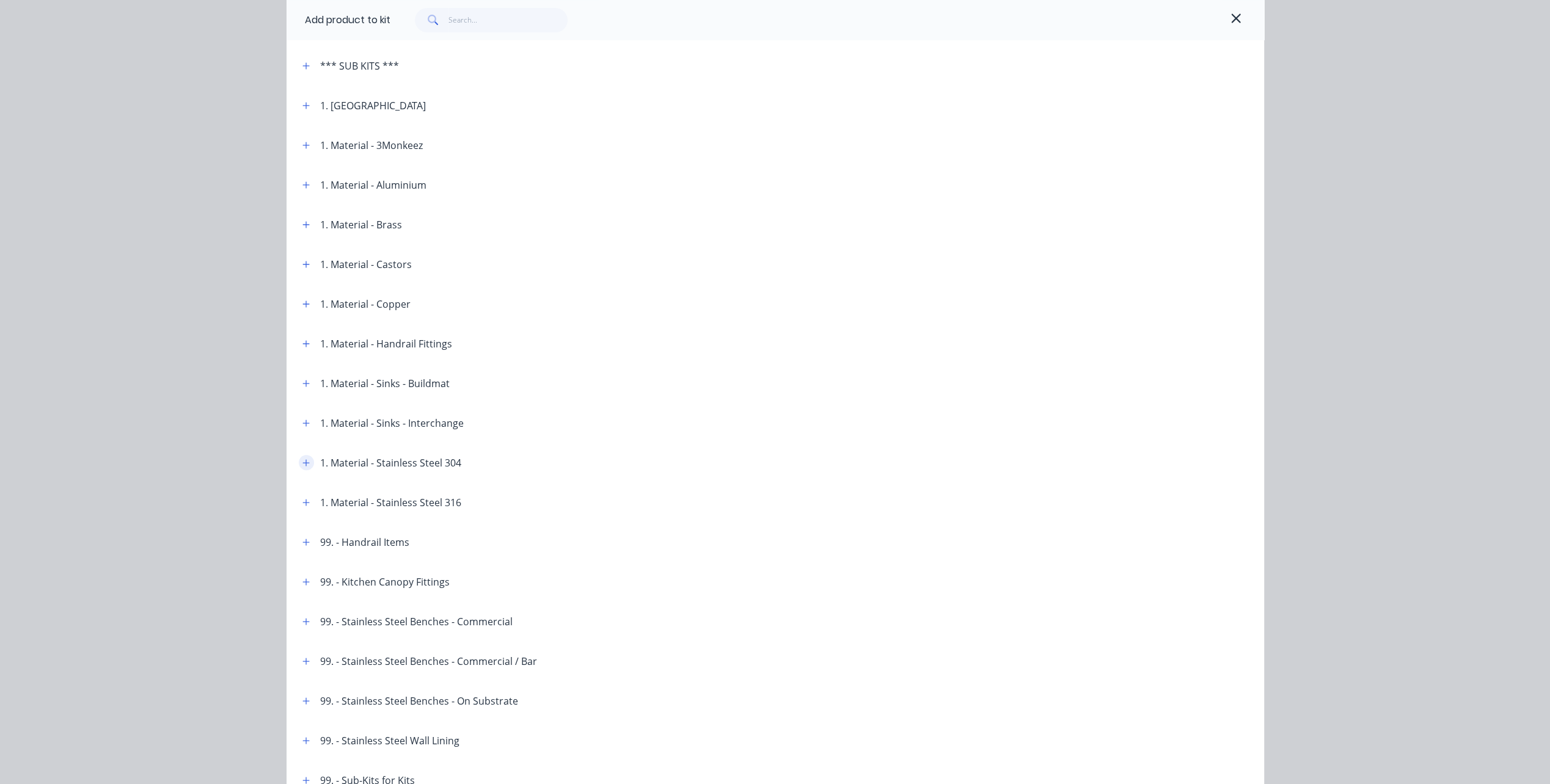
click at [304, 464] on icon "button" at bounding box center [306, 462] width 7 height 8
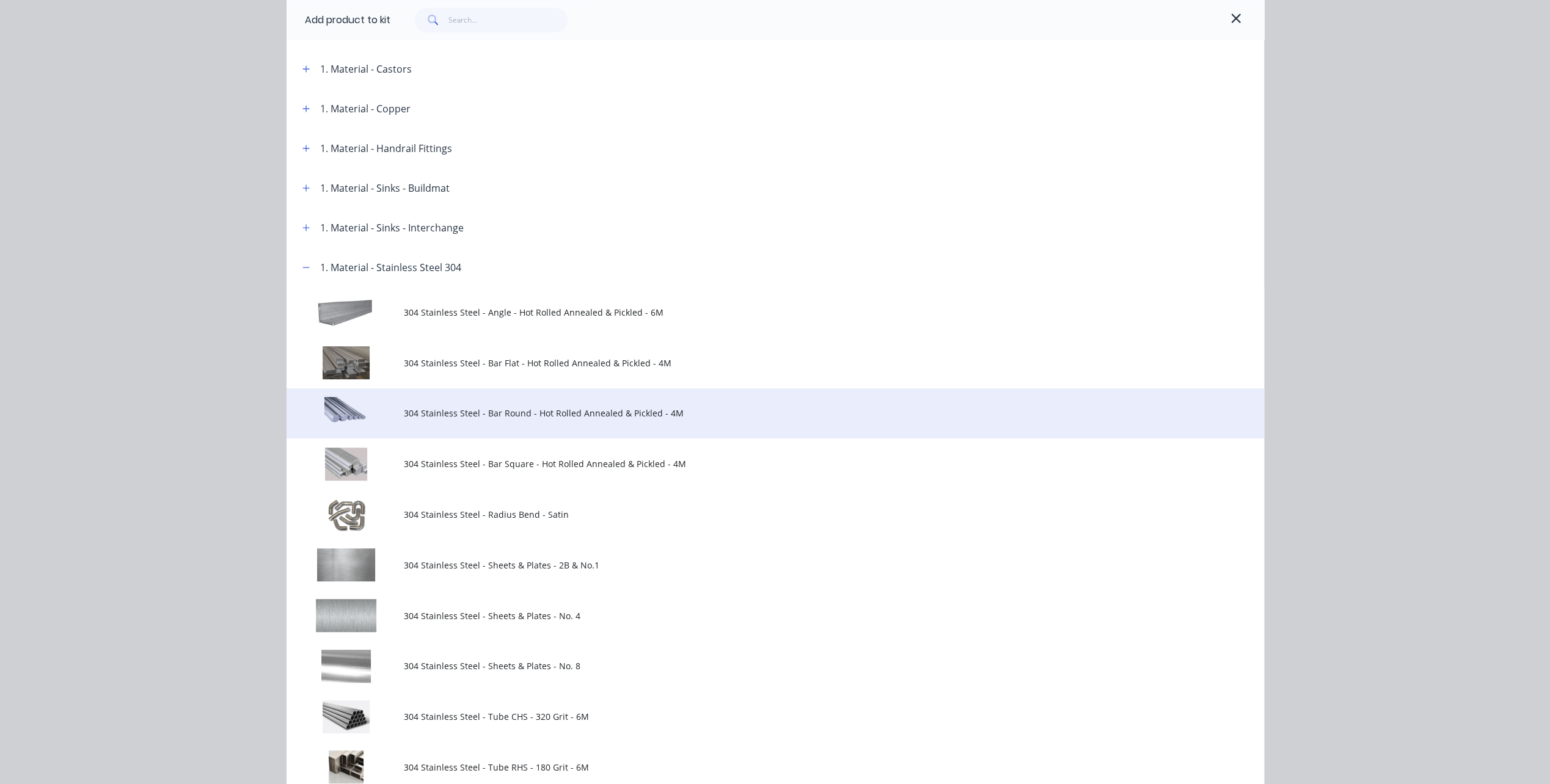
scroll to position [611, 0]
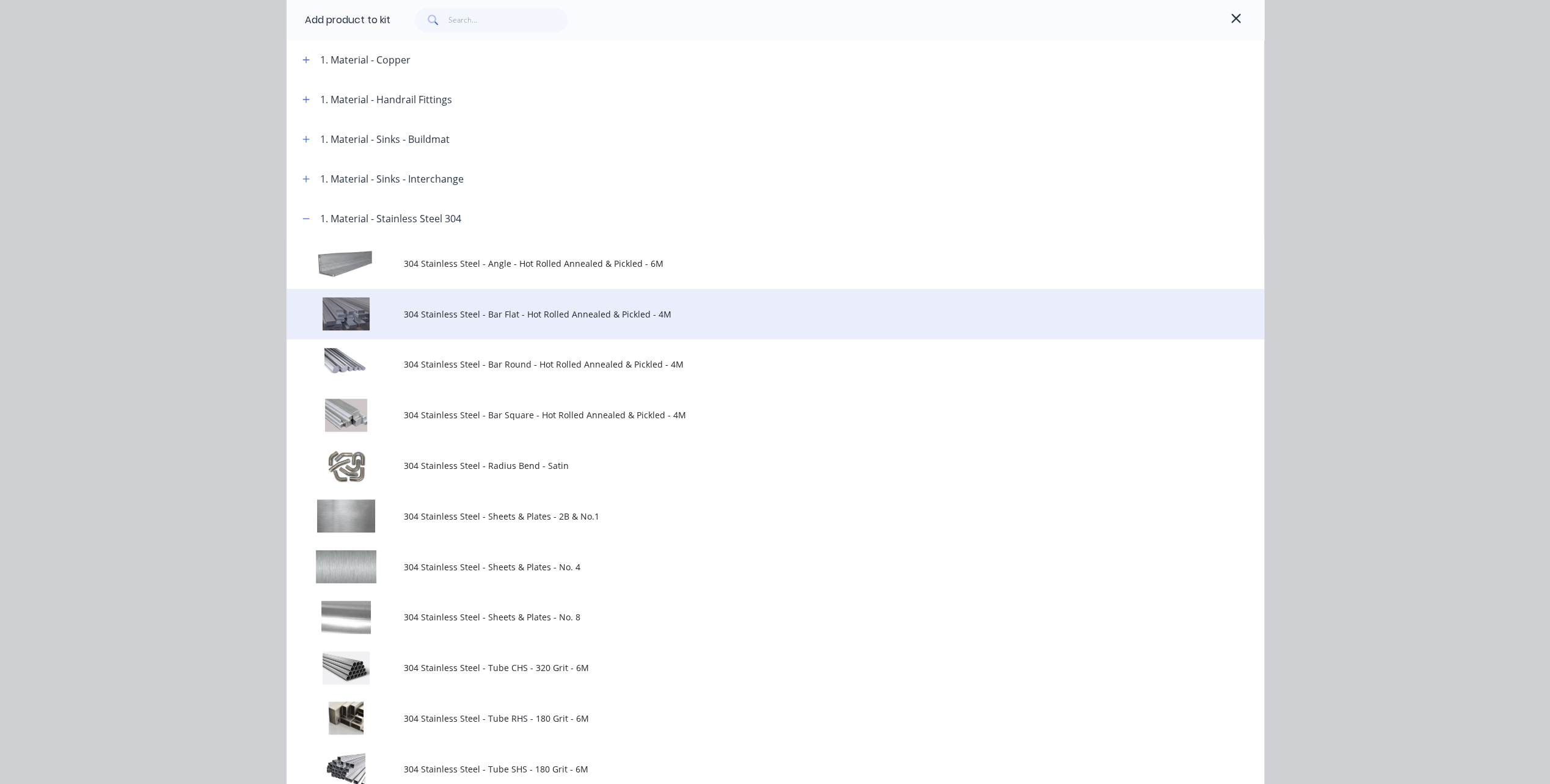
click at [481, 314] on span "304 Stainless Steel - Bar Flat - Hot Rolled Annealed & Pickled - 4M" at bounding box center [747, 314] width 688 height 13
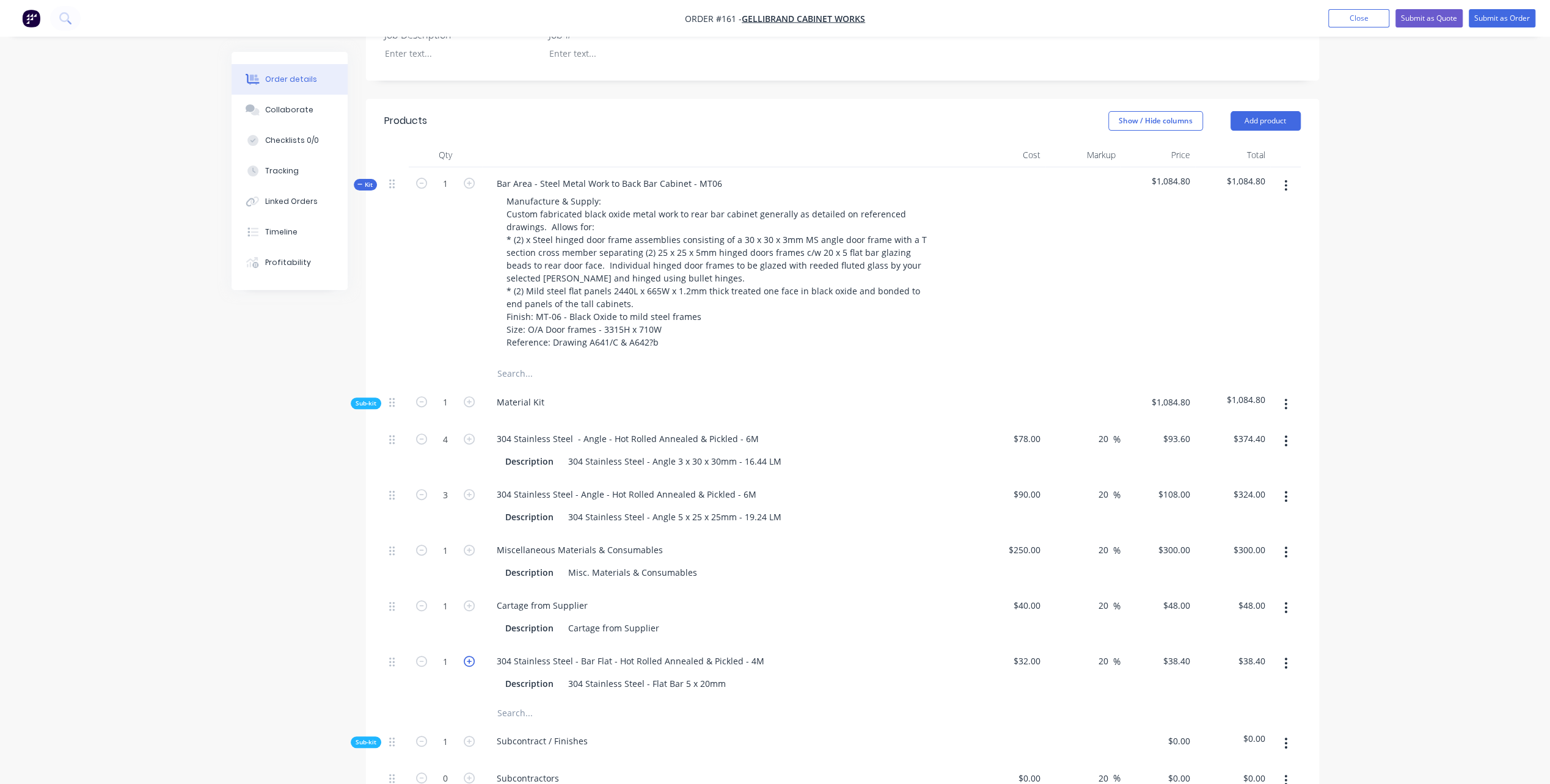
click at [468, 656] on icon "button" at bounding box center [469, 661] width 11 height 11
type input "2"
type input "$76.80"
click at [468, 656] on icon "button" at bounding box center [469, 661] width 11 height 11
type input "3"
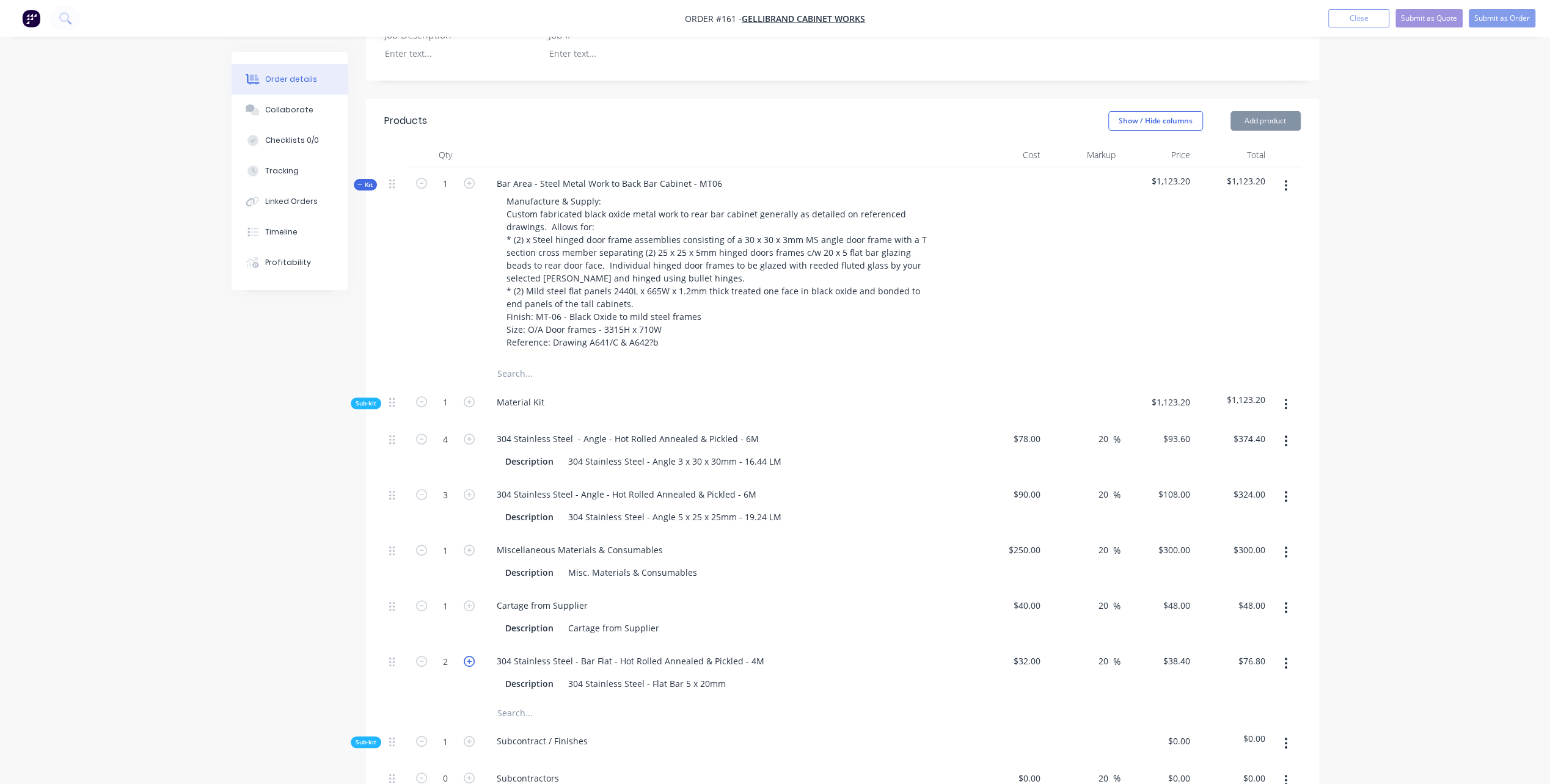
type input "$115.20"
click at [468, 656] on icon "button" at bounding box center [469, 661] width 11 height 11
type input "4"
type input "$153.60"
click at [468, 656] on icon "button" at bounding box center [469, 661] width 11 height 11
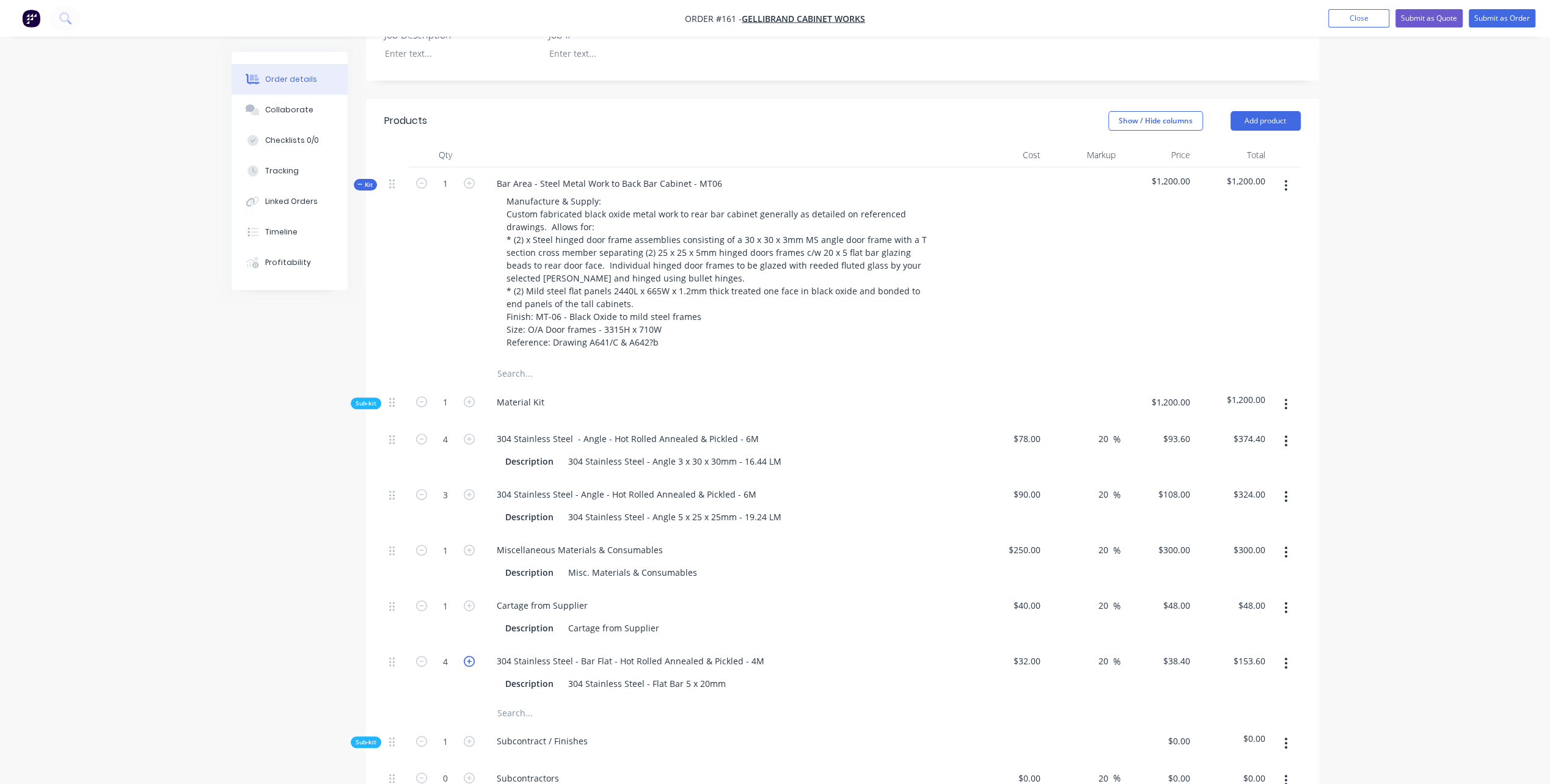
type input "5"
type input "$192.00"
click at [757, 652] on div "304 Stainless Steel - Bar Flat - Hot Rolled Annealed & Pickled - 4M" at bounding box center [630, 661] width 287 height 18
click at [891, 619] on div "Description Cartage from Supplier" at bounding box center [724, 628] width 447 height 18
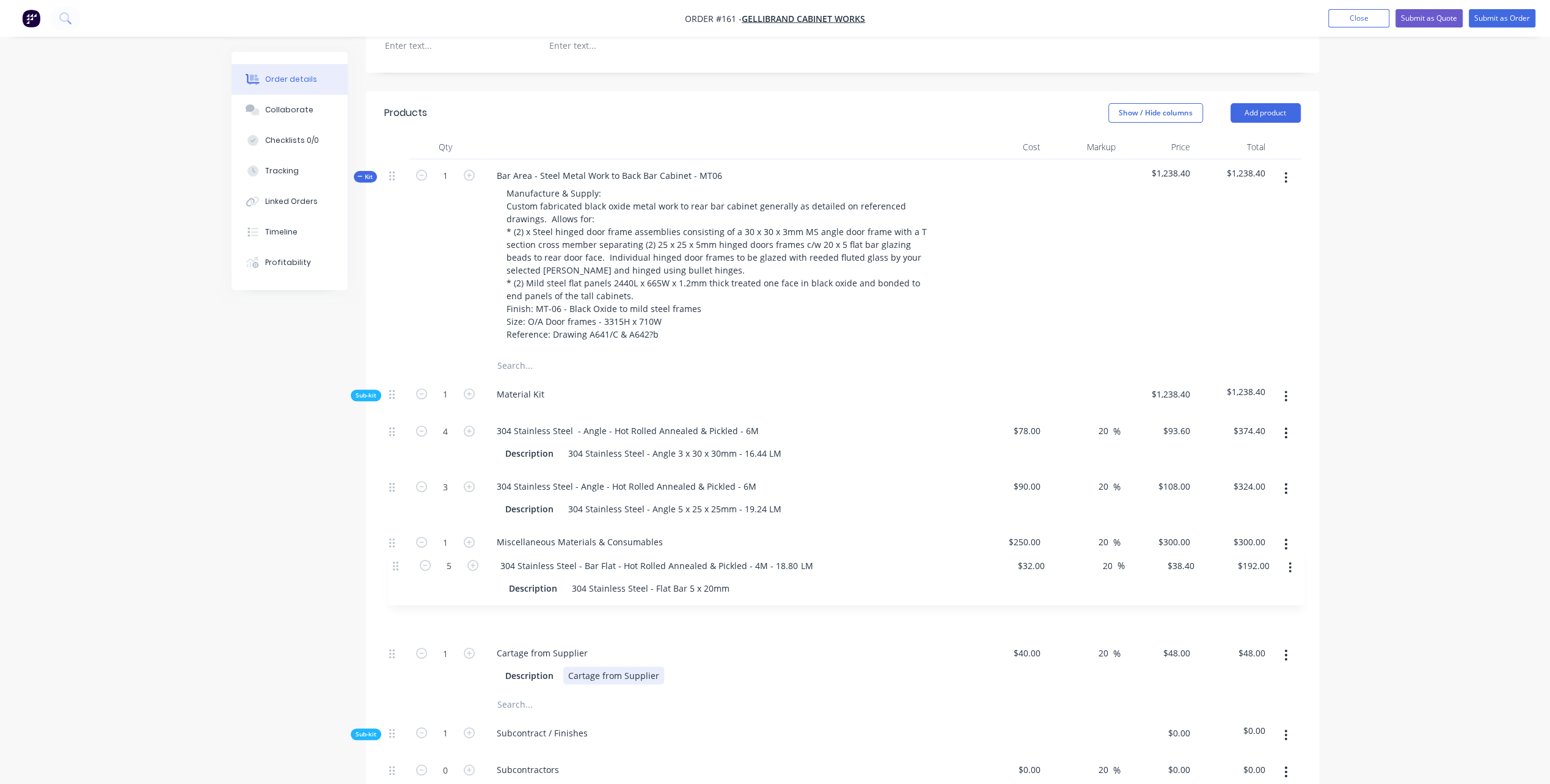
scroll to position [376, 0]
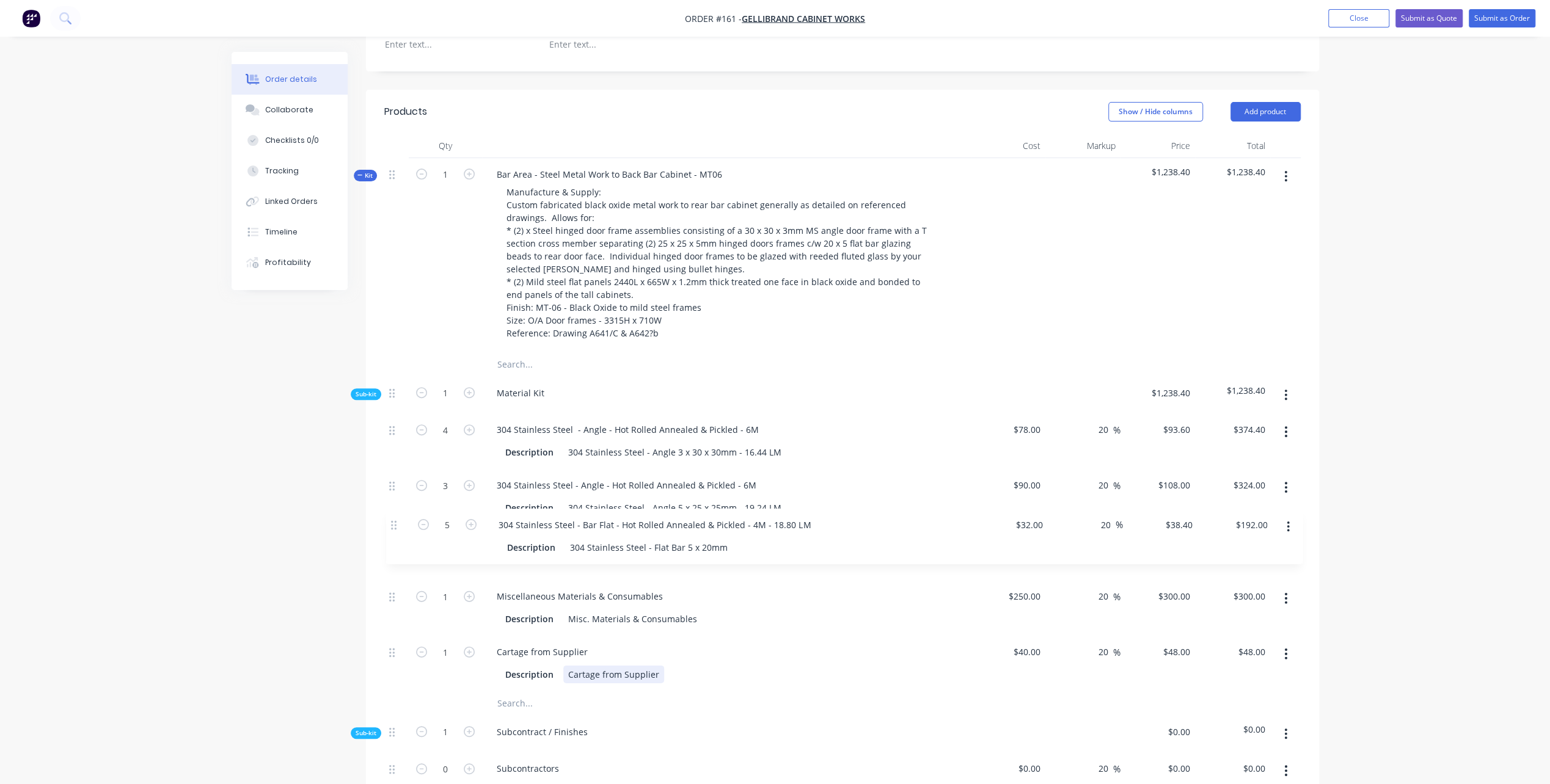
drag, startPoint x: 392, startPoint y: 643, endPoint x: 395, endPoint y: 522, distance: 121.0
click at [395, 522] on div "4 304 Stainless Steel - Angle - Hot Rolled Annealed & Pickled - 6M Description …" at bounding box center [842, 552] width 916 height 278
click at [467, 535] on icon "button" at bounding box center [469, 541] width 11 height 11
type input "6"
type input "$230.40"
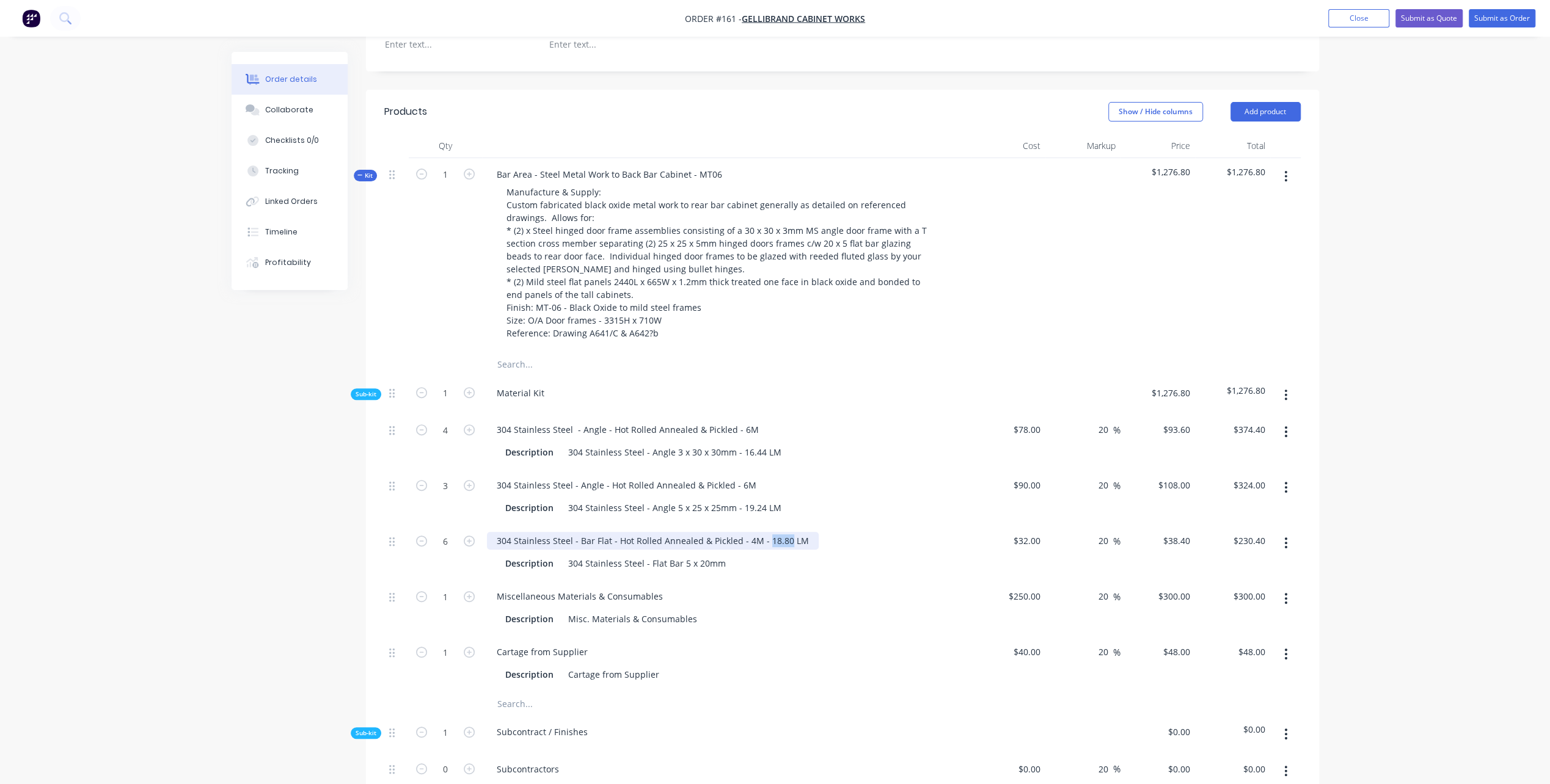
drag, startPoint x: 762, startPoint y: 522, endPoint x: 782, endPoint y: 519, distance: 20.2
click at [782, 532] on div "304 Stainless Steel - Bar Flat - Hot Rolled Annealed & Pickled - 4M - 18.80 LM" at bounding box center [653, 541] width 332 height 18
click at [875, 499] on div "Description 304 Stainless Steel - Angle 5 x 25 x 25mm - 19.24 LM" at bounding box center [724, 508] width 447 height 18
click at [1288, 388] on icon "button" at bounding box center [1285, 395] width 3 height 14
click at [1236, 418] on div "Add product to kit" at bounding box center [1243, 427] width 94 height 18
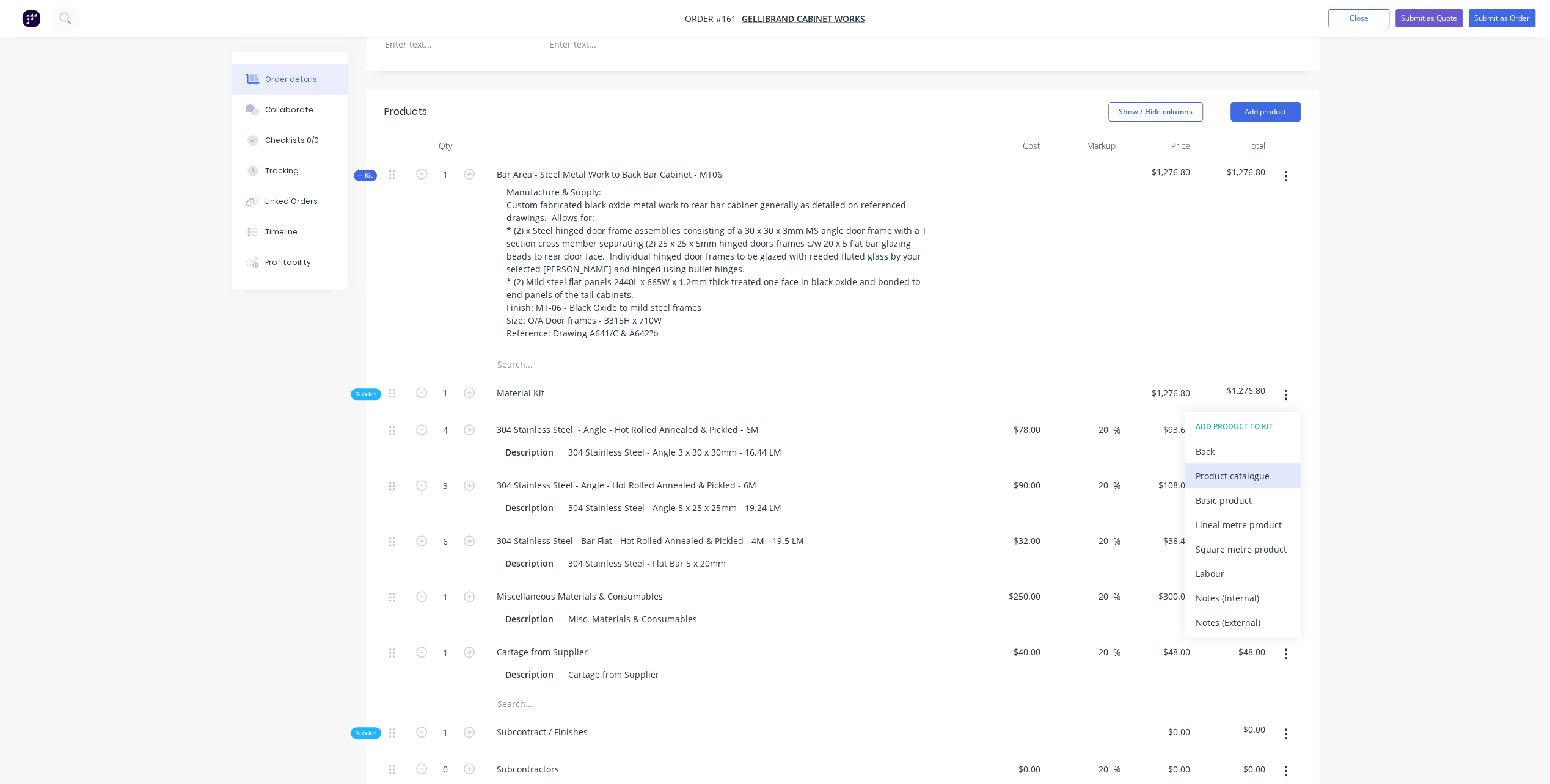
click at [1219, 467] on div "Product catalogue" at bounding box center [1243, 476] width 94 height 18
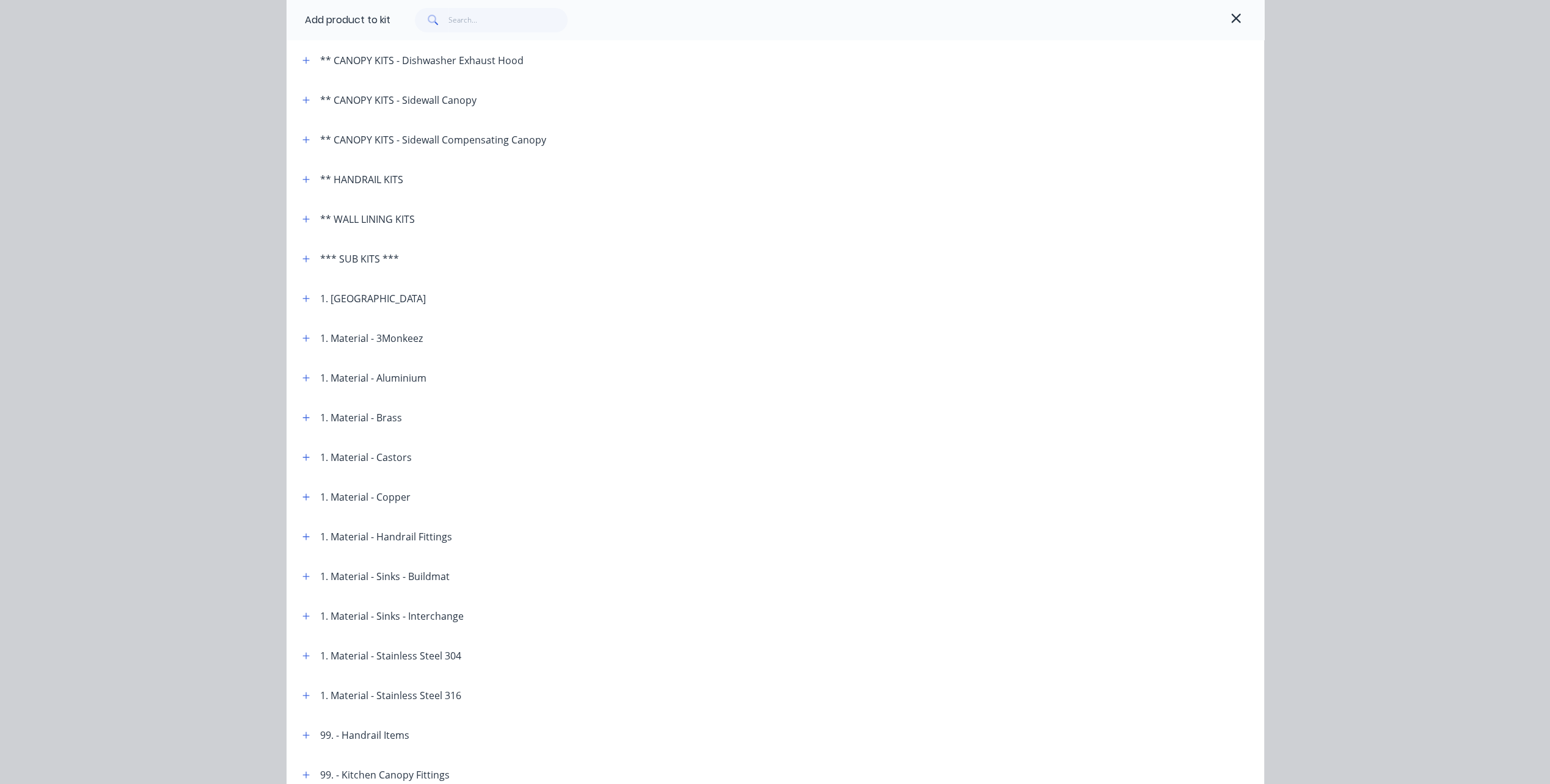
scroll to position [244, 0]
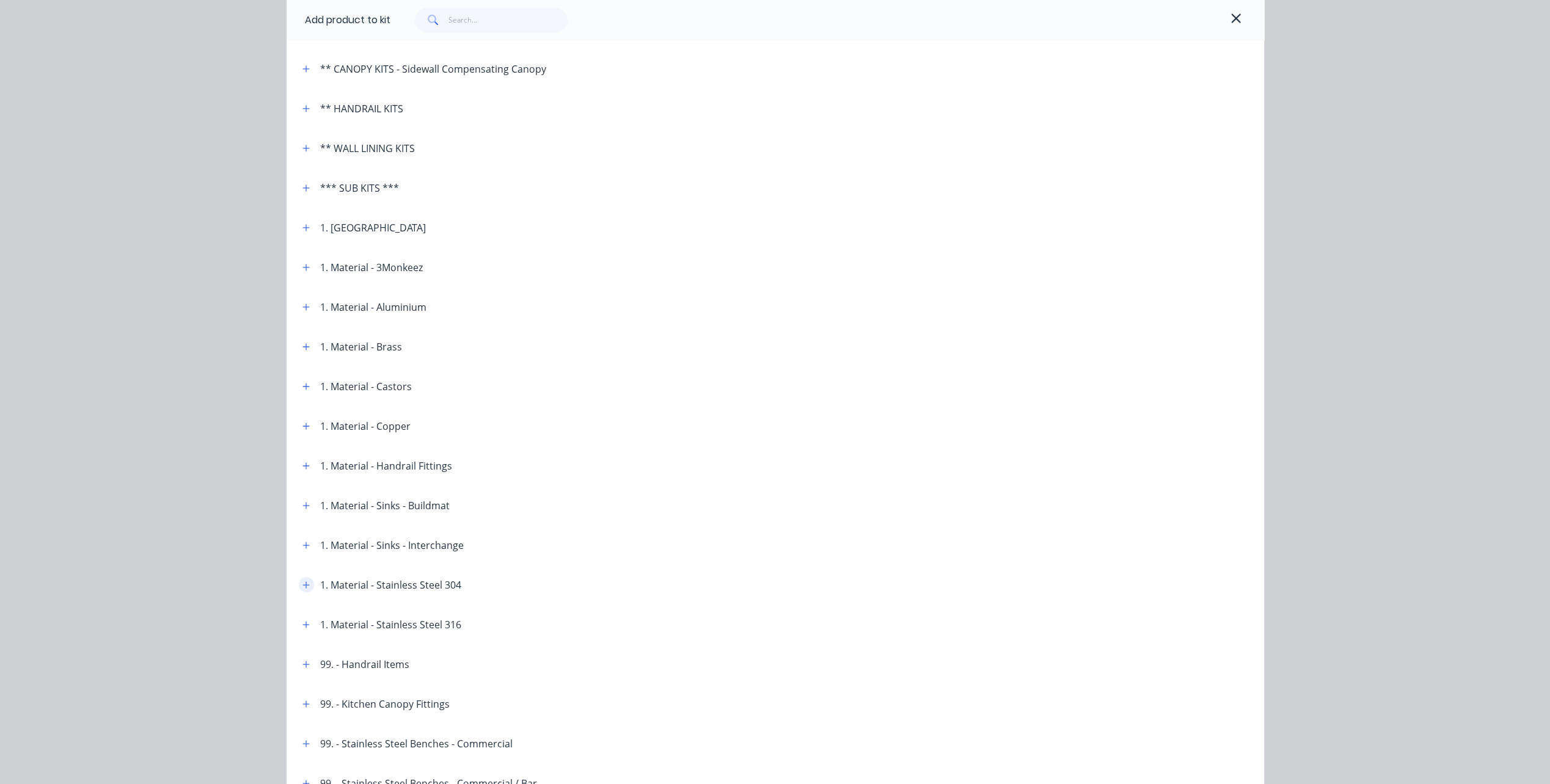
click at [304, 584] on icon "button" at bounding box center [306, 584] width 7 height 8
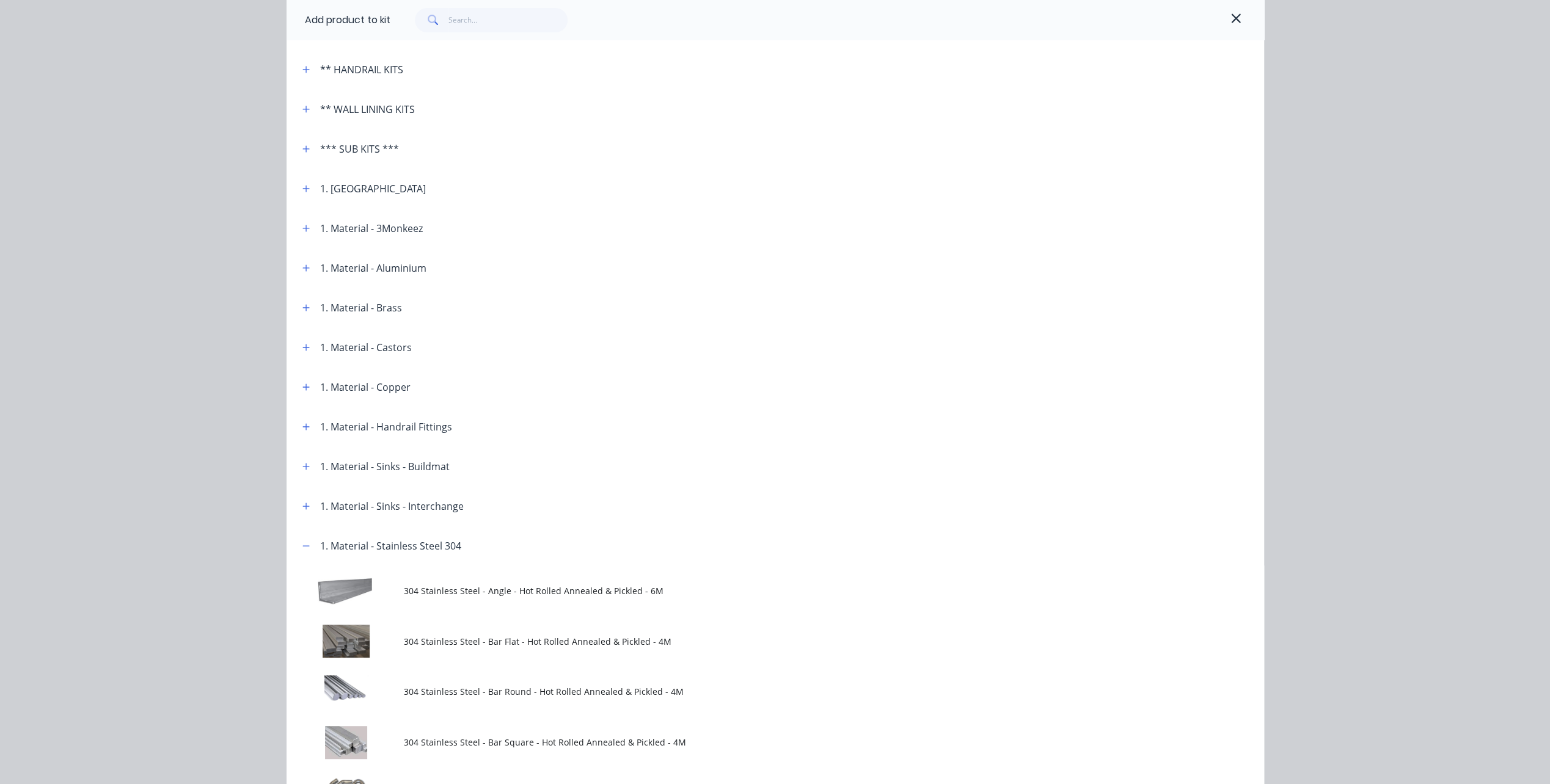
scroll to position [367, 0]
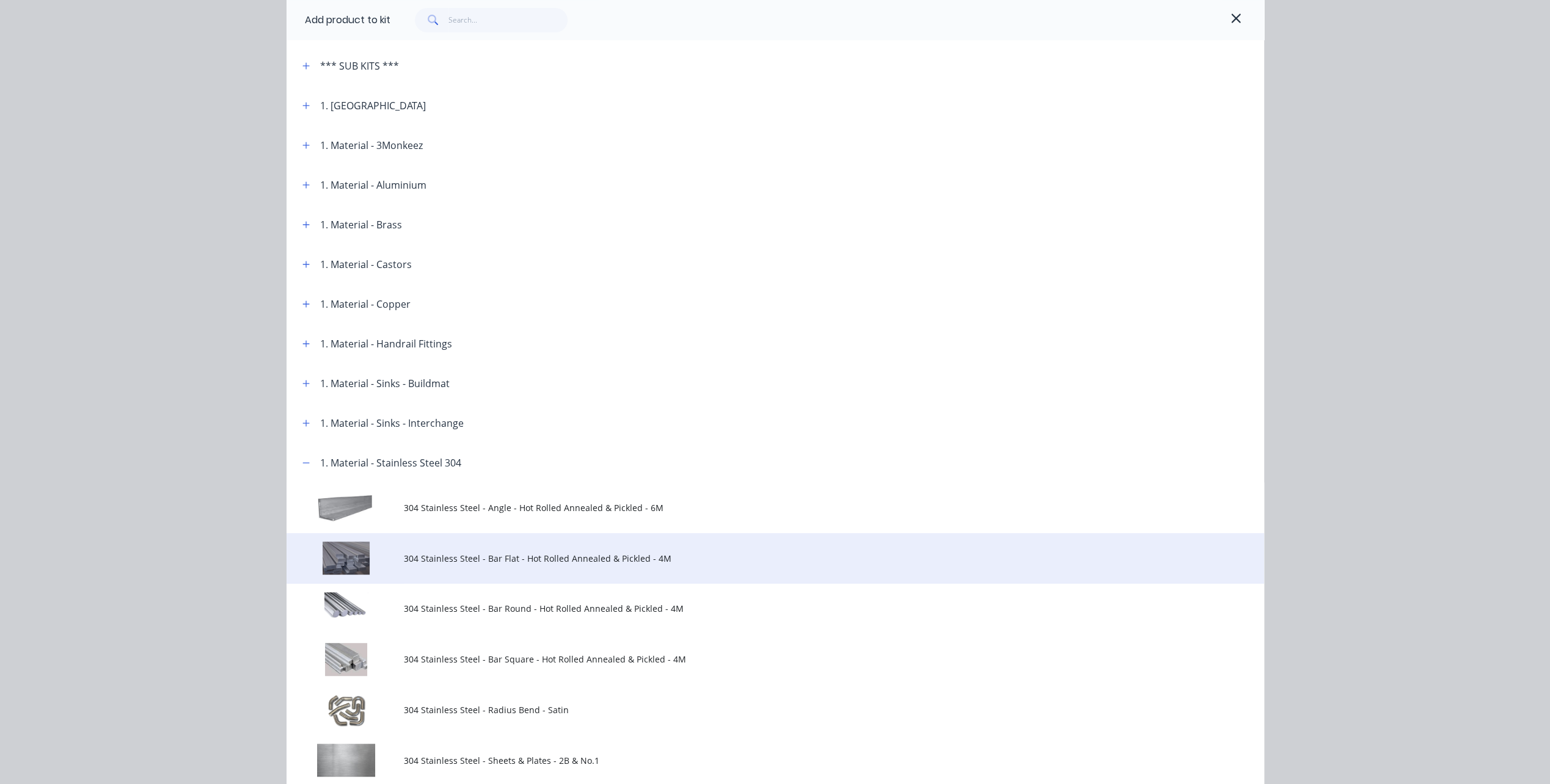
click at [476, 556] on span "304 Stainless Steel - Bar Flat - Hot Rolled Annealed & Pickled - 4M" at bounding box center [747, 558] width 688 height 13
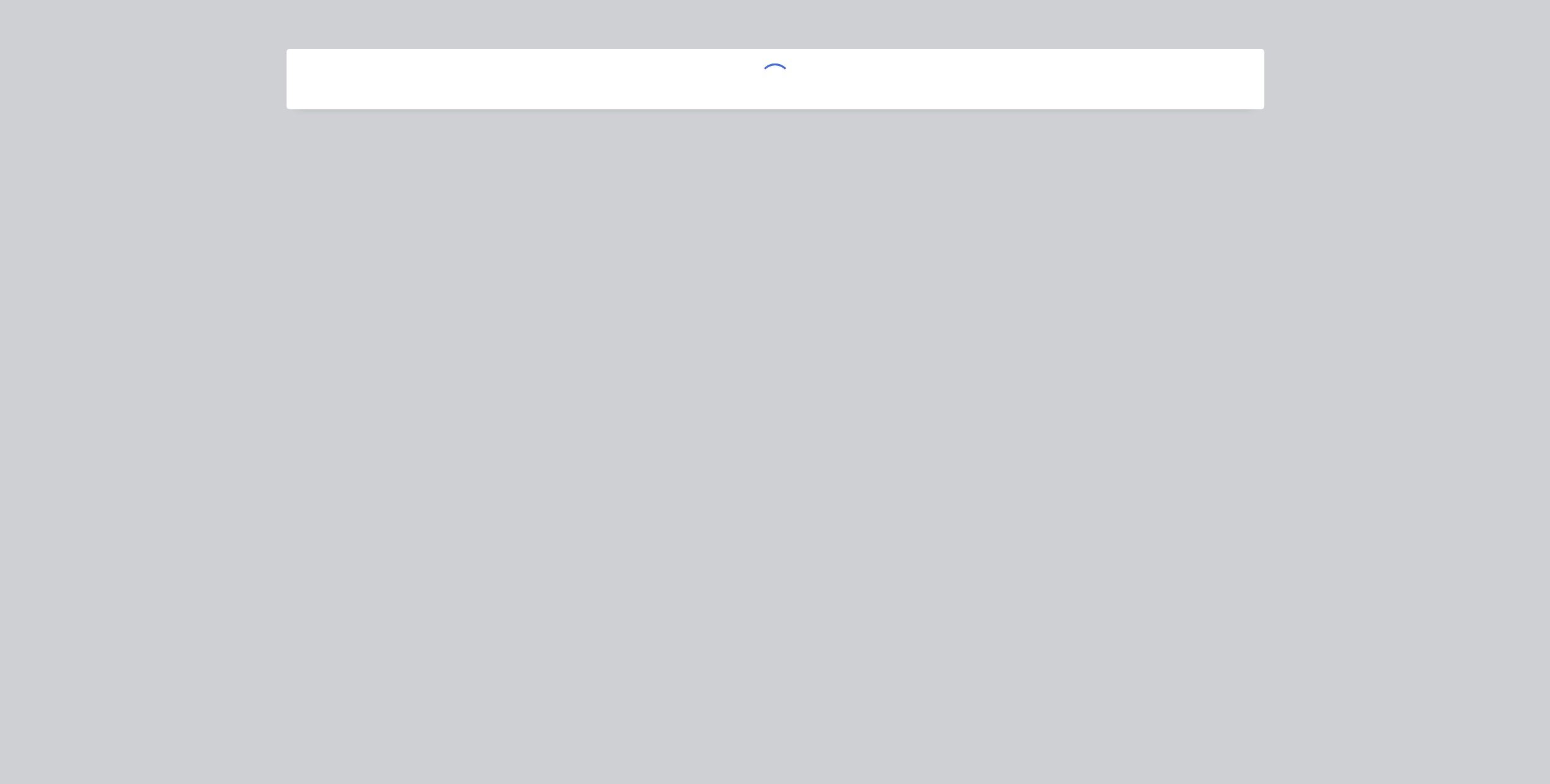
scroll to position [0, 0]
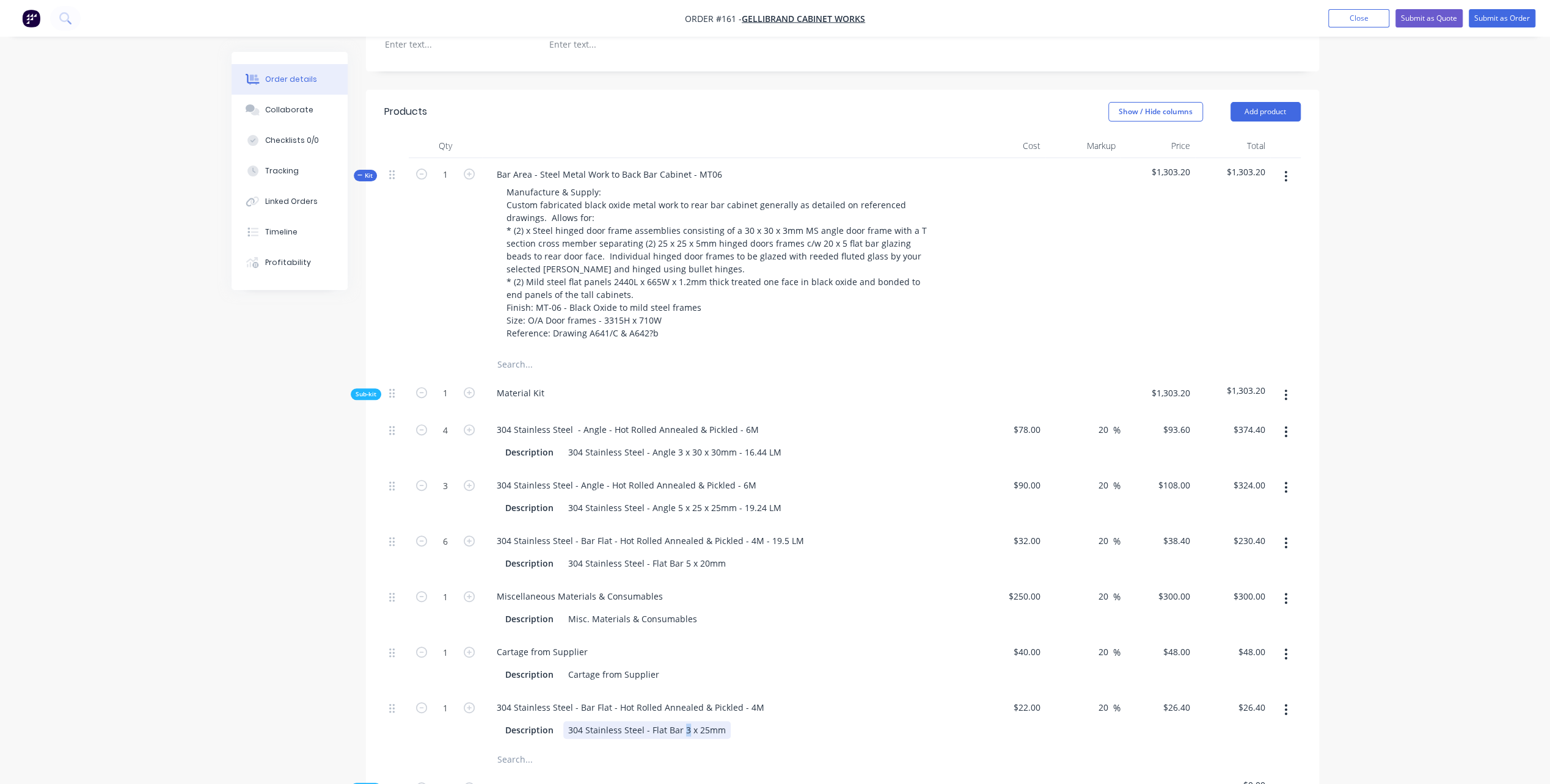
click at [683, 721] on div "304 Stainless Steel - Flat Bar 3 x 25mm" at bounding box center [647, 730] width 168 height 18
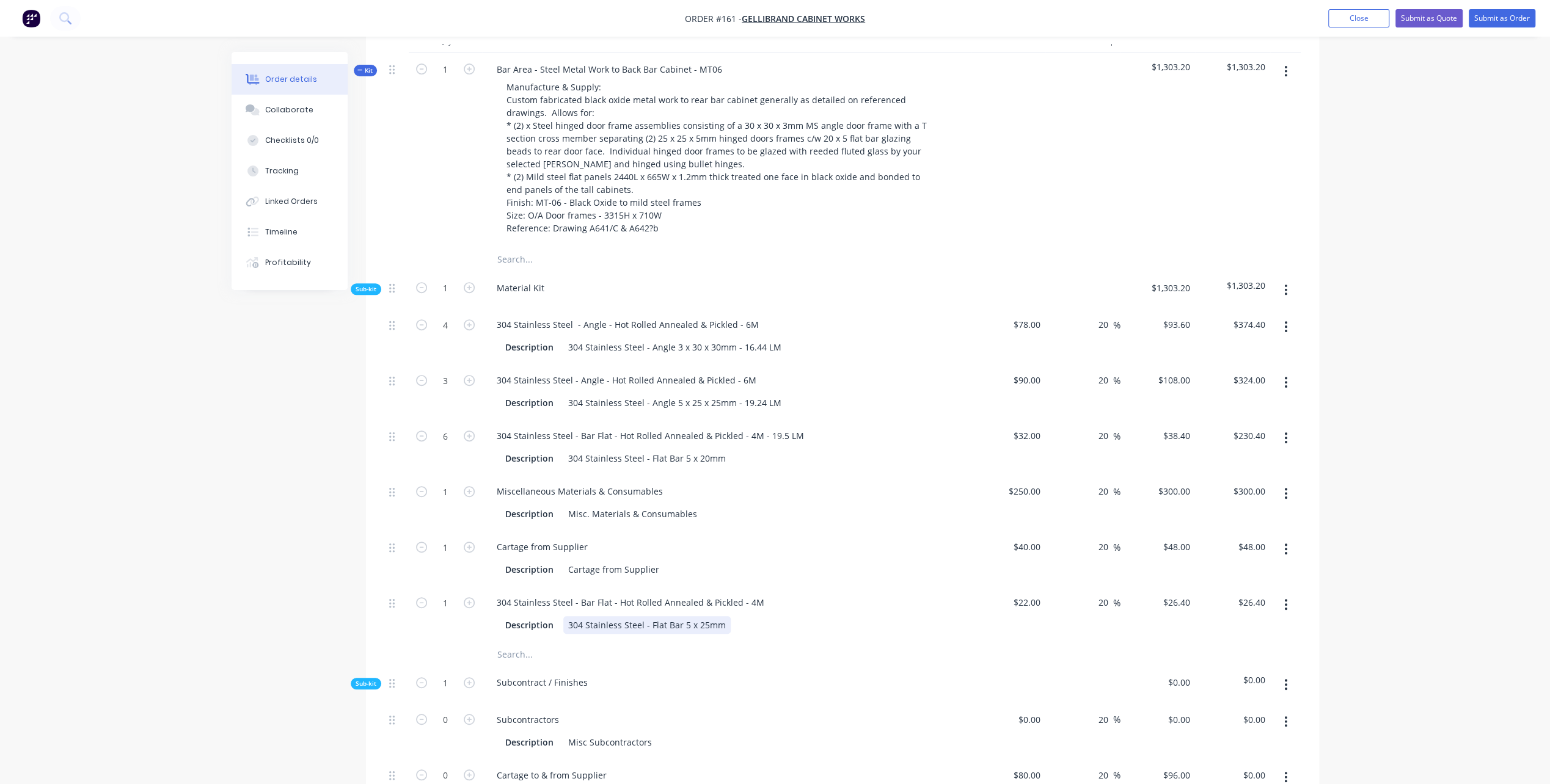
scroll to position [498, 0]
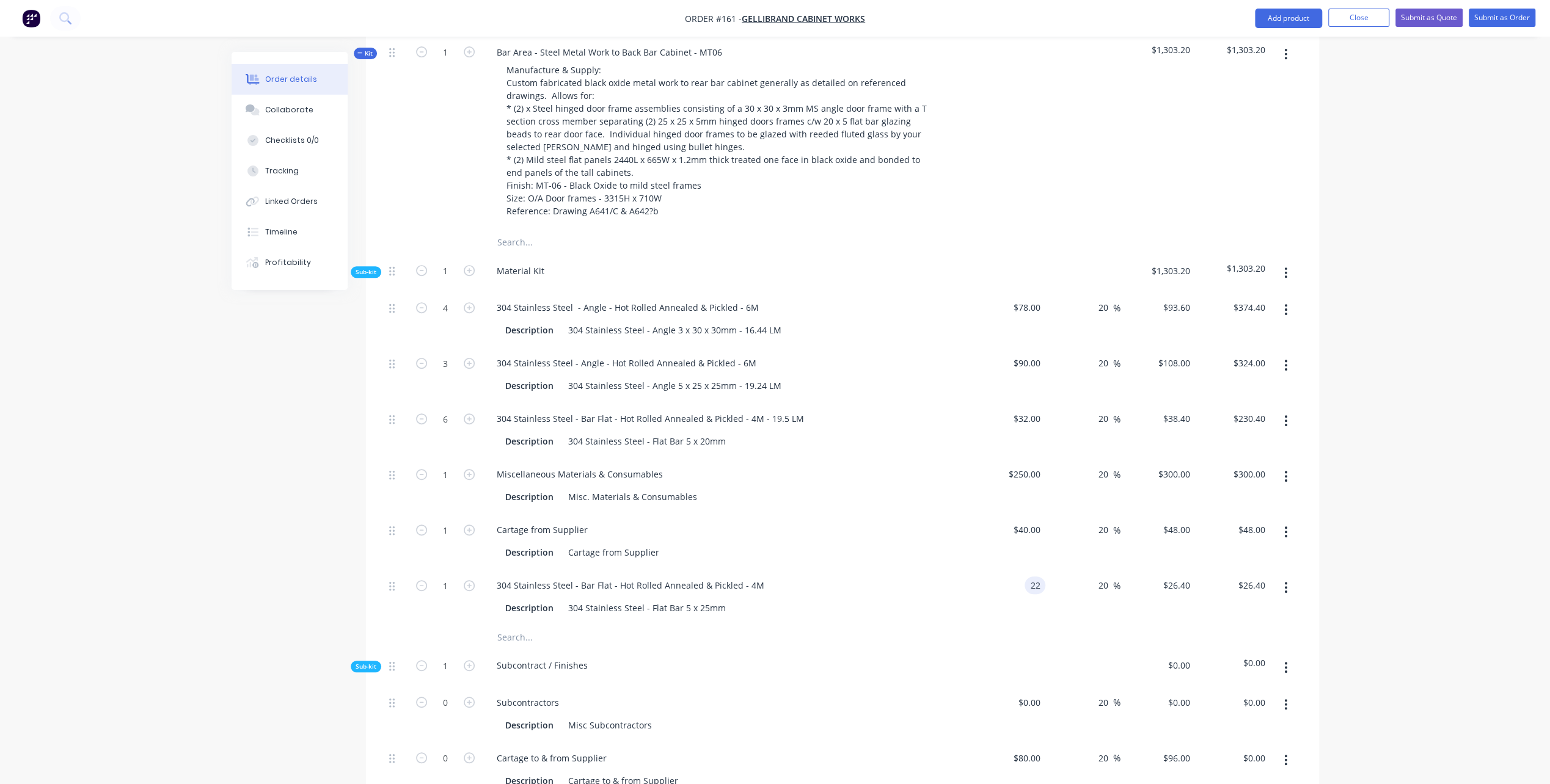
click at [1018, 569] on div "22 22" at bounding box center [1008, 597] width 75 height 56
type input "$37.00"
type input "$44.40"
click at [274, 509] on div "Created by [PERSON_NAME] Created [DATE] Required [DATE] Assigned to Add team me…" at bounding box center [775, 580] width 1087 height 2053
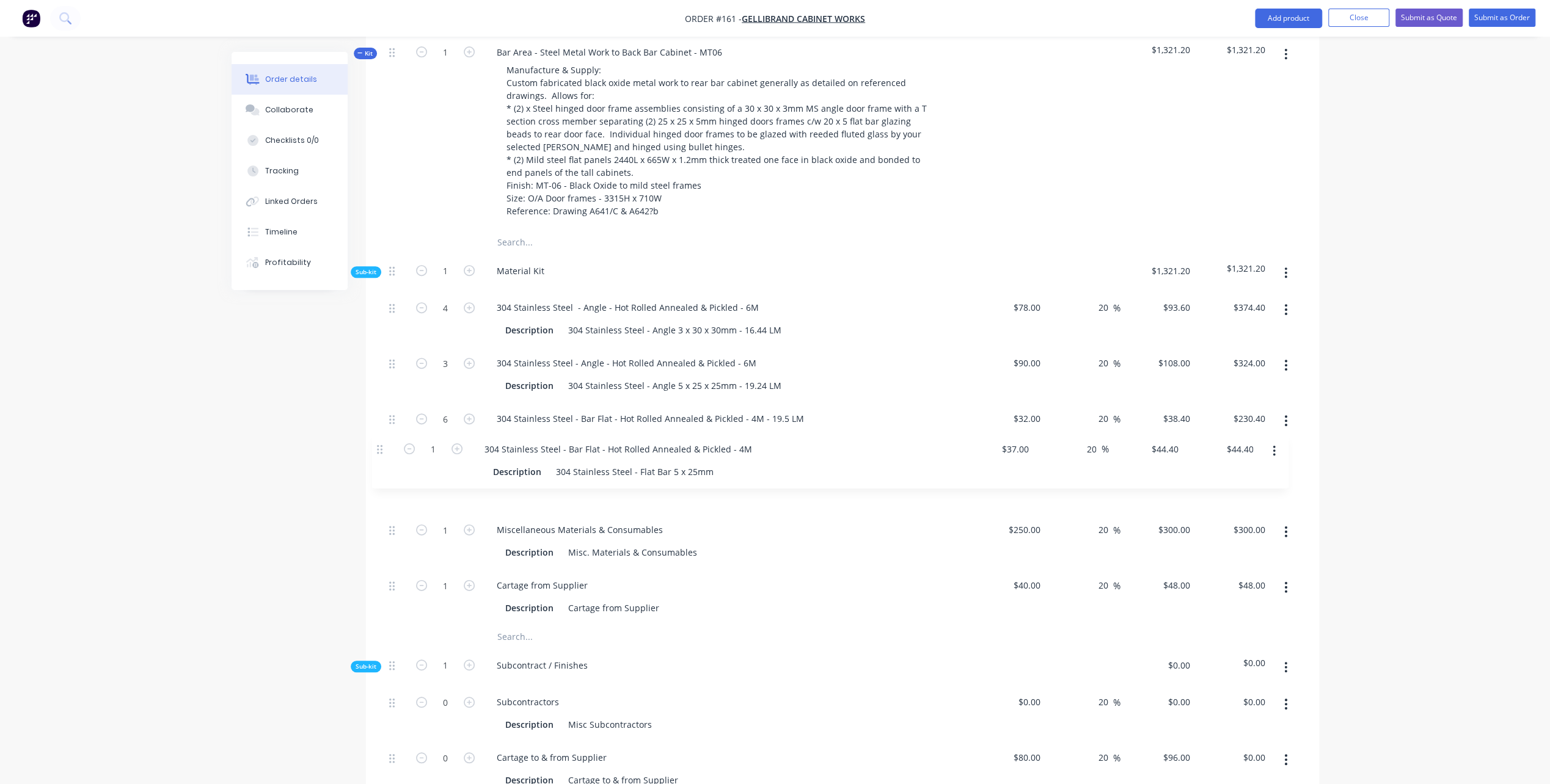
drag, startPoint x: 391, startPoint y: 570, endPoint x: 378, endPoint y: 447, distance: 123.7
click at [378, 447] on div "Qty Cost Markup Price Total Kit 1 Bar Area - Steel Metal Work to Back Bar Cabin…" at bounding box center [842, 653] width 953 height 1283
click at [1019, 458] on div "37 37" at bounding box center [1008, 486] width 75 height 56
type input "$40.00"
type input "$48.00"
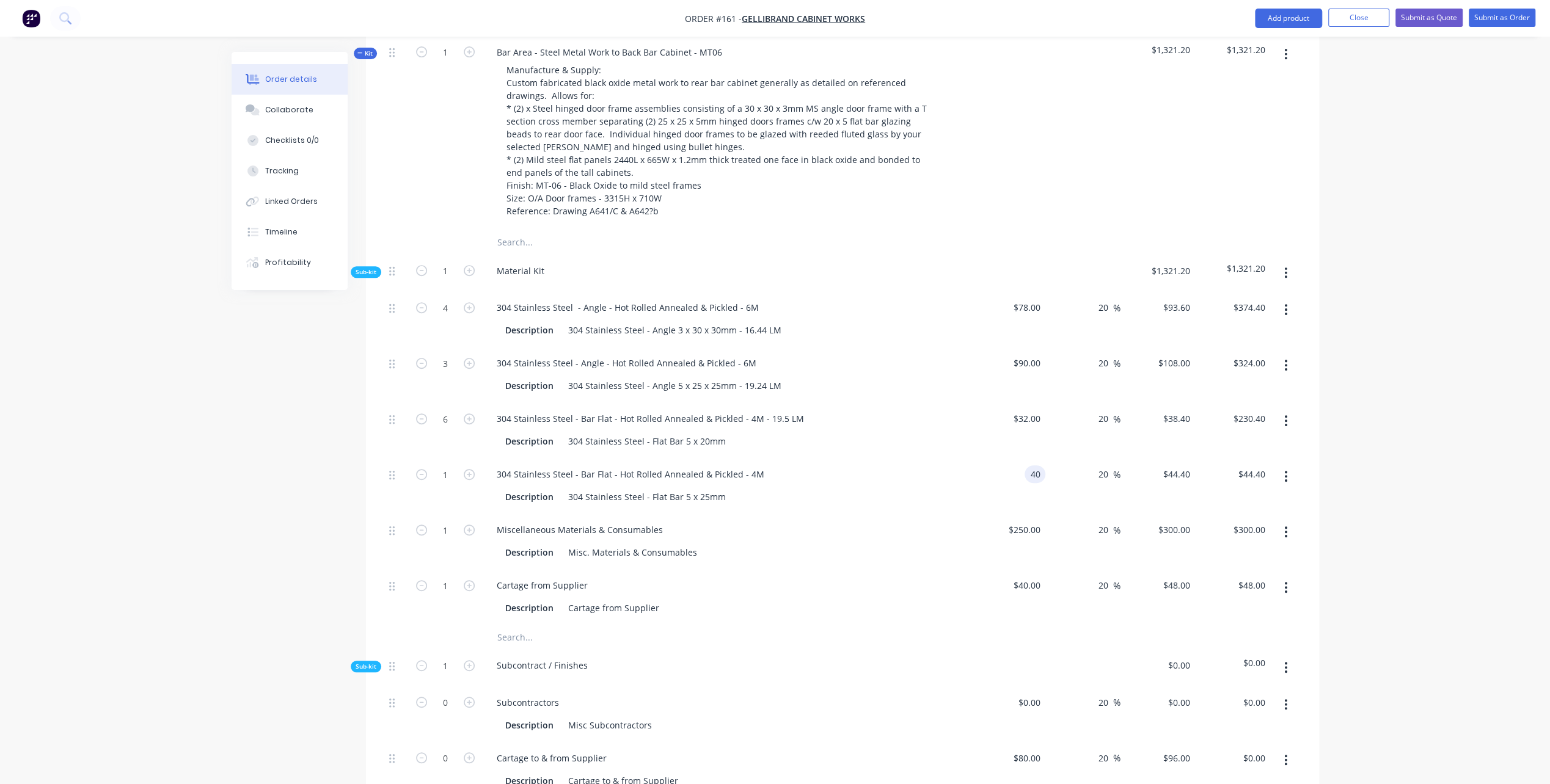
type input "$48.00"
click at [695, 577] on div "Cartage from Supplier" at bounding box center [726, 586] width 479 height 18
click at [678, 521] on div "Miscellaneous Materials & Consumables" at bounding box center [726, 530] width 479 height 18
click at [1284, 266] on icon "button" at bounding box center [1285, 272] width 3 height 14
click at [1239, 296] on div "Add product to kit" at bounding box center [1243, 305] width 94 height 18
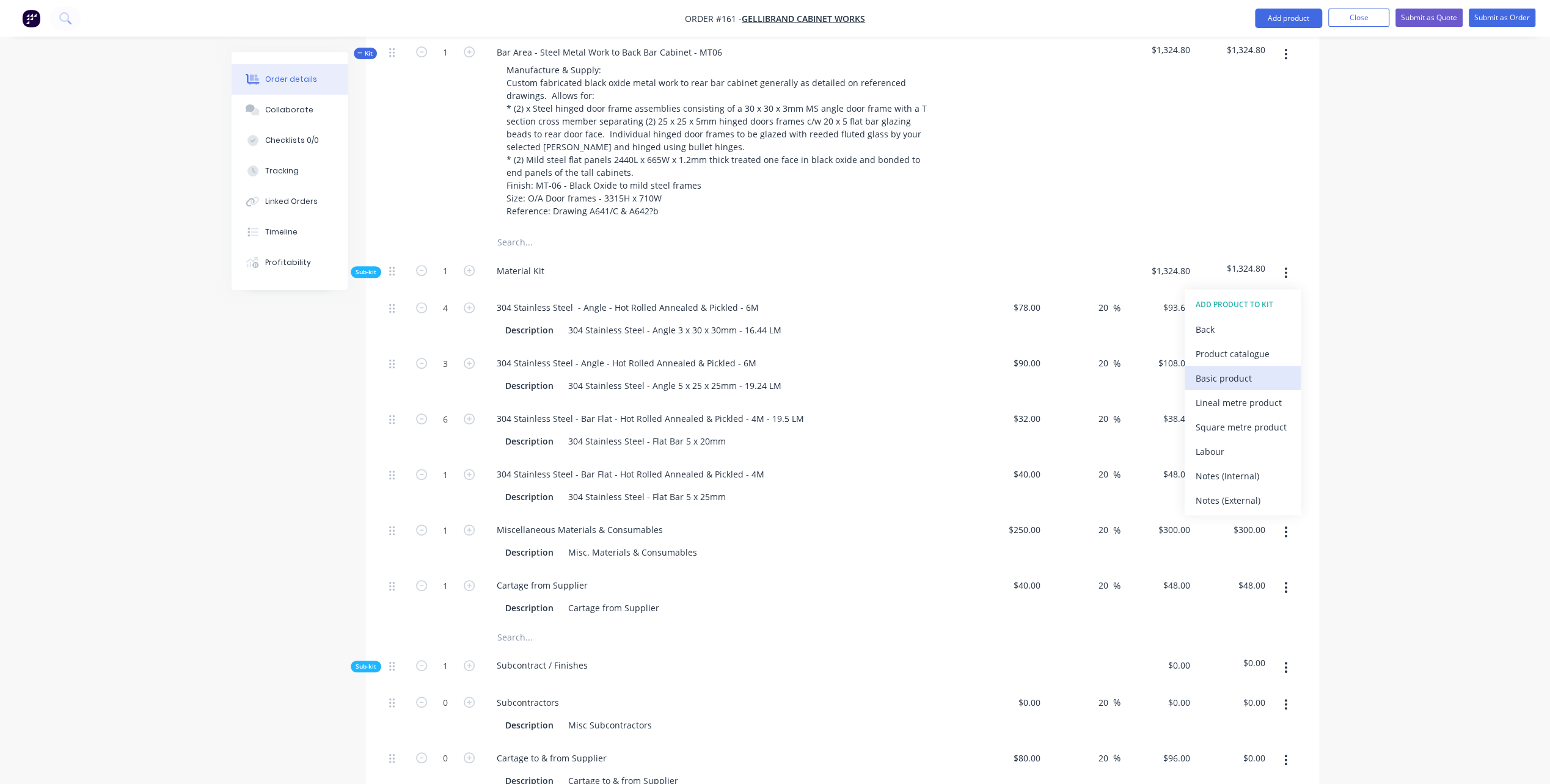
click at [1226, 369] on div "Basic product" at bounding box center [1243, 378] width 94 height 18
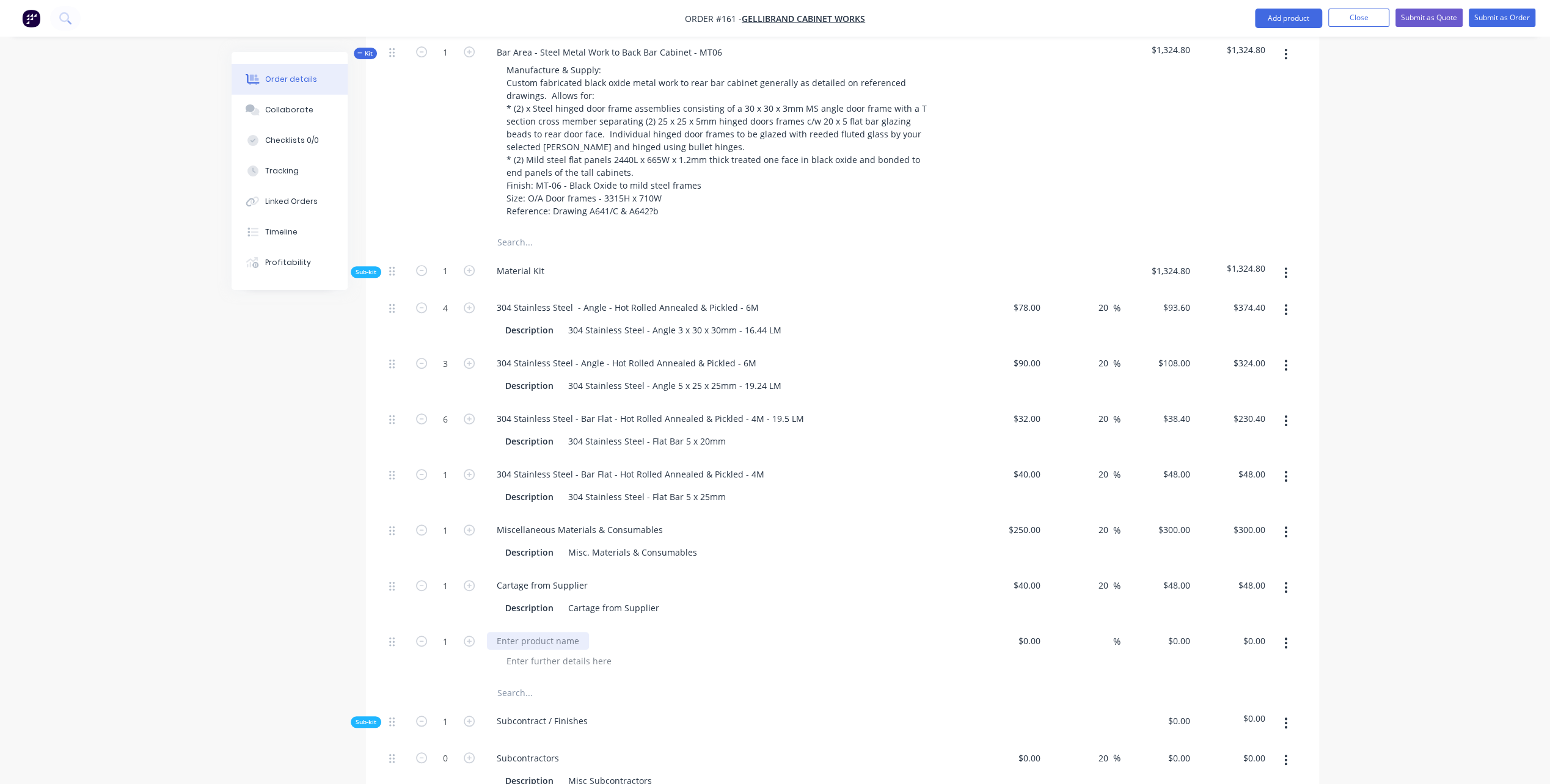
click at [529, 632] on div at bounding box center [537, 641] width 102 height 18
click at [1034, 632] on input at bounding box center [1039, 641] width 14 height 18
type input "$0.00"
click at [894, 599] on div "Description Cartage from Supplier" at bounding box center [724, 608] width 447 height 18
click at [467, 635] on icon "button" at bounding box center [469, 641] width 11 height 11
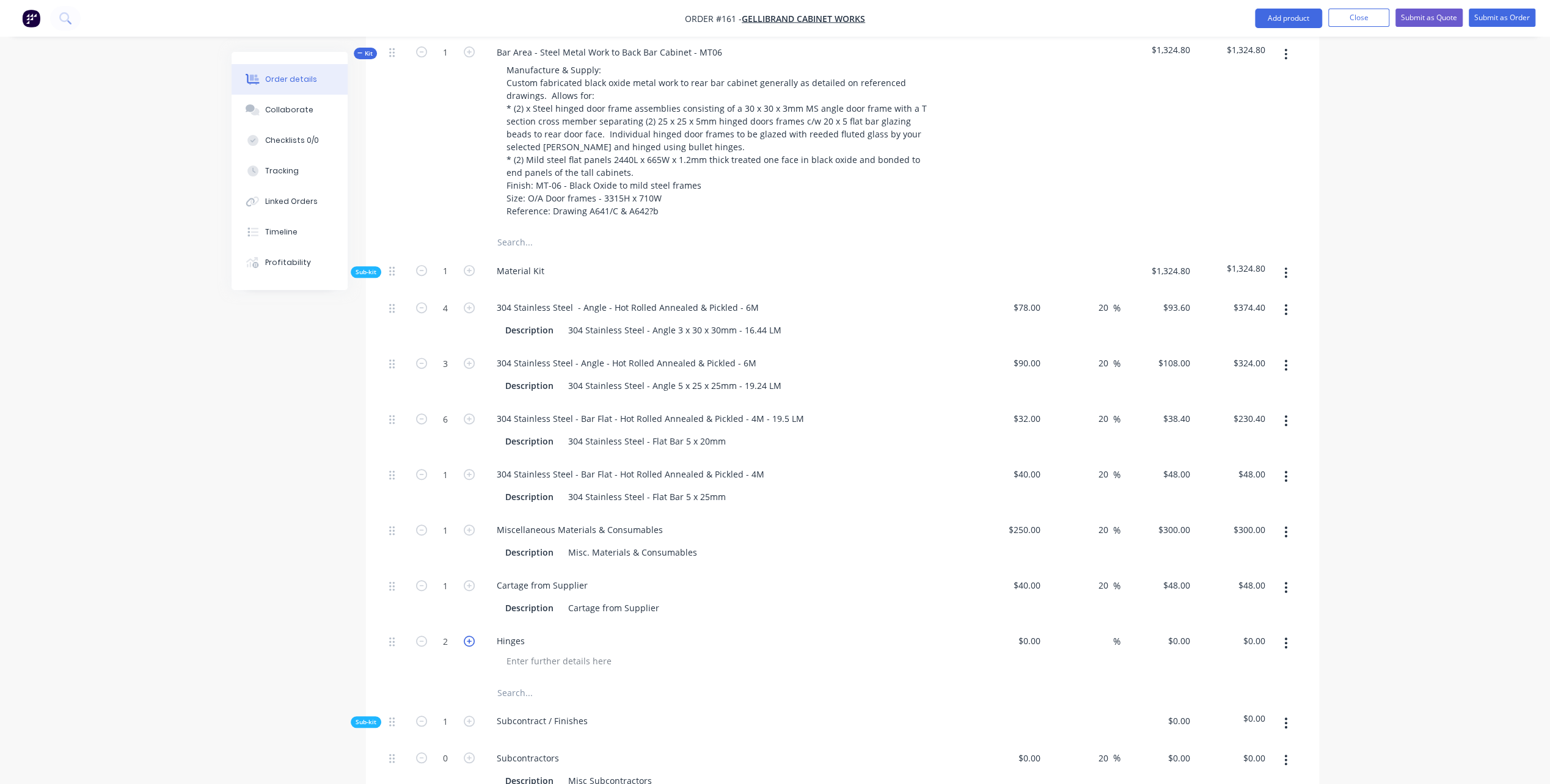
click at [467, 635] on icon "button" at bounding box center [469, 641] width 11 height 11
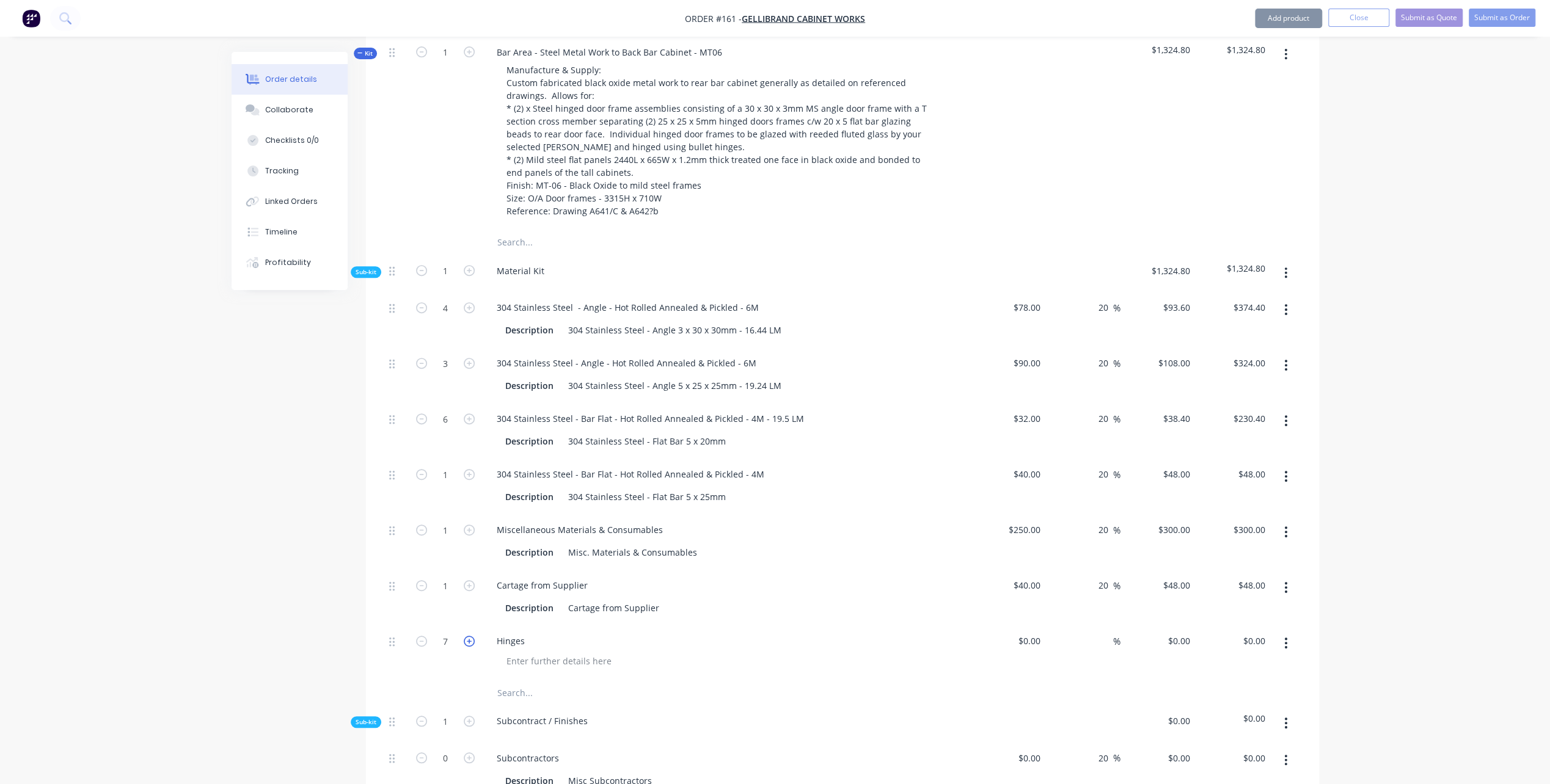
click at [467, 635] on icon "button" at bounding box center [469, 641] width 11 height 11
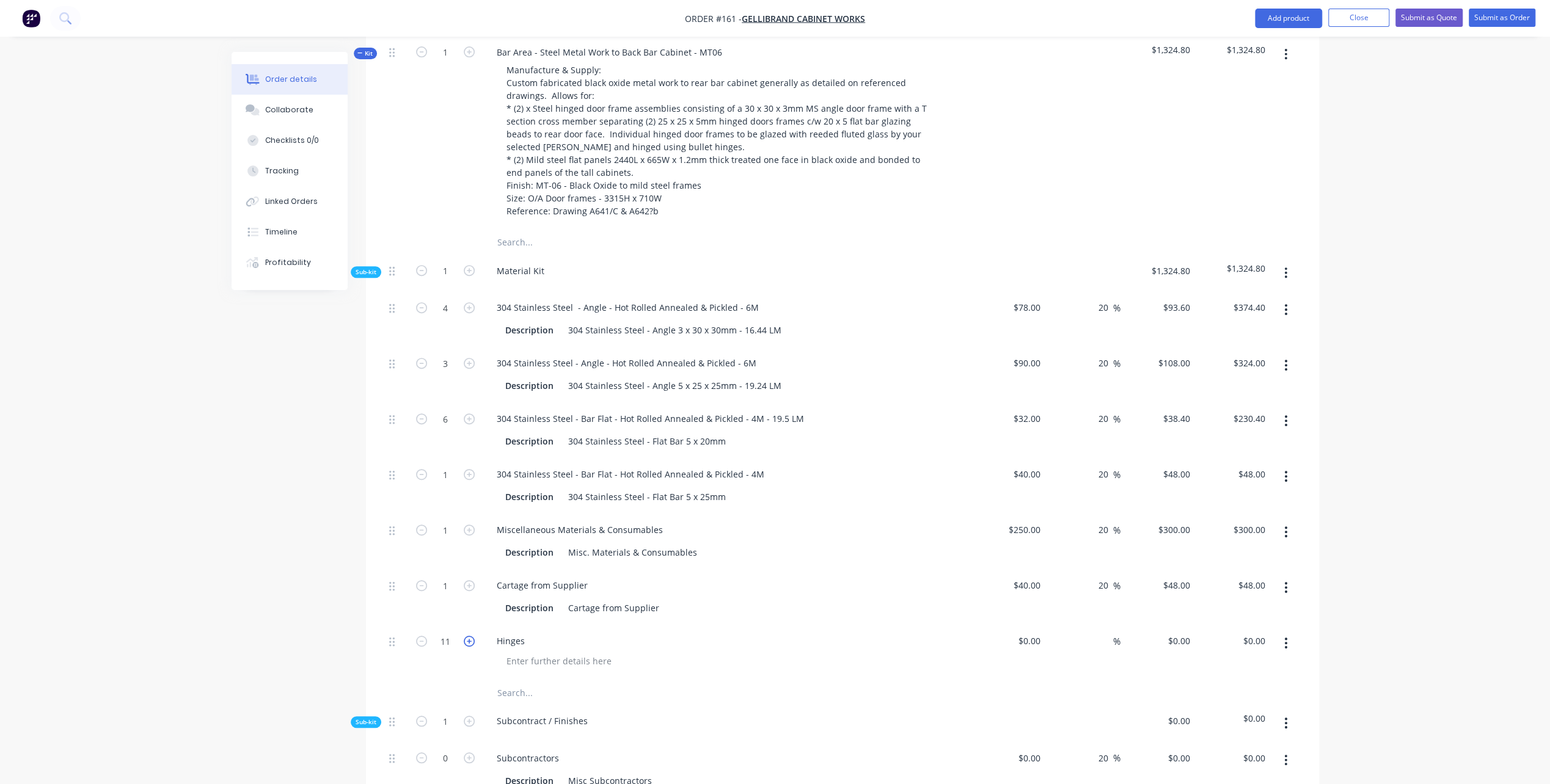
type input "12"
click at [1022, 624] on div "0 0" at bounding box center [1008, 652] width 75 height 56
type input "$10.00"
type input "$120.00"
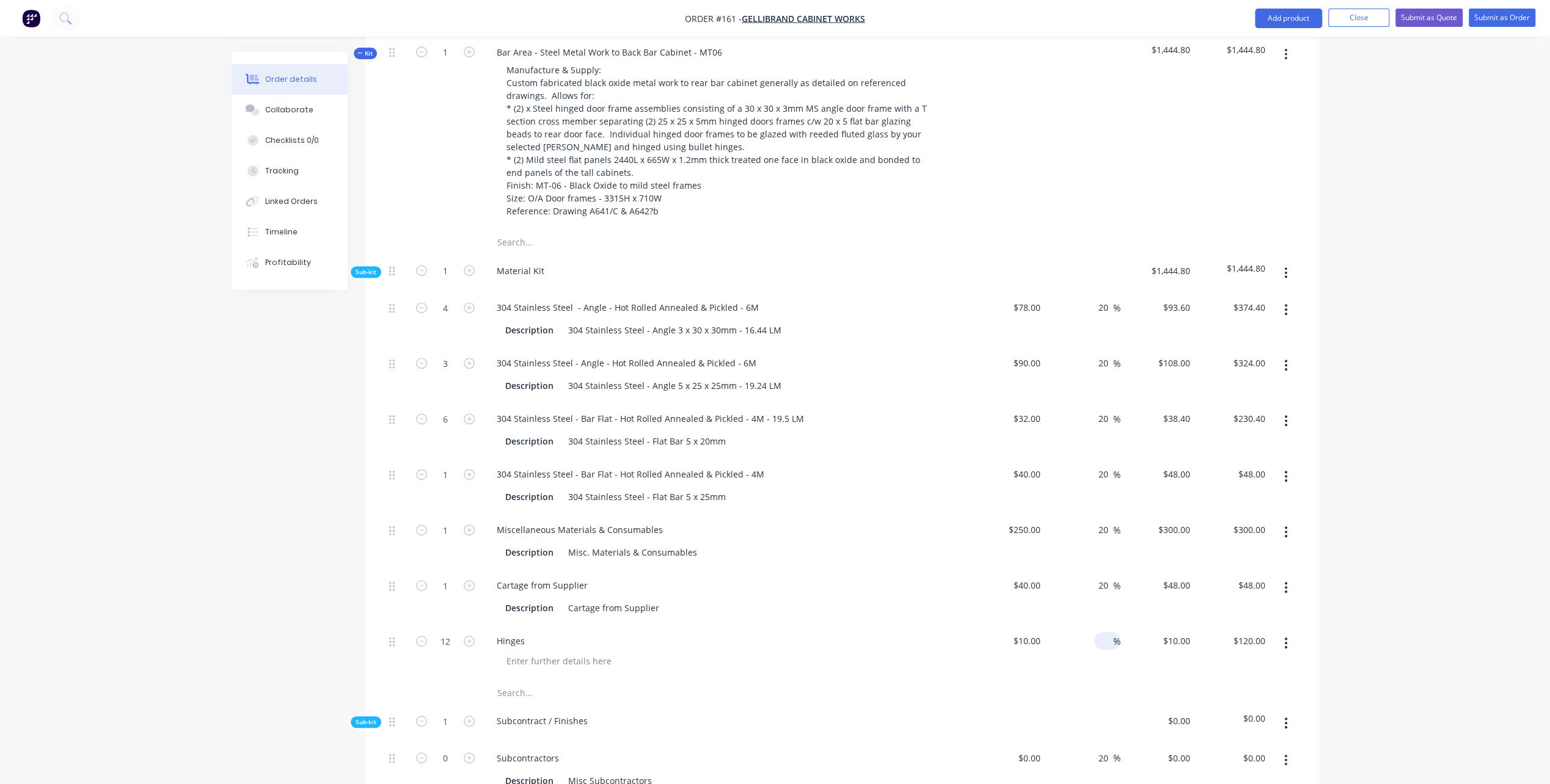
click at [1115, 634] on span "%" at bounding box center [1116, 642] width 7 height 14
type input "20"
type input "$12.00"
type input "$144.00"
click at [645, 632] on div "Hinges" at bounding box center [726, 641] width 479 height 18
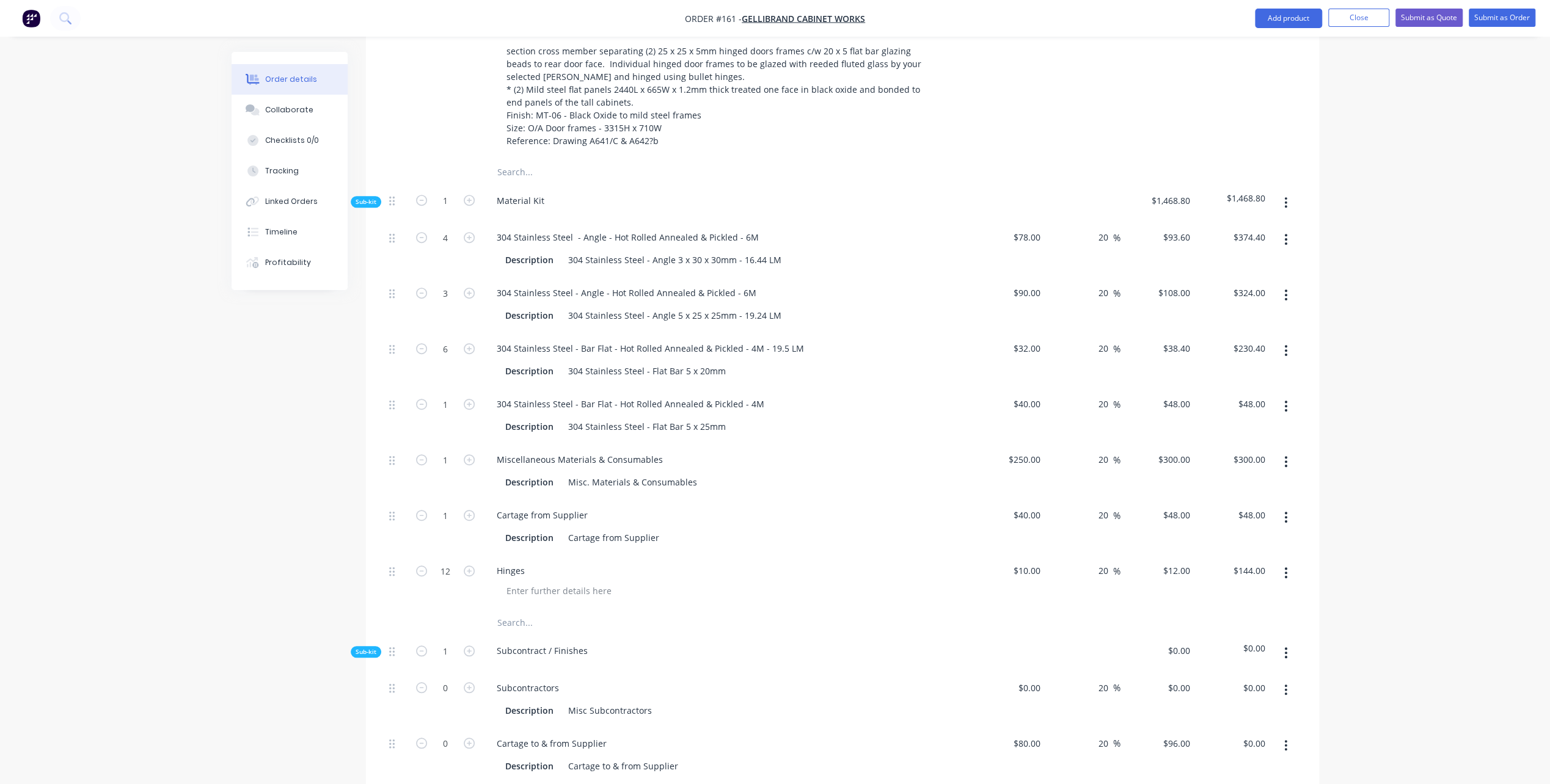
scroll to position [620, 0]
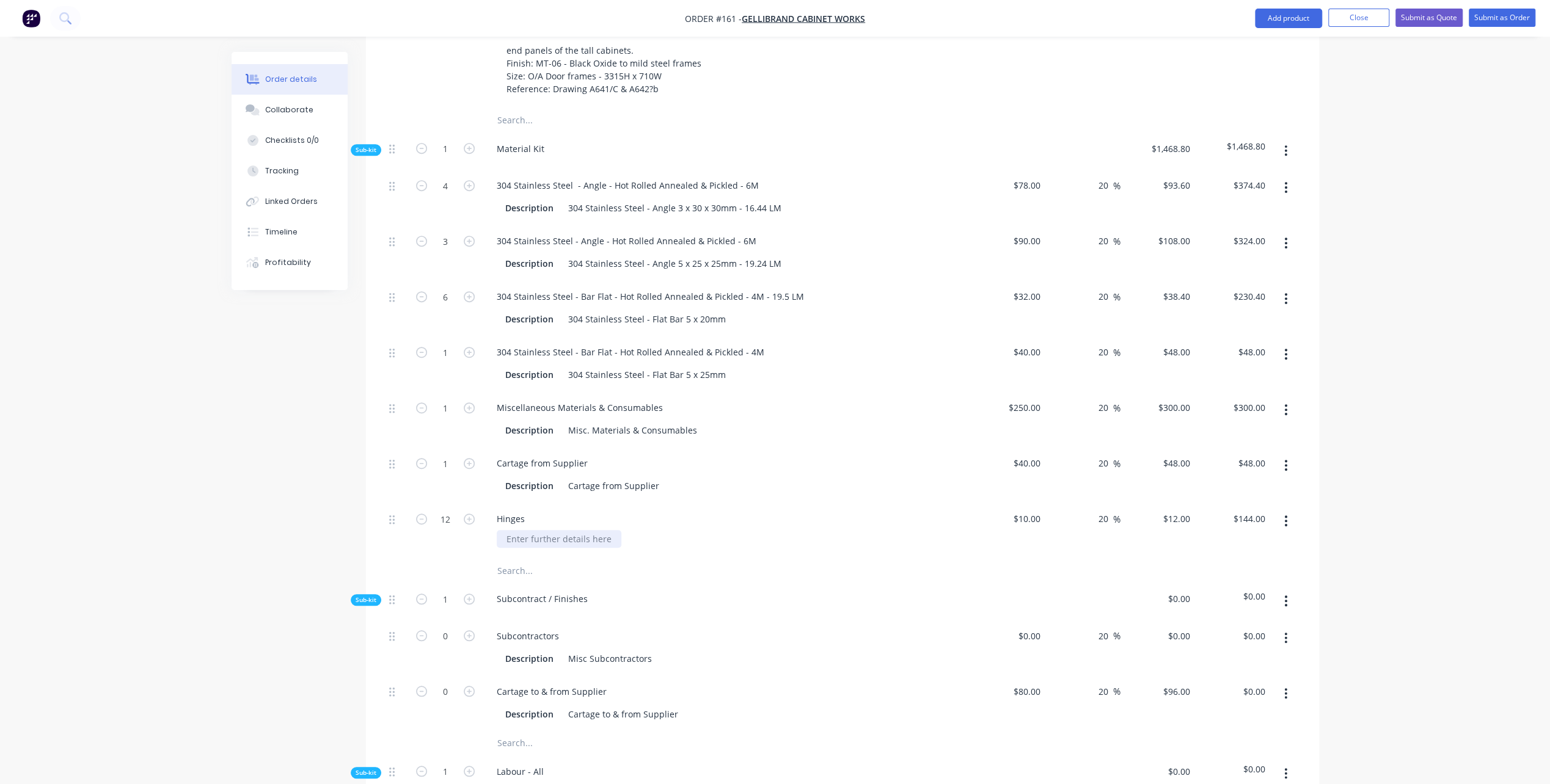
click at [571, 530] on div at bounding box center [559, 539] width 124 height 18
drag, startPoint x: 509, startPoint y: 518, endPoint x: 541, endPoint y: 542, distance: 40.0
click at [509, 530] on div "allow 80mm long - Price Guess" at bounding box center [569, 539] width 145 height 18
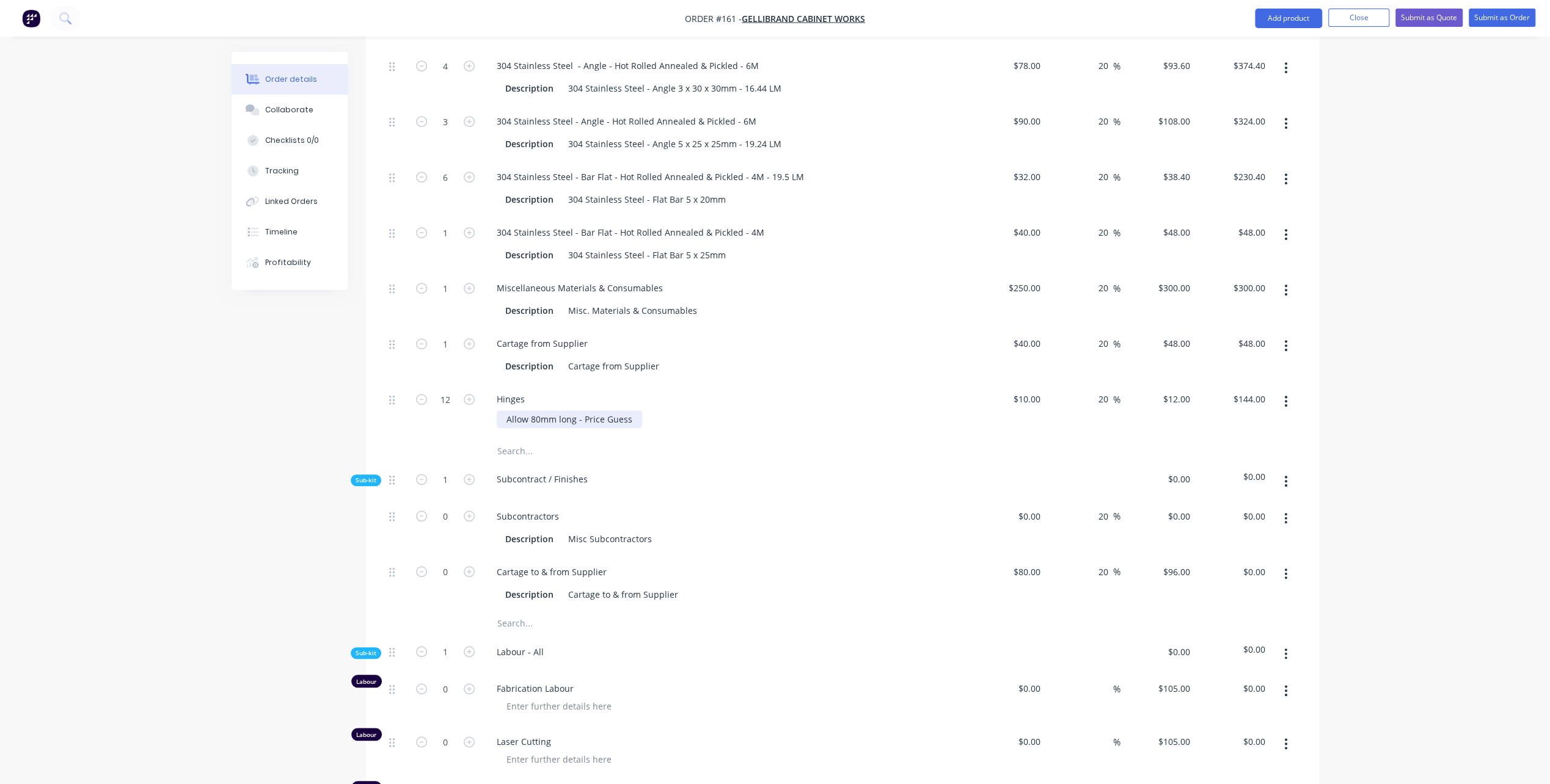
scroll to position [804, 0]
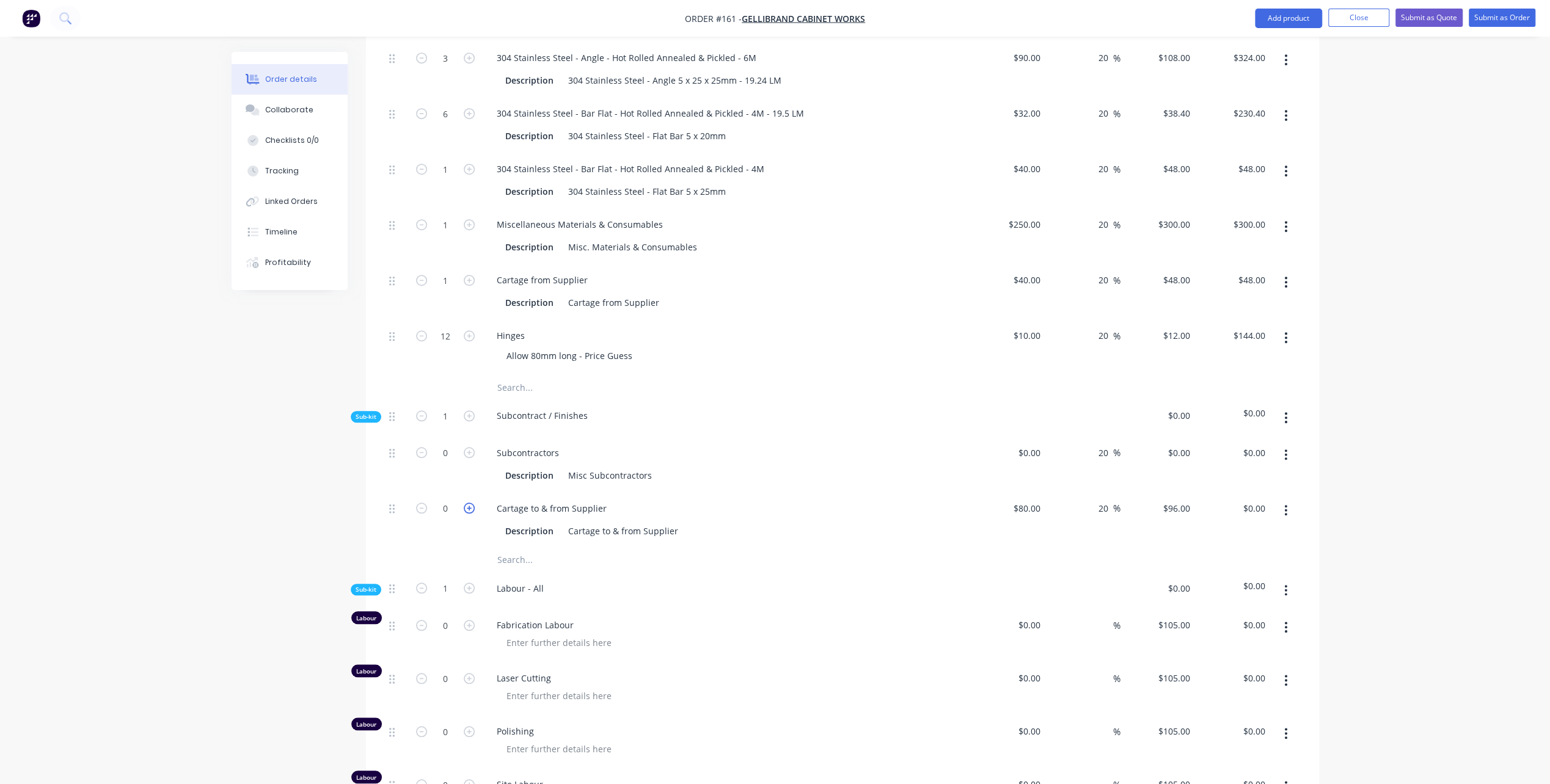
click at [469, 503] on icon "button" at bounding box center [469, 508] width 11 height 11
type input "1"
type input "$96.00"
click at [469, 503] on icon "button" at bounding box center [469, 508] width 11 height 11
type input "2"
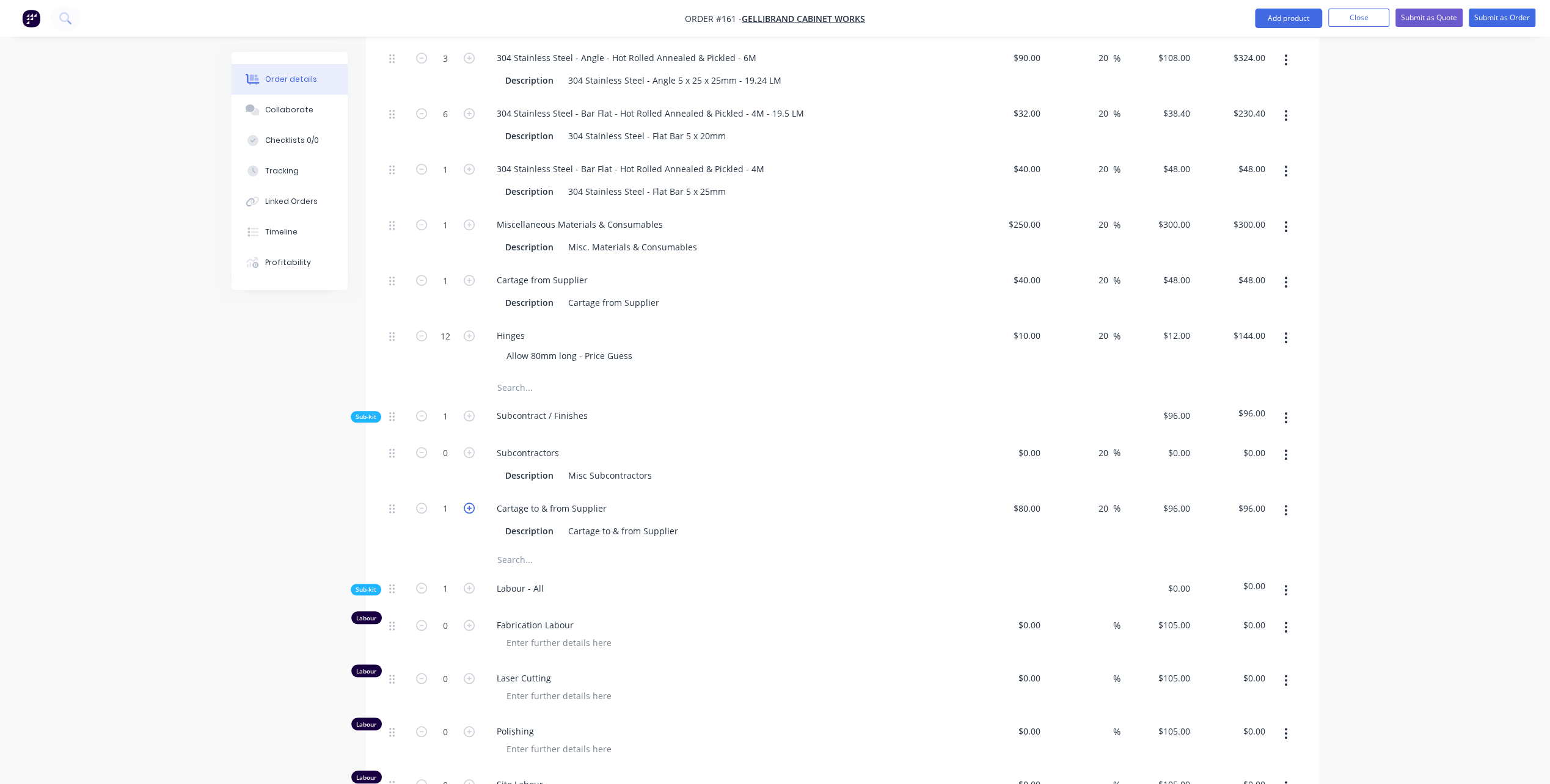
type input "$192.00"
click at [340, 509] on div "Created by [PERSON_NAME] Created [DATE] Required [DATE] Assigned to Add team me…" at bounding box center [775, 302] width 1087 height 2108
click at [564, 467] on div "Misc Subcontractors" at bounding box center [610, 476] width 94 height 18
drag, startPoint x: 567, startPoint y: 451, endPoint x: 675, endPoint y: 451, distance: 108.0
click at [675, 467] on div "Description Misc Subcontractors" at bounding box center [724, 476] width 447 height 18
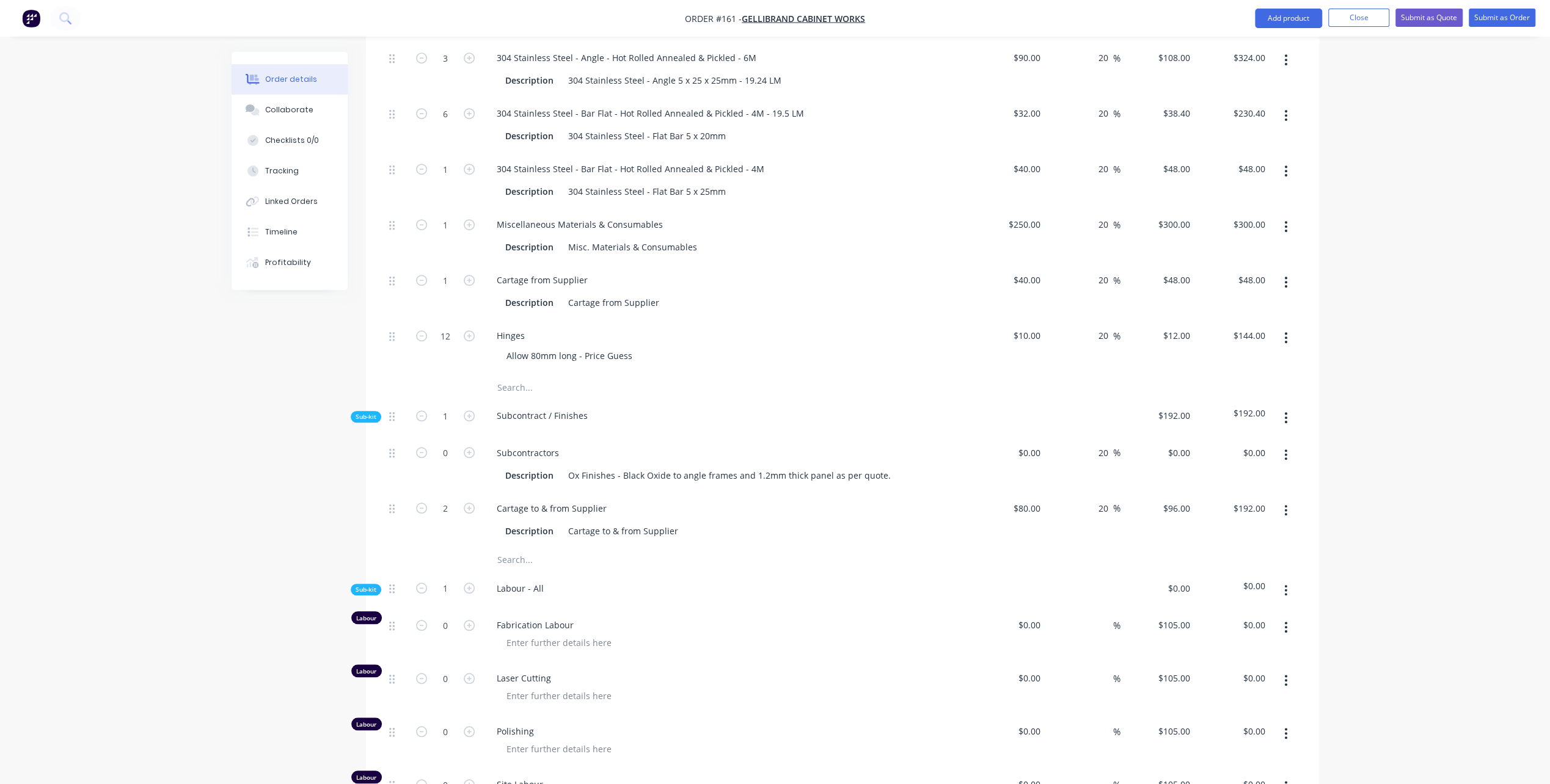
click at [757, 548] on div at bounding box center [670, 560] width 367 height 24
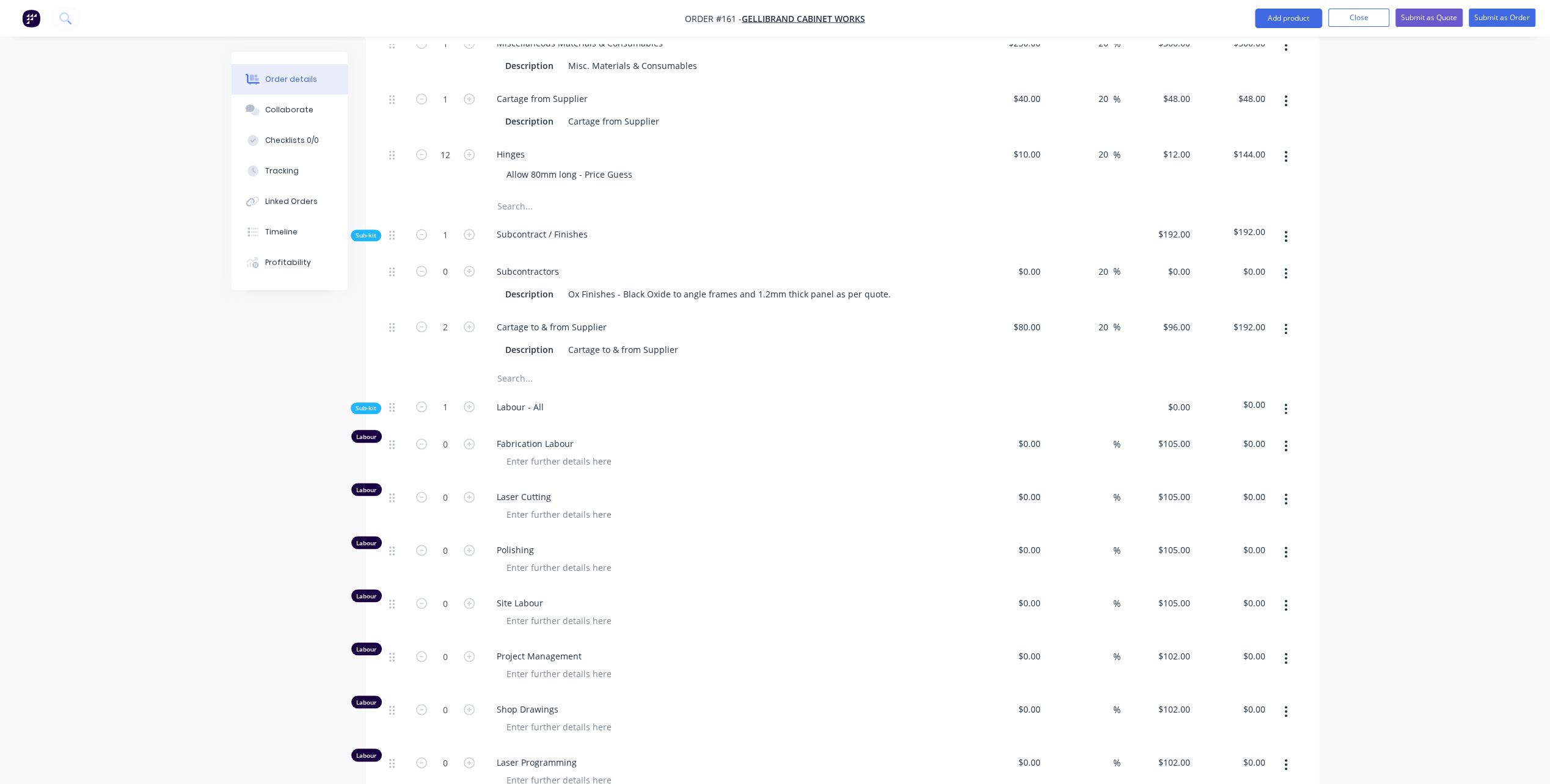
scroll to position [987, 0]
click at [467, 489] on icon "button" at bounding box center [469, 495] width 11 height 11
type input "1"
type input "$105.00"
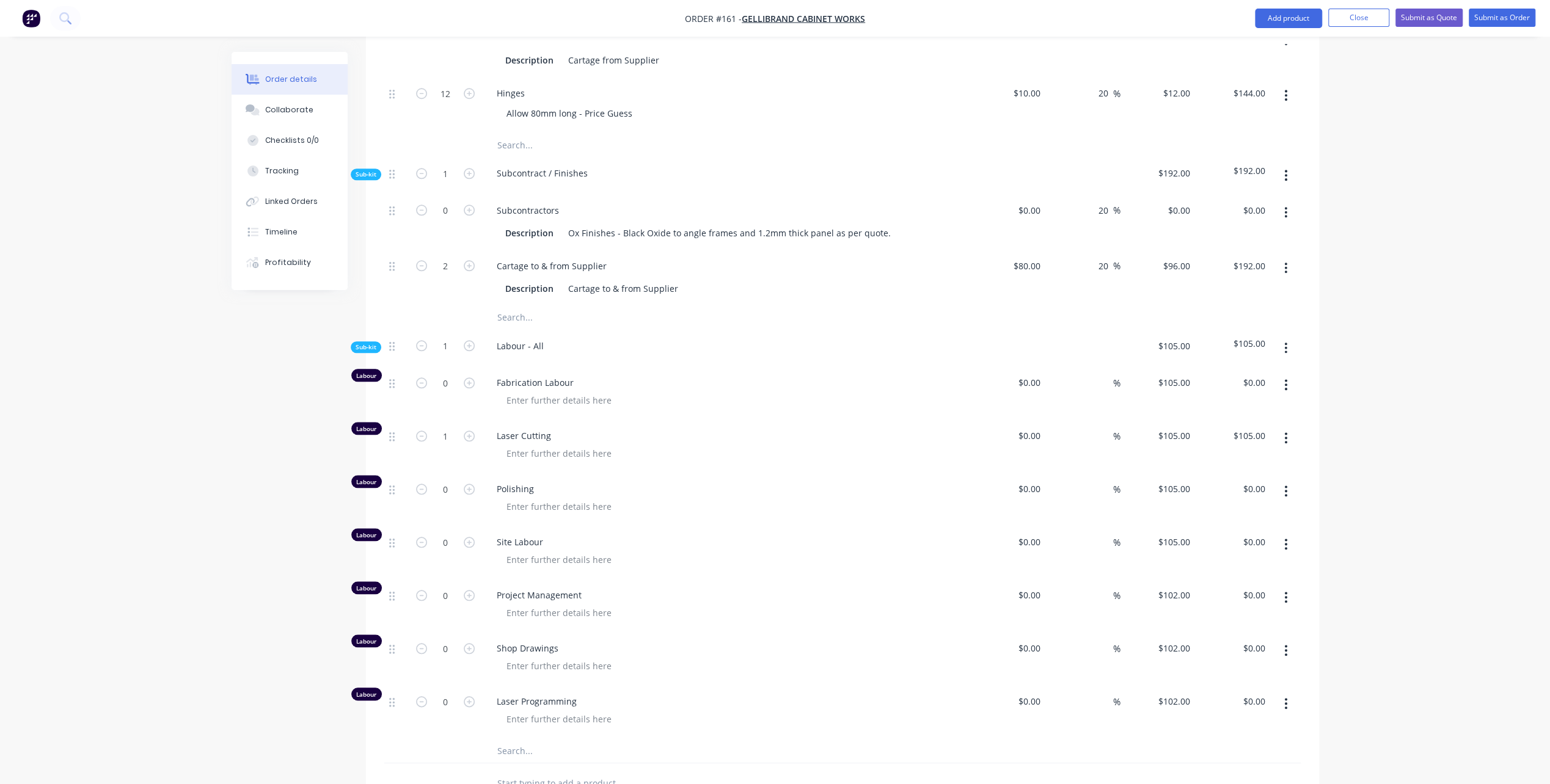
scroll to position [1048, 0]
click at [467, 588] on icon "button" at bounding box center [469, 593] width 11 height 11
type input "1"
type input "$102.00"
click at [467, 588] on icon "button" at bounding box center [469, 593] width 11 height 11
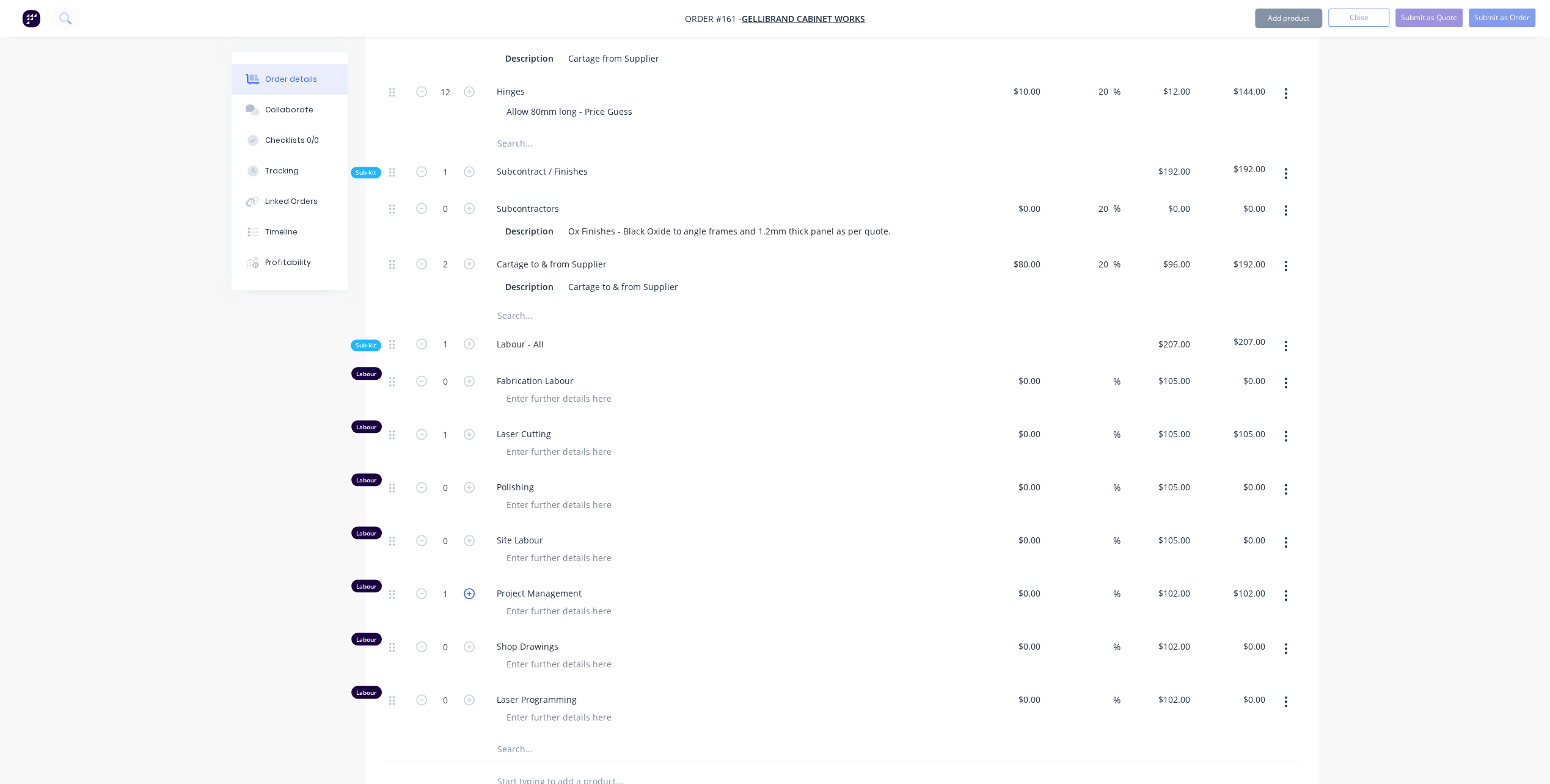
type input "2"
type input "$204.00"
click at [467, 641] on icon "button" at bounding box center [469, 646] width 11 height 11
type input "1"
type input "$102.00"
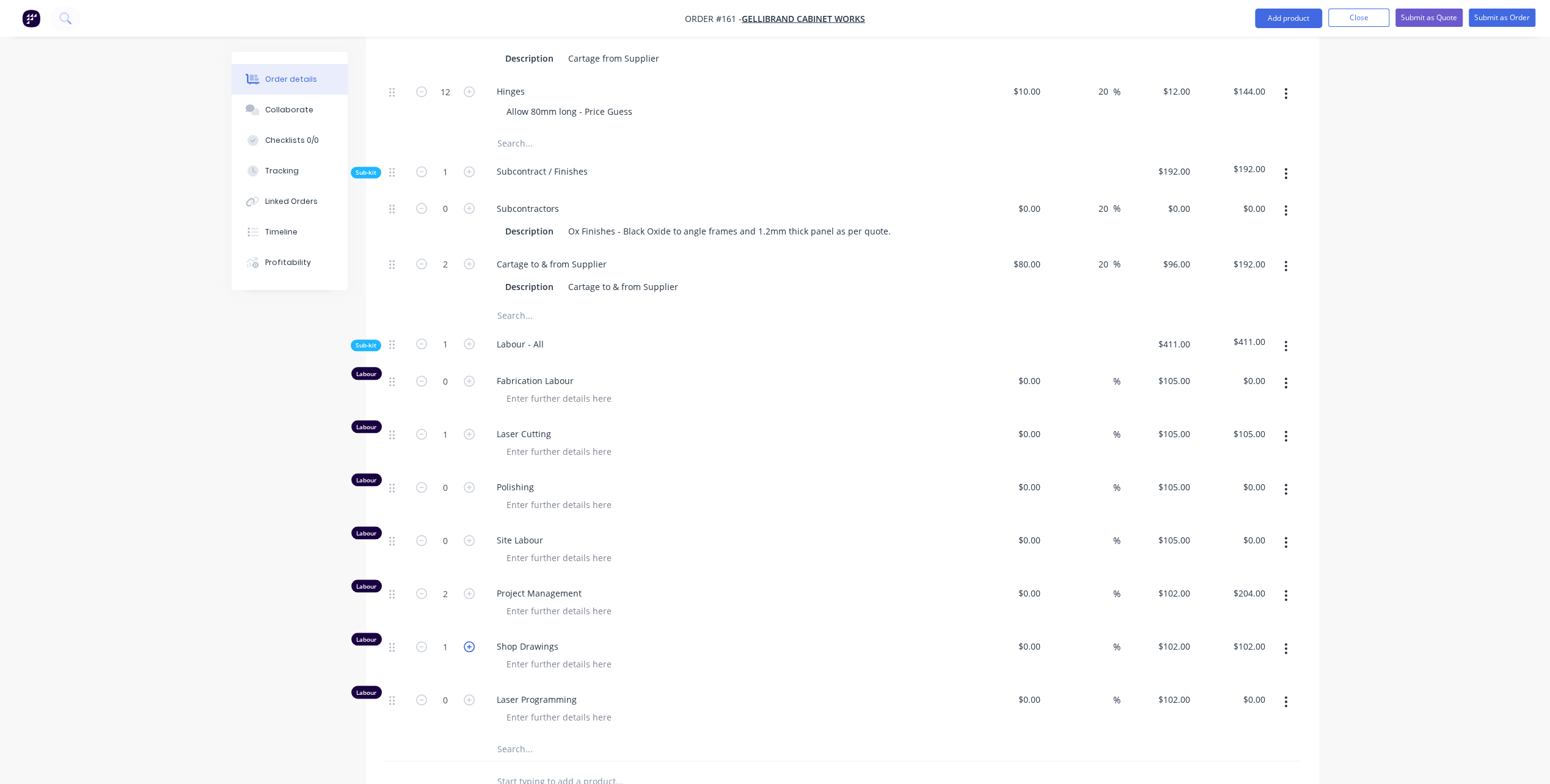
click at [467, 641] on icon "button" at bounding box center [469, 646] width 11 height 11
type input "2"
type input "$204.00"
click at [467, 641] on icon "button" at bounding box center [469, 646] width 11 height 11
type input "3"
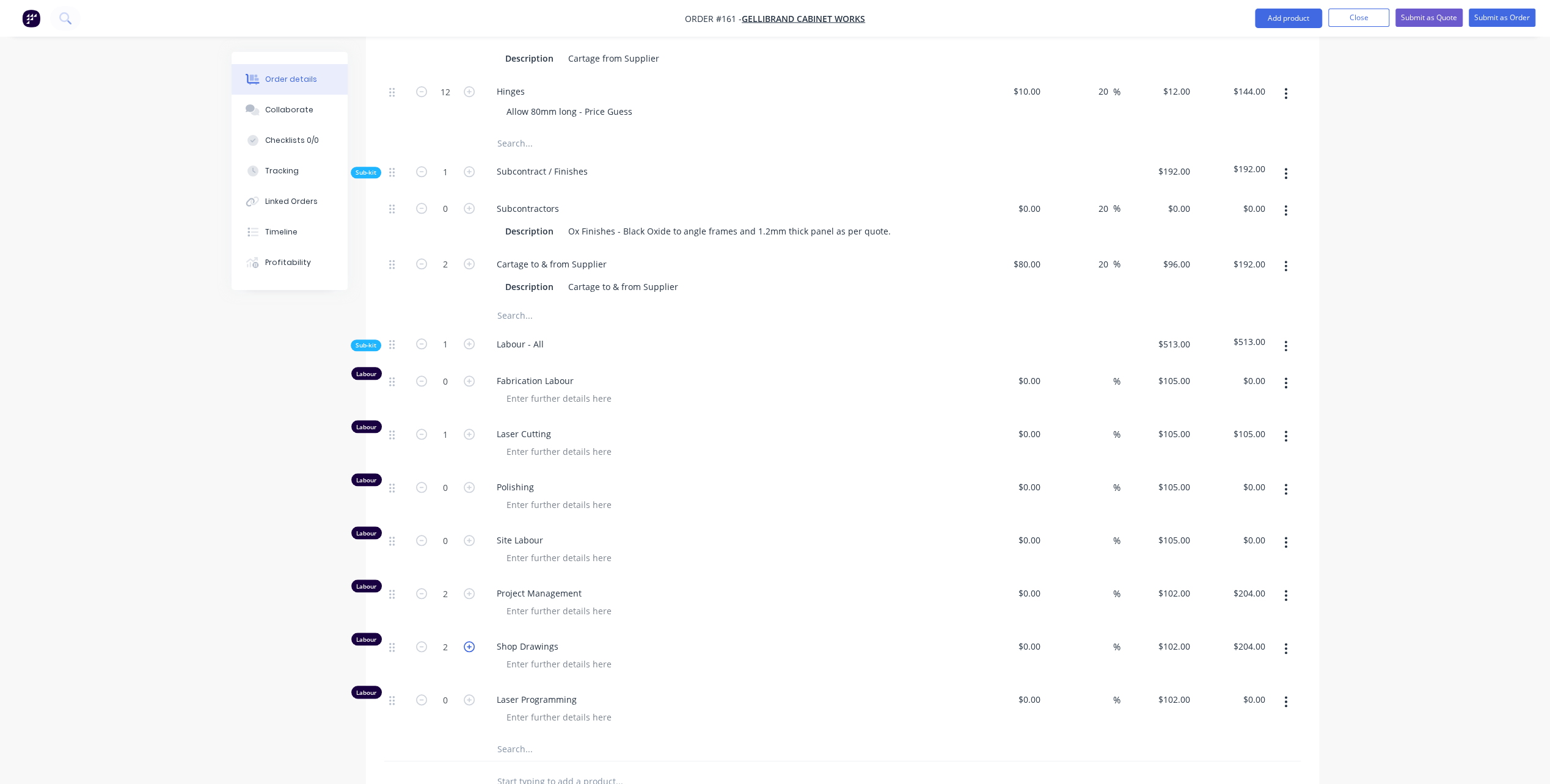
type input "$306.00"
click at [467, 641] on icon "button" at bounding box center [469, 646] width 11 height 11
type input "4"
type input "$408.00"
click at [467, 641] on icon "button" at bounding box center [469, 646] width 11 height 11
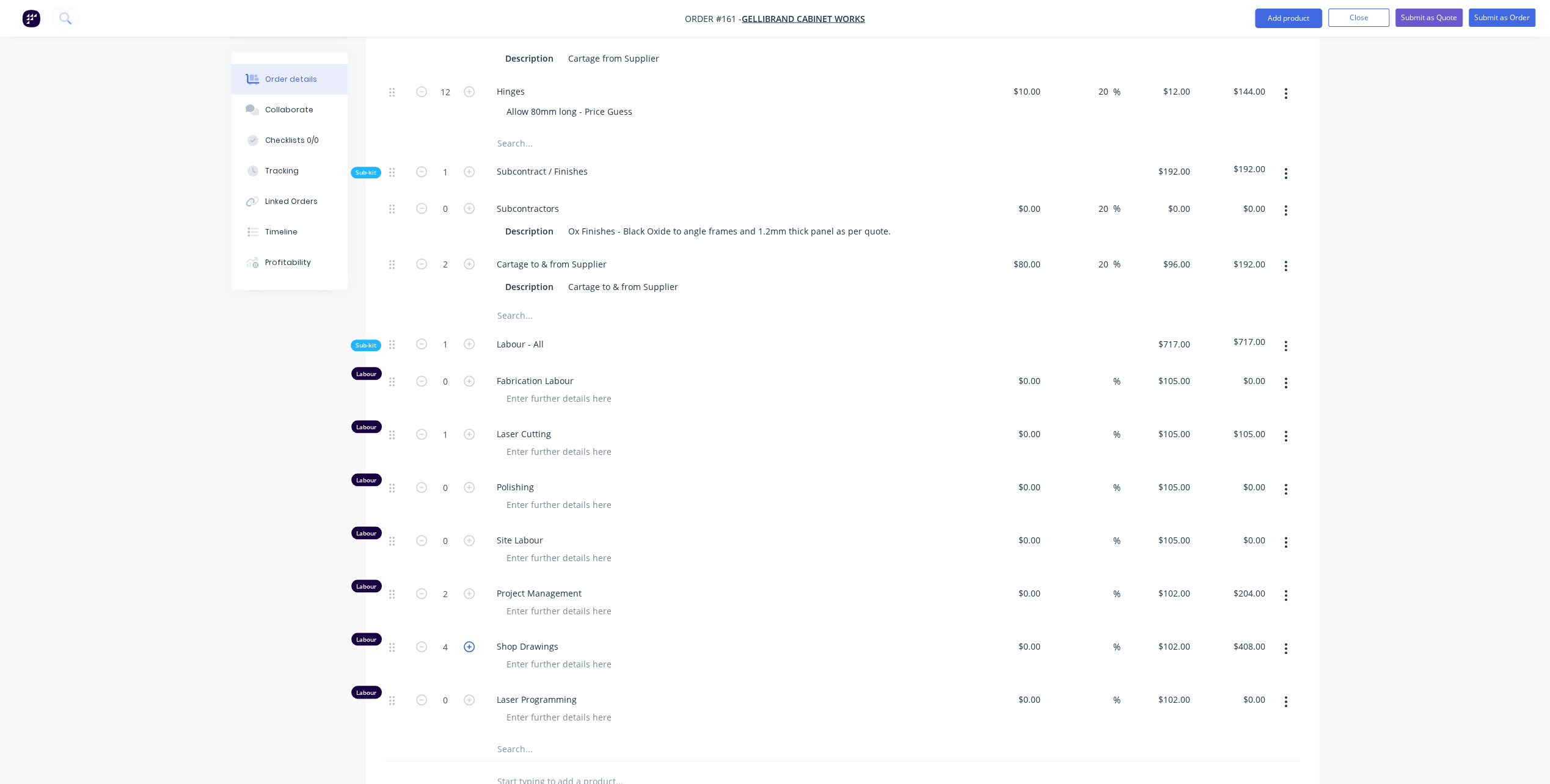
type input "5"
type input "$510.00"
click at [467, 641] on icon "button" at bounding box center [469, 646] width 11 height 11
type input "6"
type input "$612.00"
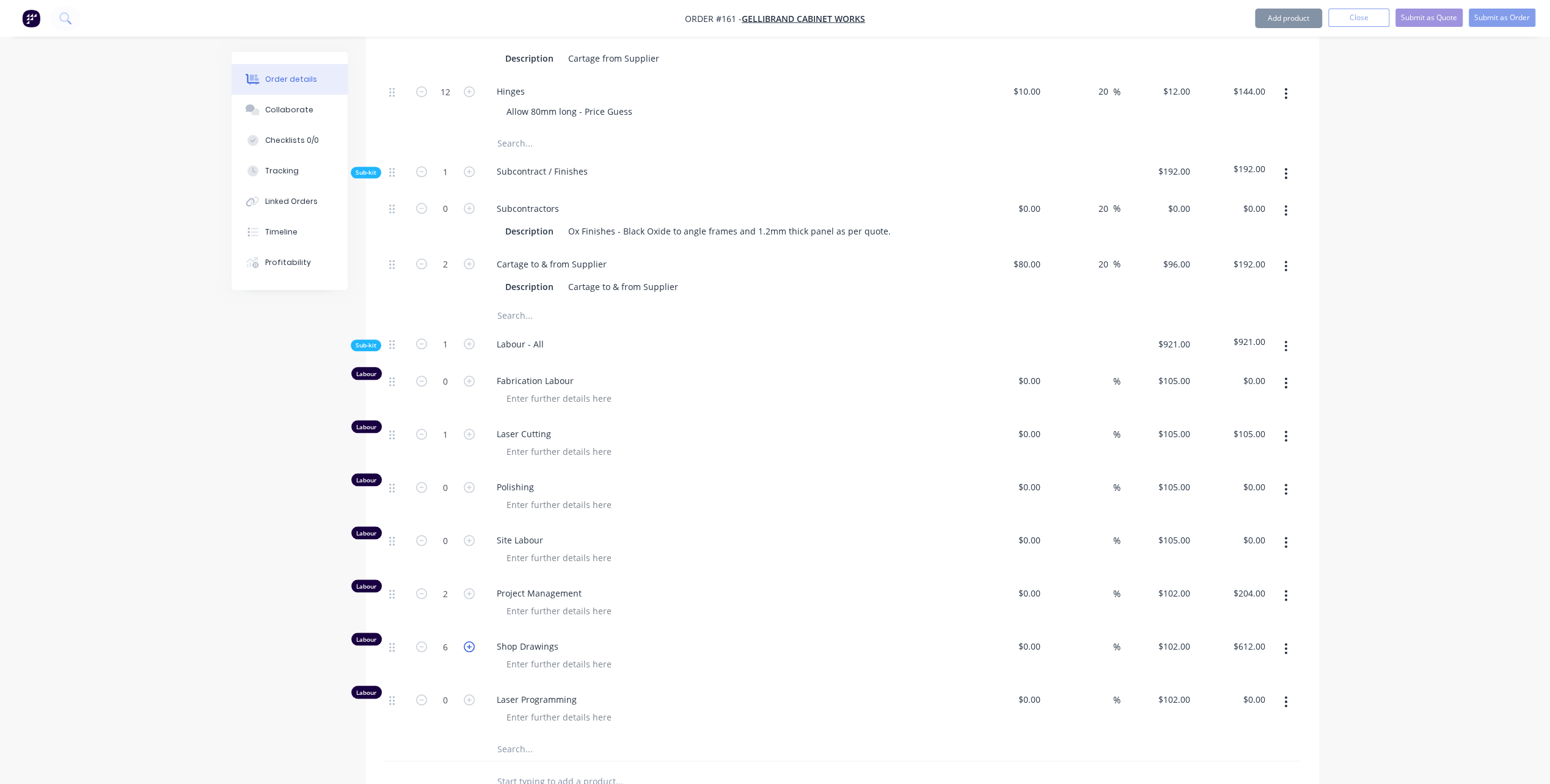
click at [467, 641] on icon "button" at bounding box center [469, 646] width 11 height 11
type input "7"
type input "$714.00"
click at [467, 641] on icon "button" at bounding box center [469, 646] width 11 height 11
type input "8"
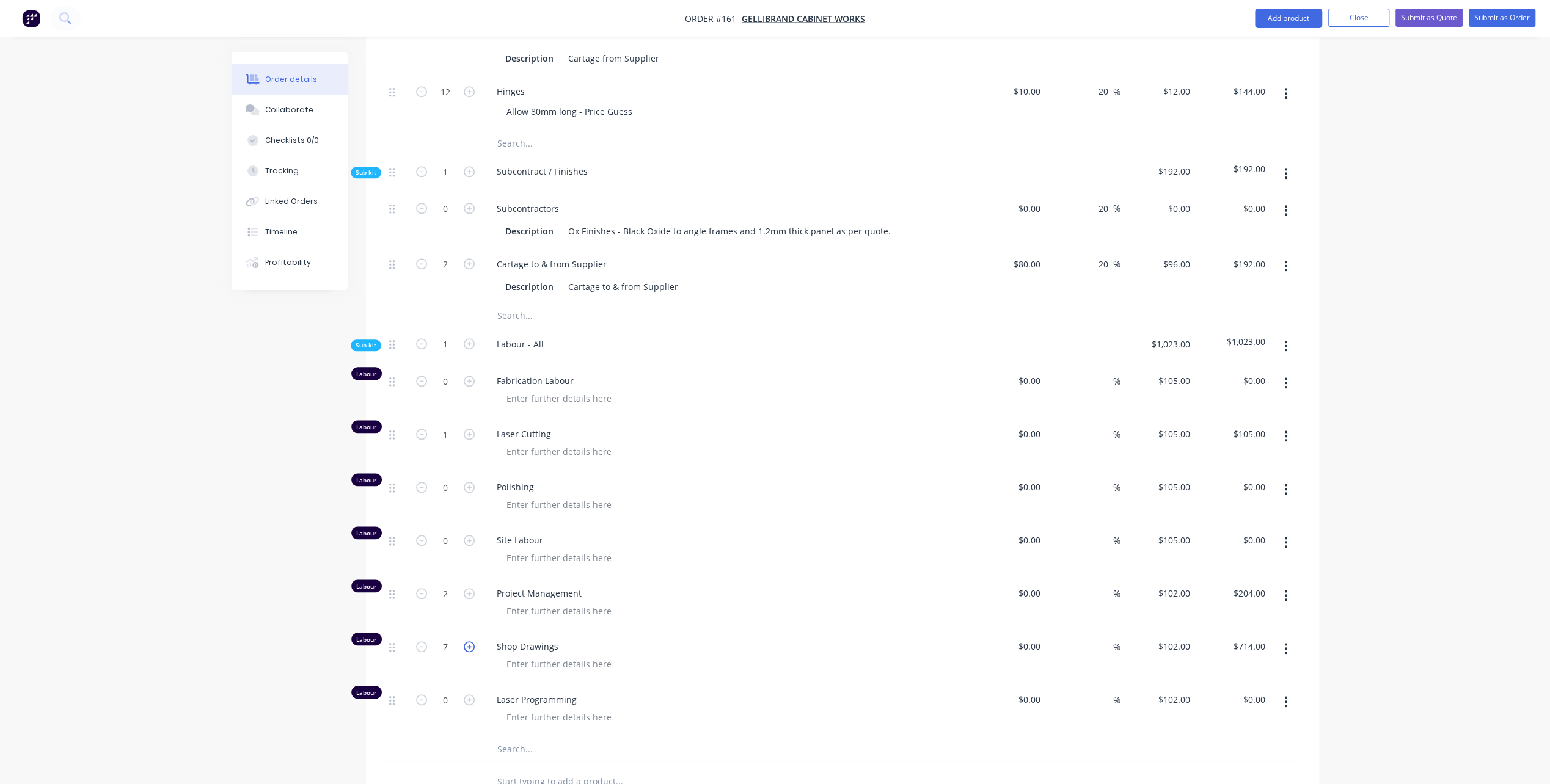
type input "$816.00"
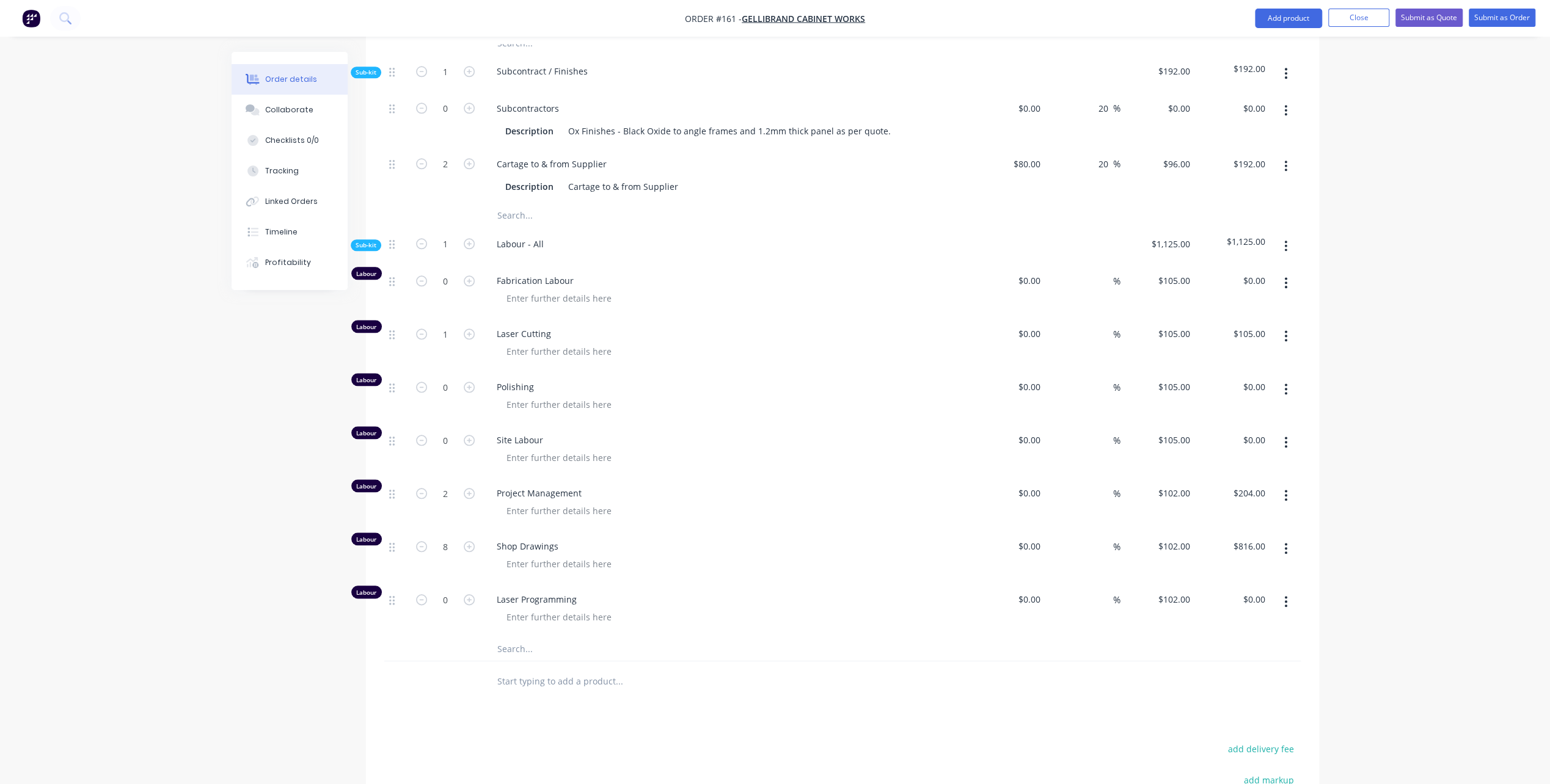
scroll to position [1170, 0]
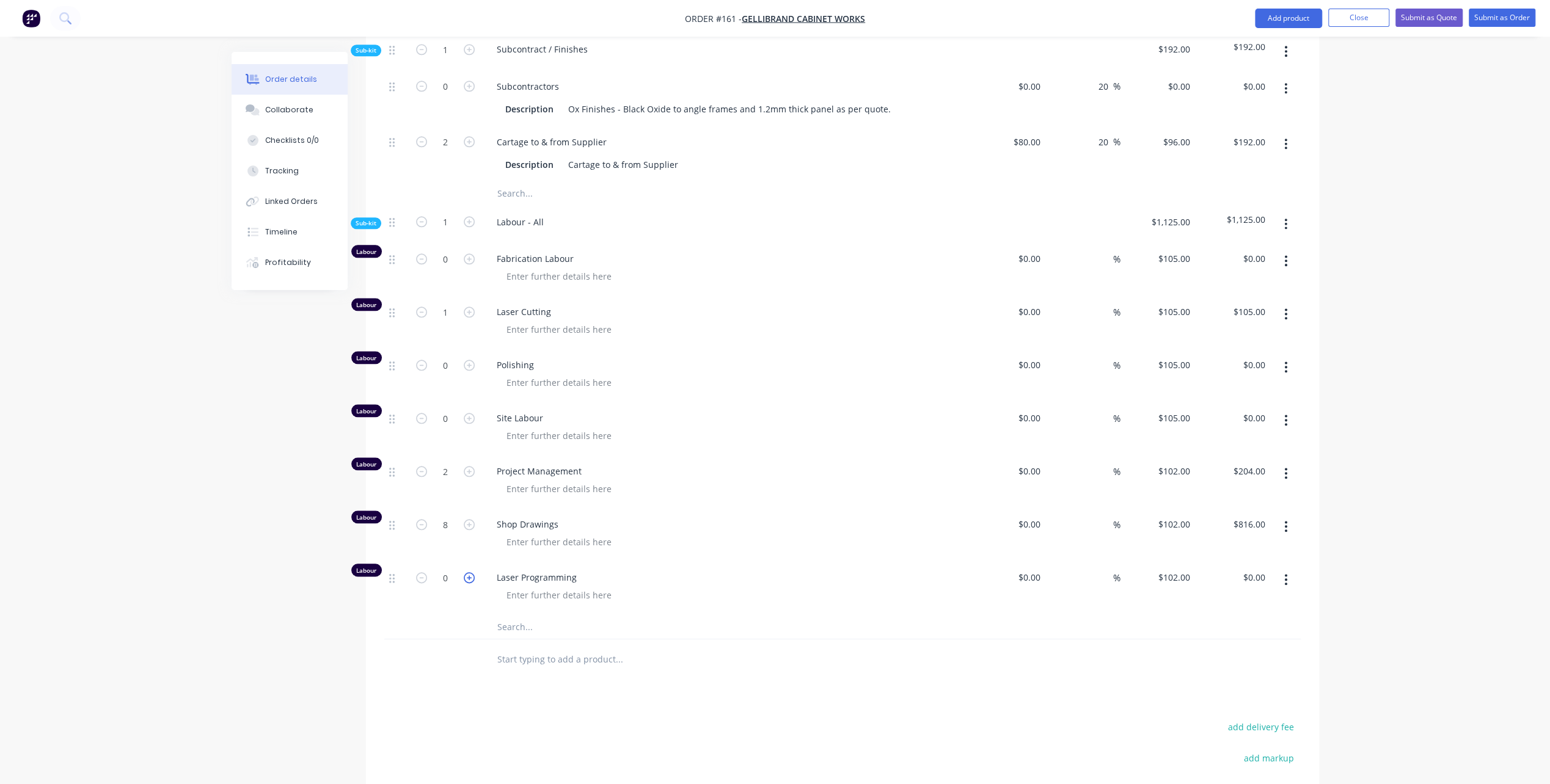
click at [471, 572] on icon "button" at bounding box center [469, 578] width 11 height 11
type input "1"
type input "$102.00"
click at [1033, 569] on input at bounding box center [1031, 578] width 28 height 18
type input "$50.00"
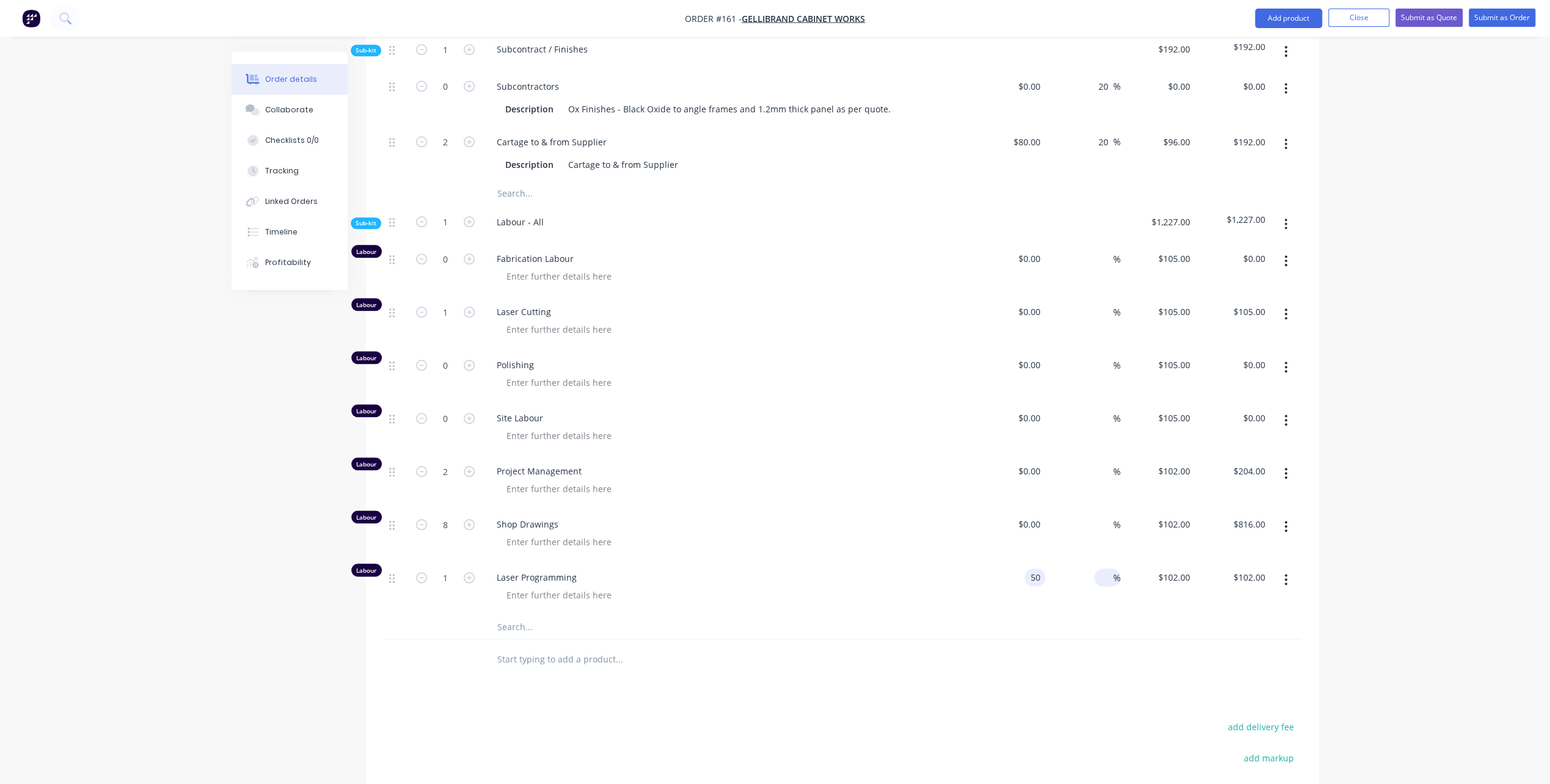
type input "$50.00"
click at [1104, 569] on input at bounding box center [1106, 578] width 14 height 18
type input "90"
type input "$95.00"
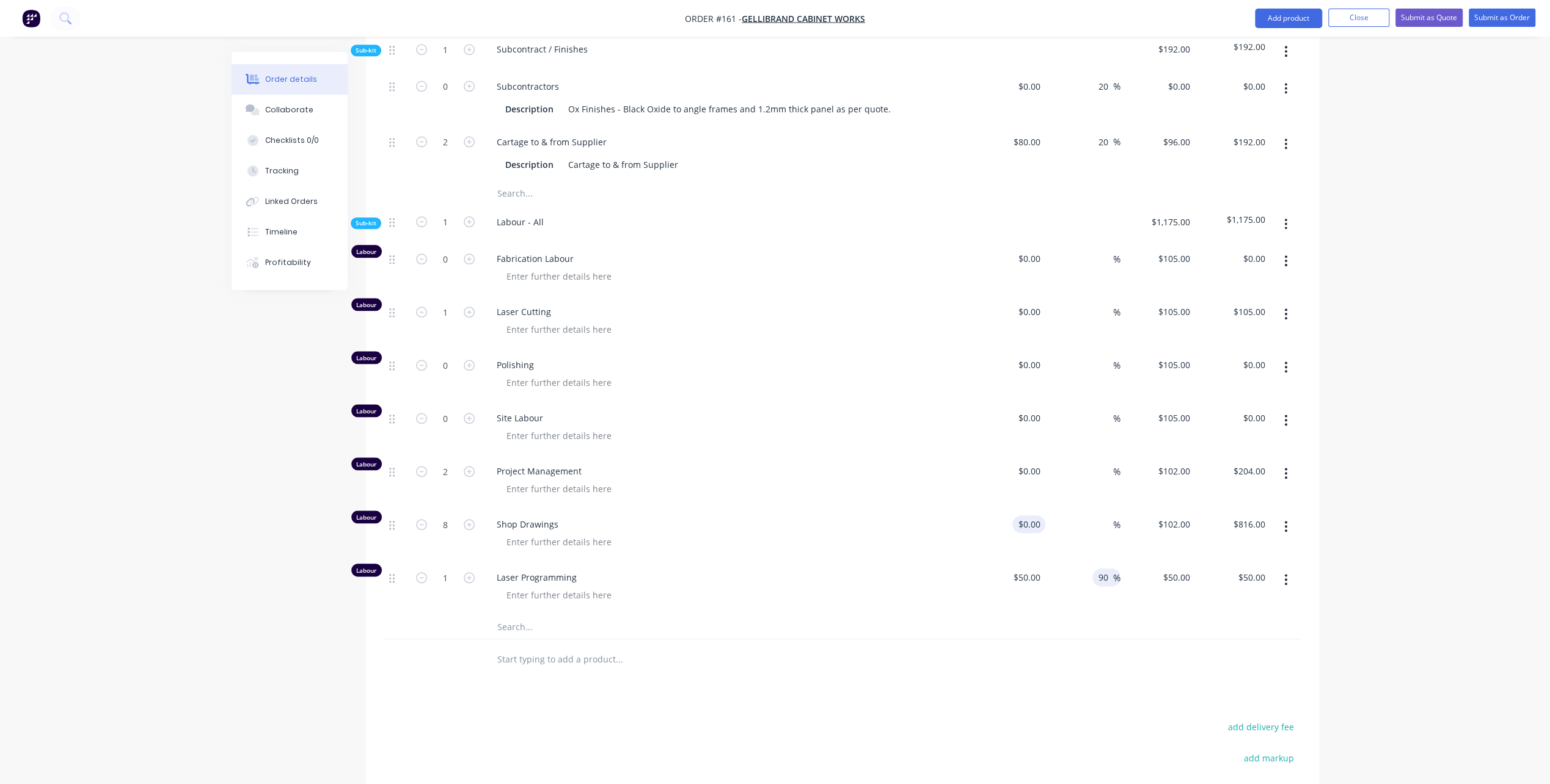
type input "$95.00"
click at [1025, 508] on div at bounding box center [1008, 534] width 75 height 53
type input "$50.00"
type input "$400.00"
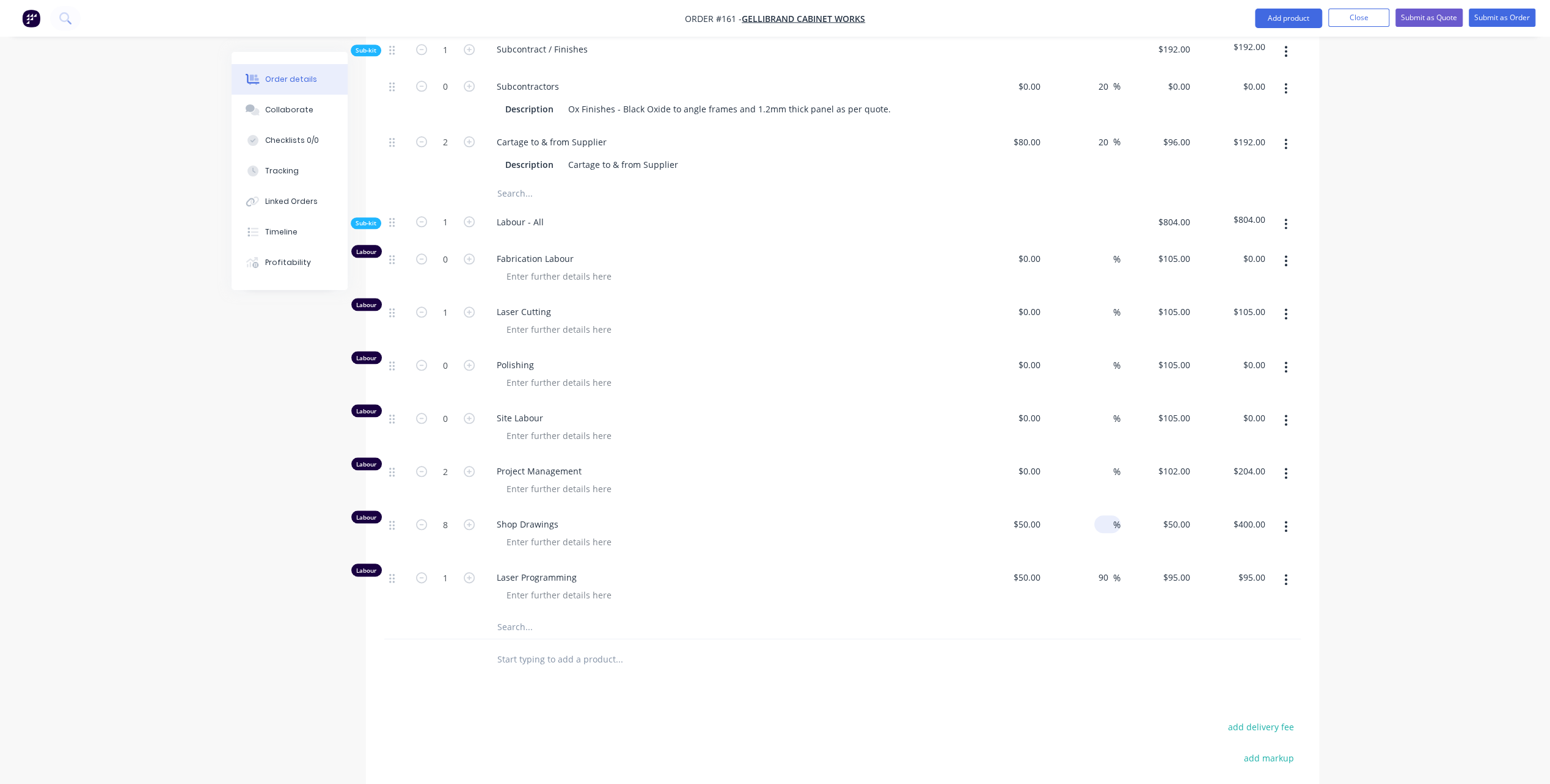
click at [1113, 518] on span "%" at bounding box center [1116, 525] width 7 height 14
type input "90"
type input "$95.00"
type input "$760.00"
click at [1013, 455] on div "$0.00" at bounding box center [1008, 481] width 75 height 53
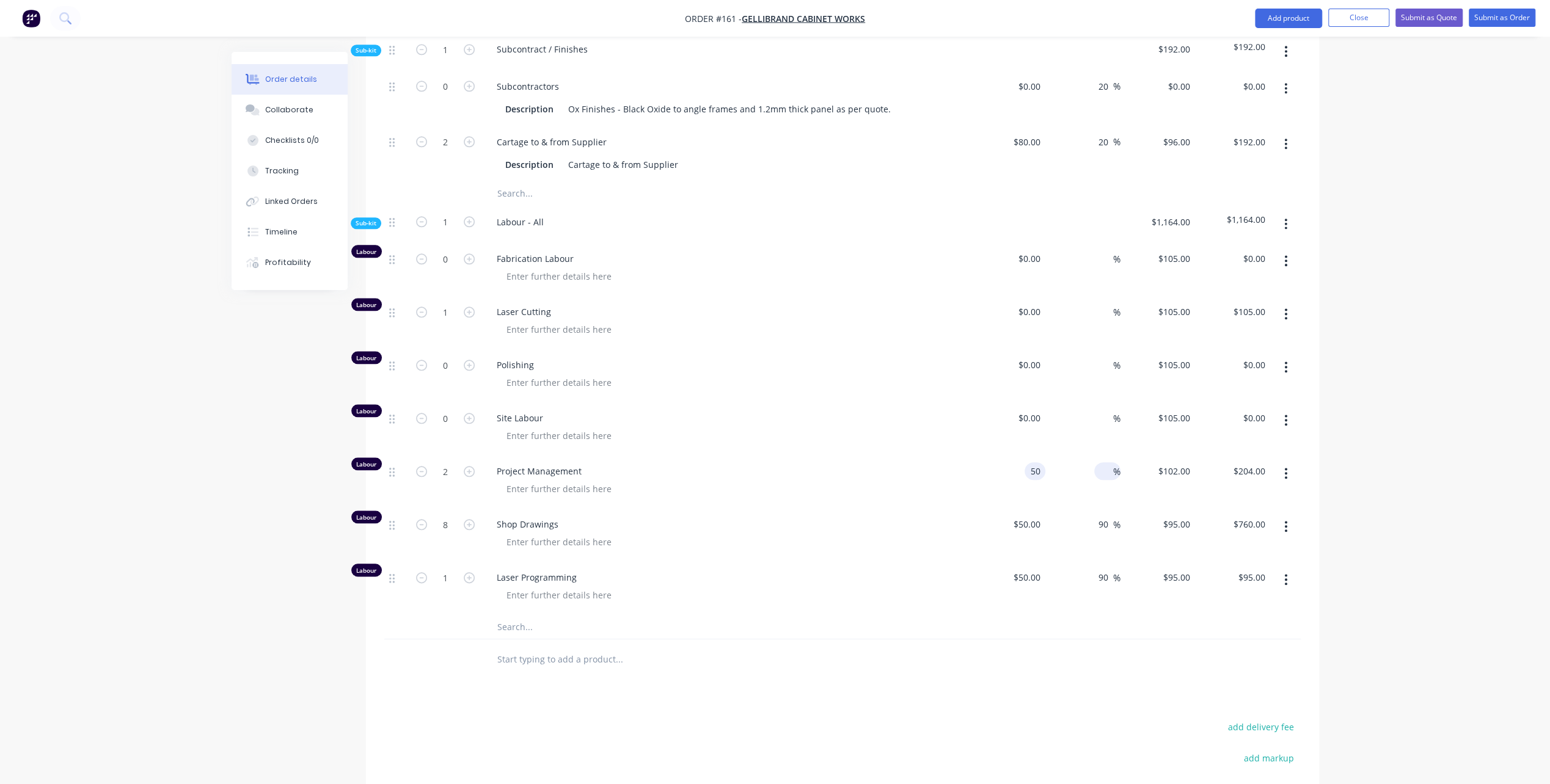
type input "$50.00"
type input "$100.00"
click at [1102, 462] on input at bounding box center [1106, 471] width 14 height 18
type input "90"
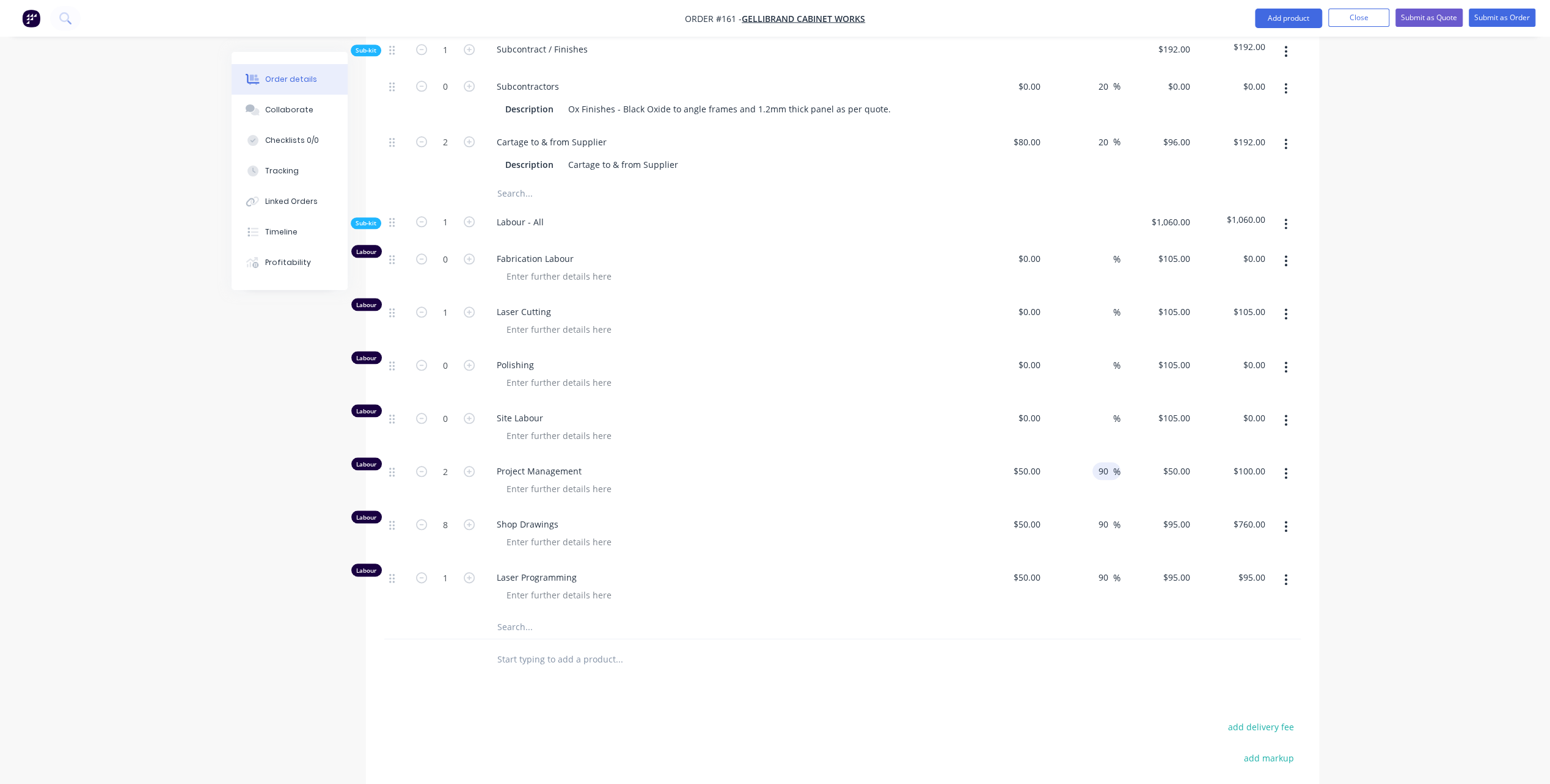
type input "$95.00"
type input "$190.00"
click at [882, 374] on div "Polishing" at bounding box center [727, 375] width 489 height 53
click at [1111, 356] on input at bounding box center [1106, 365] width 14 height 18
type input "$0.00"
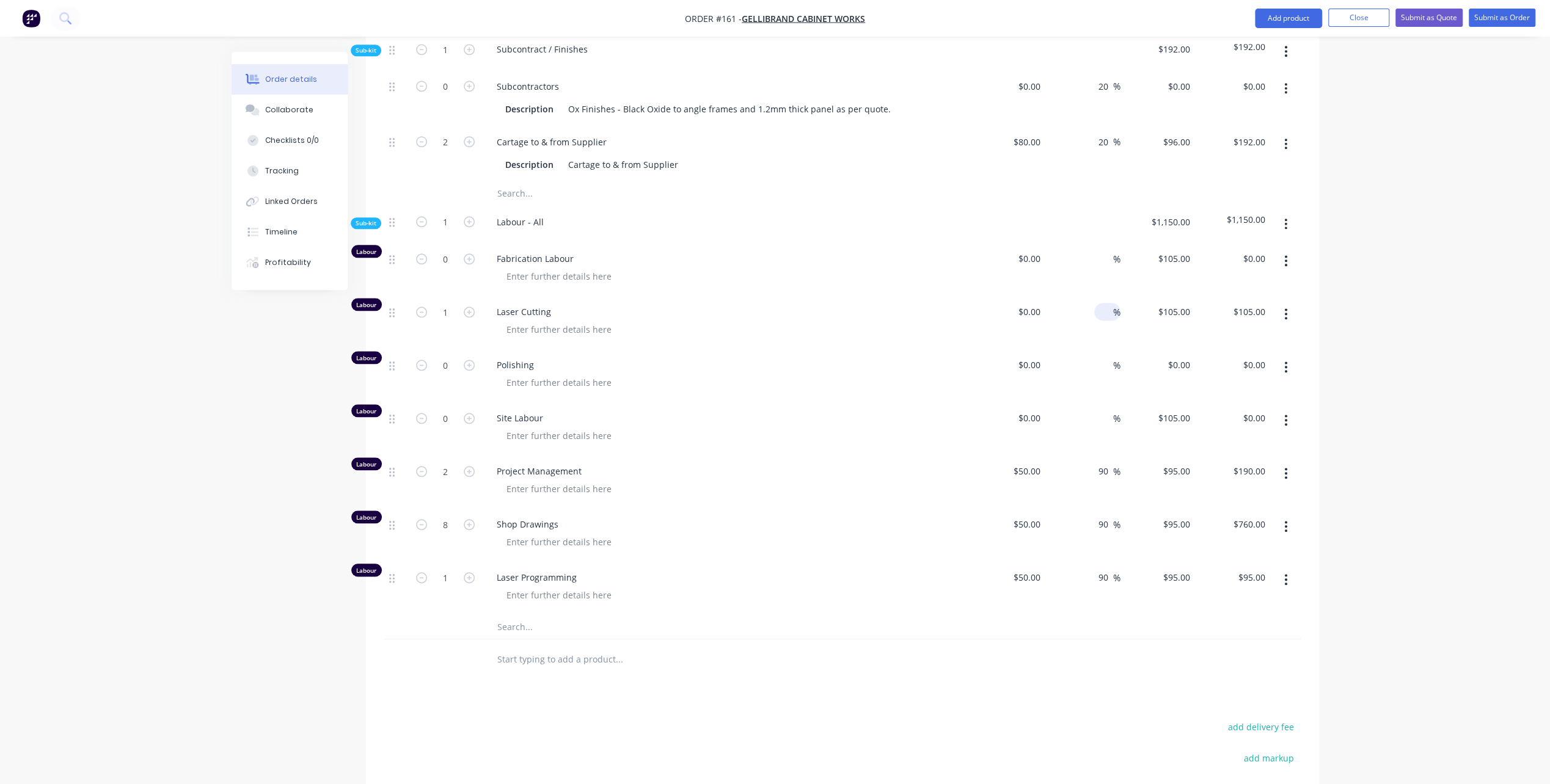
click at [1100, 303] on input at bounding box center [1106, 312] width 14 height 18
type input "55"
type input "$0.00"
click at [1029, 303] on div "$0.00" at bounding box center [1029, 312] width 33 height 18
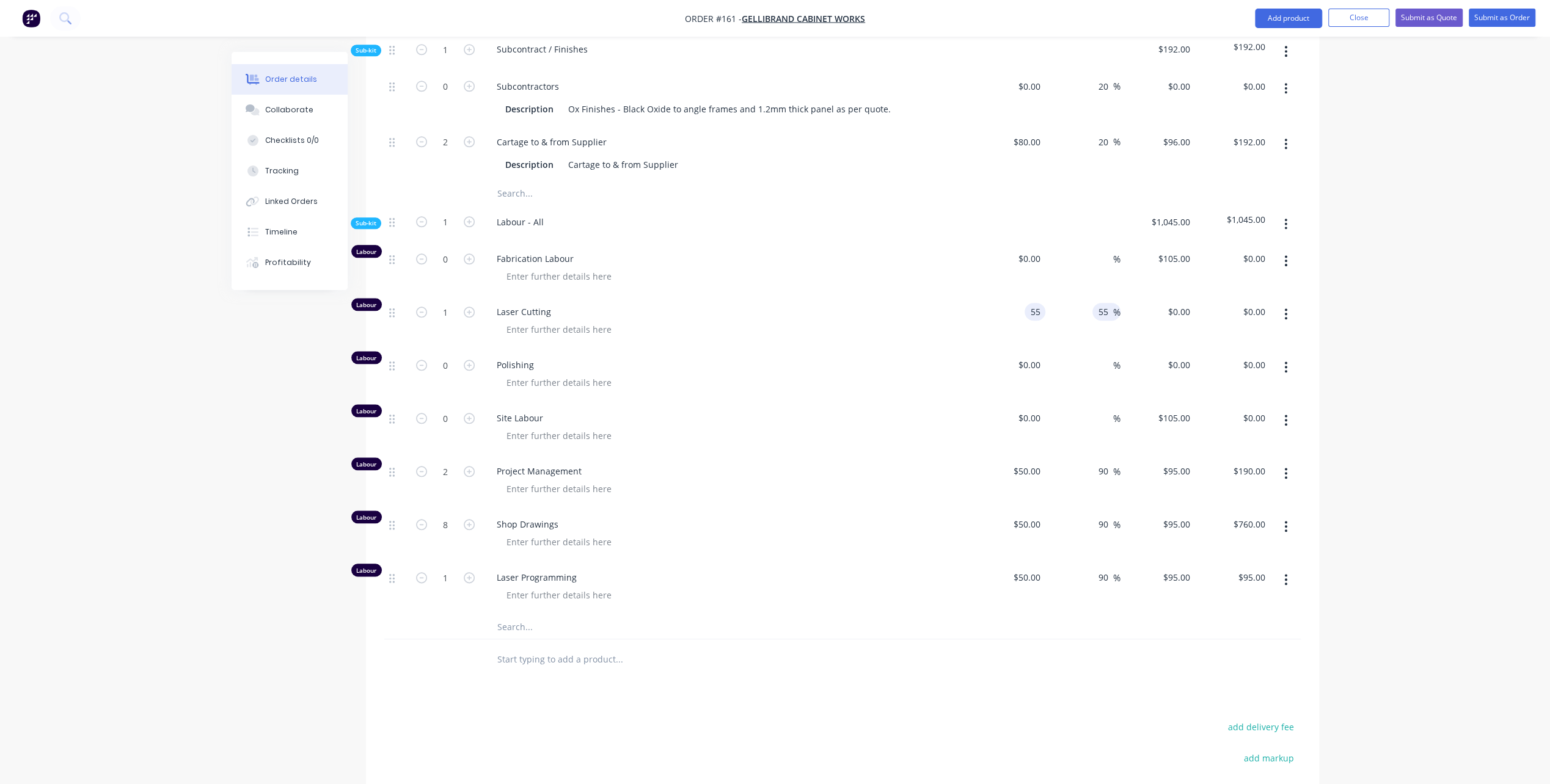
type input "$55.00"
type input "$85.25"
click at [1107, 303] on input "55" at bounding box center [1105, 312] width 16 height 18
drag, startPoint x: 1107, startPoint y: 295, endPoint x: 1096, endPoint y: 293, distance: 11.2
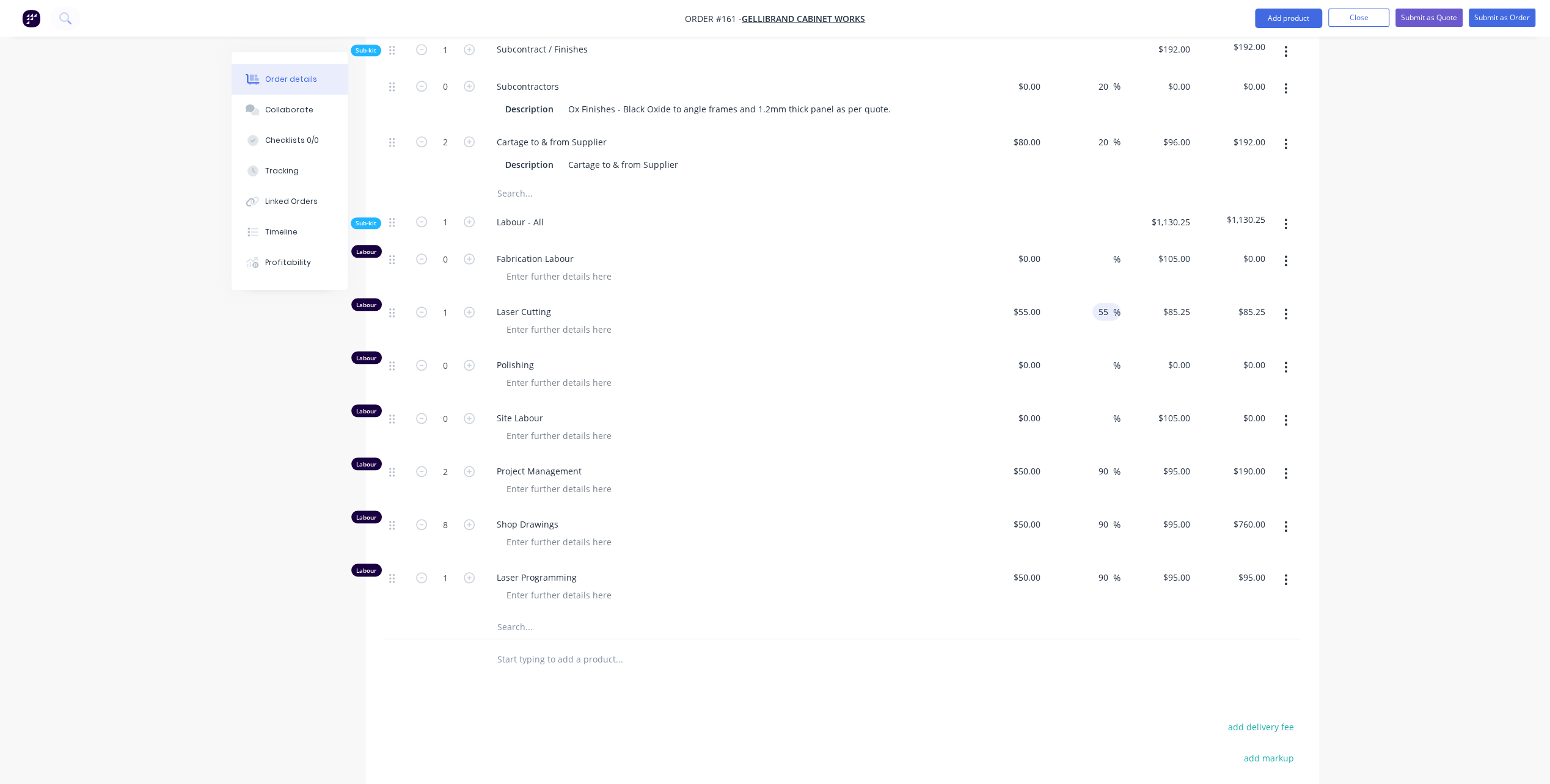
click at [1096, 303] on div "55 55 %" at bounding box center [1105, 312] width 28 height 18
type input "90"
type input "$104.50"
click at [820, 412] on span "Site Labour" at bounding box center [731, 418] width 469 height 13
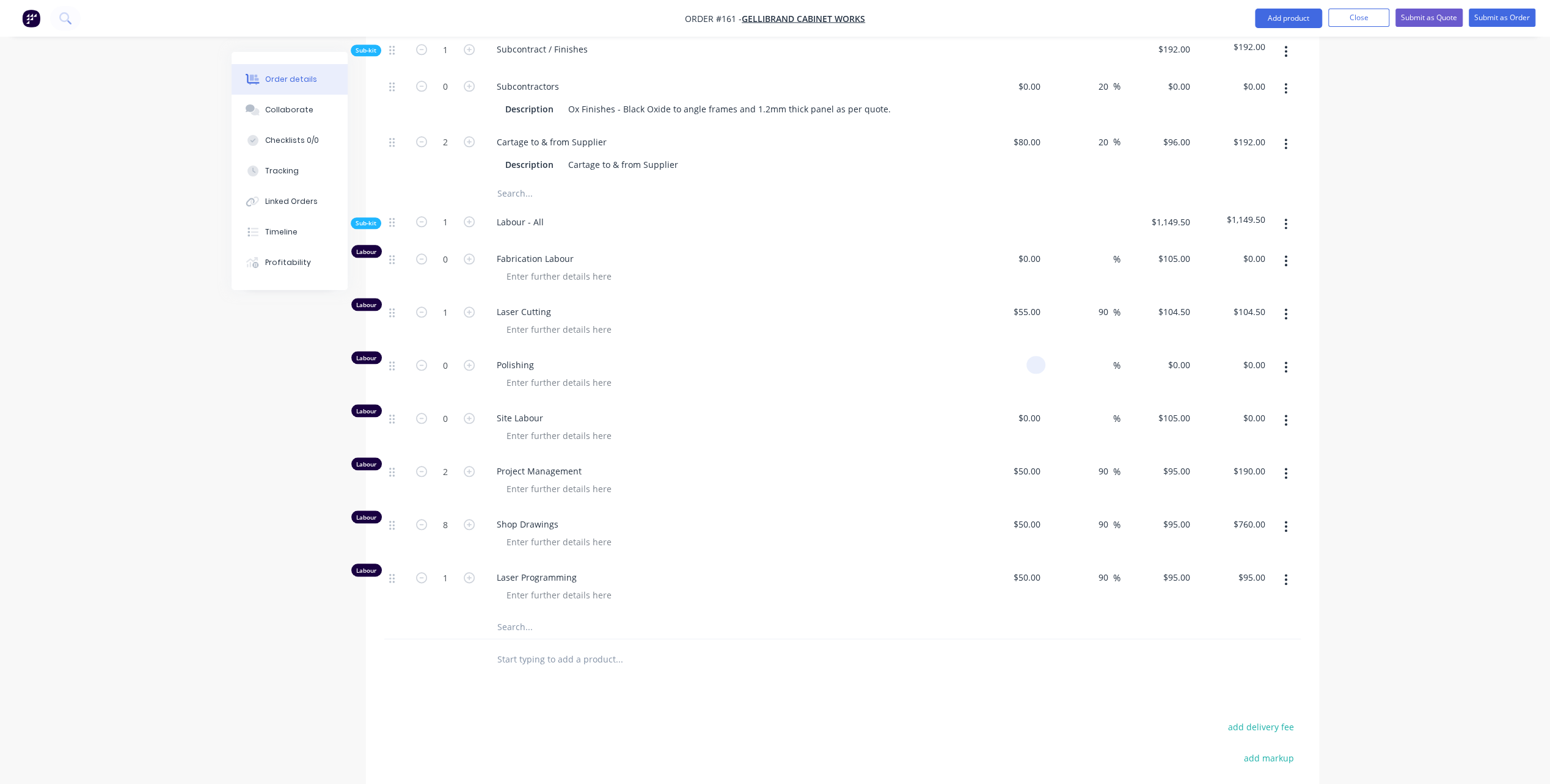
click at [1027, 356] on div at bounding box center [1035, 365] width 19 height 18
type input "$55.00"
click at [1108, 356] on div at bounding box center [1106, 365] width 14 height 18
type input "90"
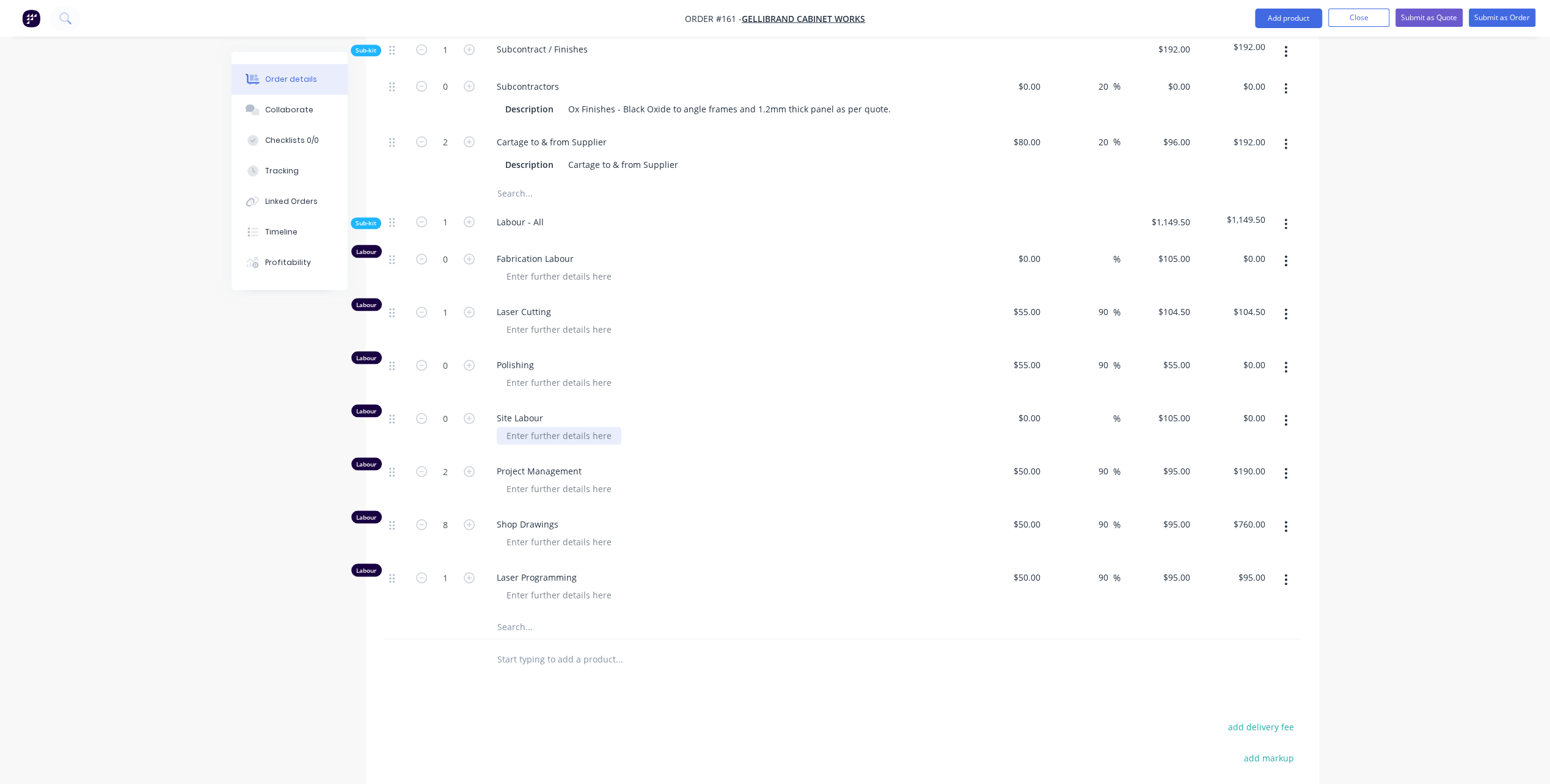
type input "$104.50"
click at [601, 427] on div at bounding box center [559, 436] width 124 height 18
click at [520, 268] on div at bounding box center [559, 277] width 124 height 18
